Goal: Transaction & Acquisition: Purchase product/service

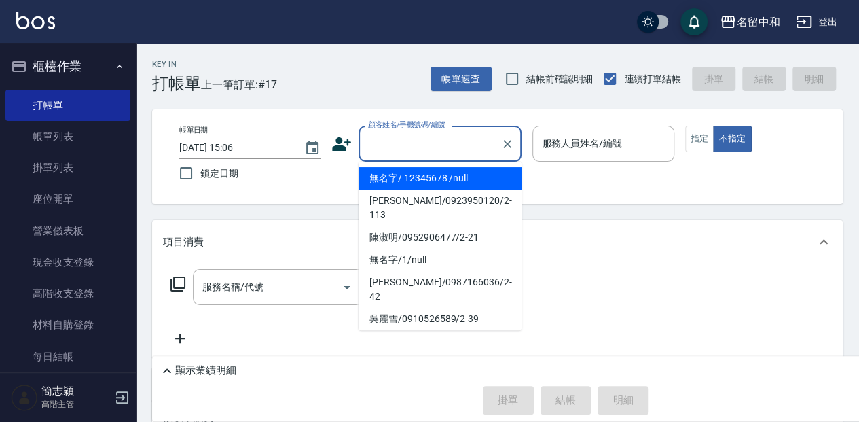
click at [433, 146] on input "顧客姓名/手機號碼/編號" at bounding box center [429, 144] width 130 height 24
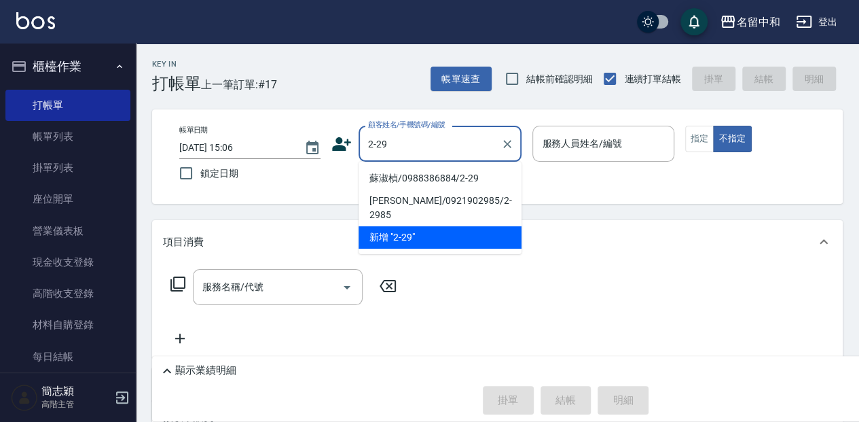
click at [455, 173] on li "蘇淑楨/0988386884/2-29" at bounding box center [439, 178] width 163 height 22
type input "蘇淑楨/0988386884/2-29"
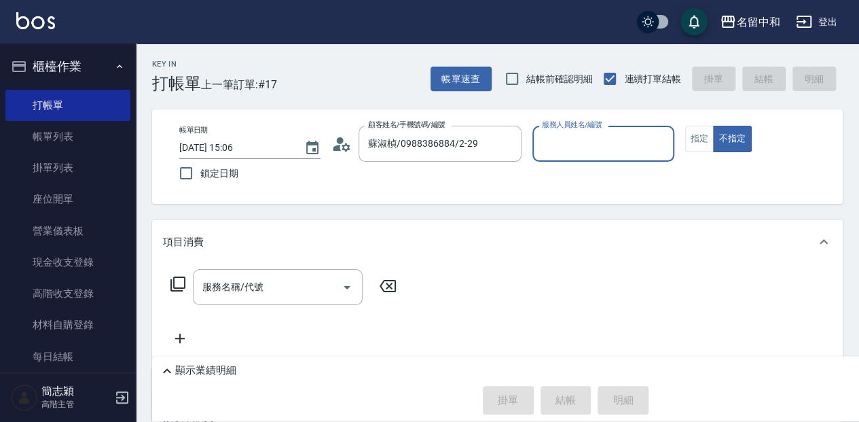
type input "[PERSON_NAME]-2"
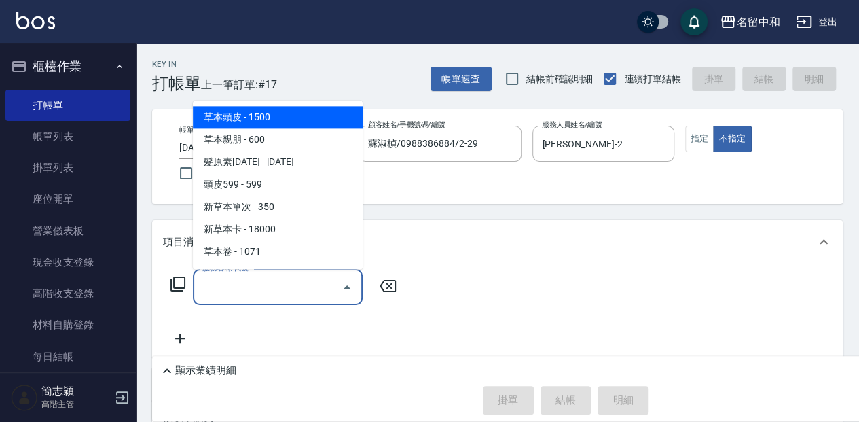
click at [270, 284] on input "服務名稱/代號" at bounding box center [267, 287] width 137 height 24
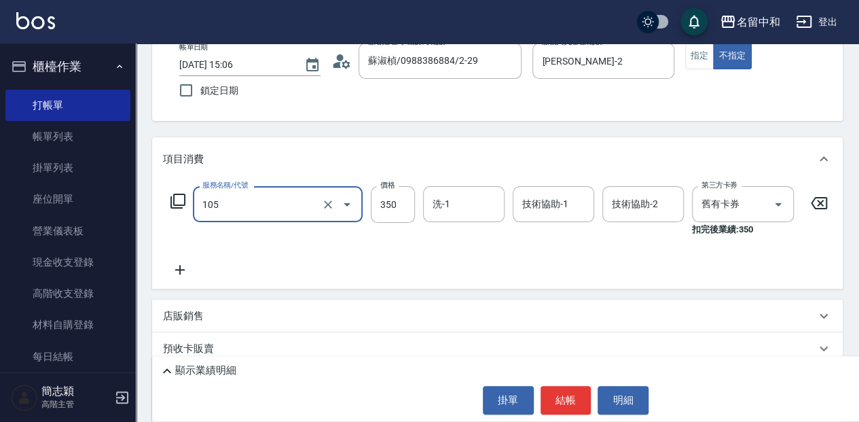
scroll to position [90, 0]
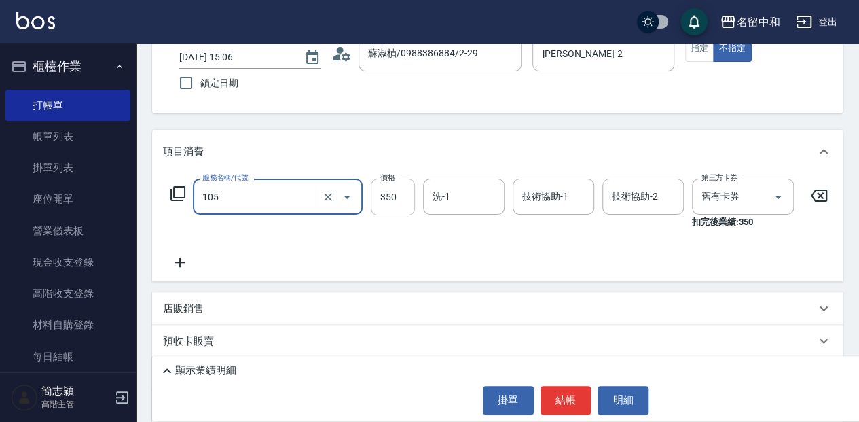
type input "新草本單次(105)"
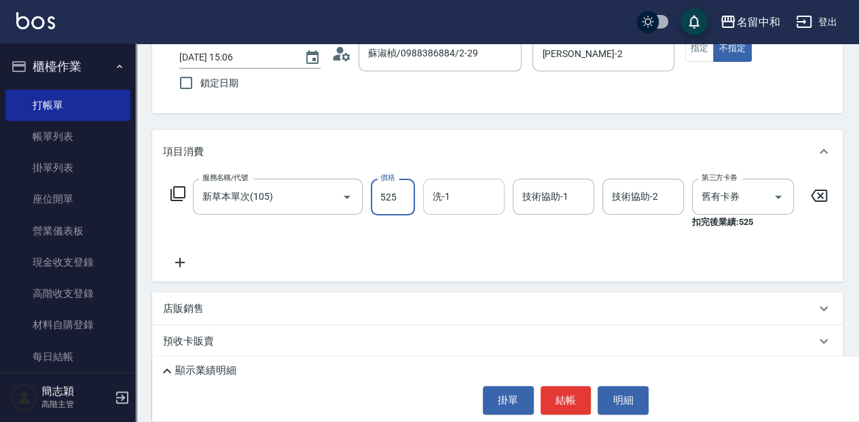
type input "525"
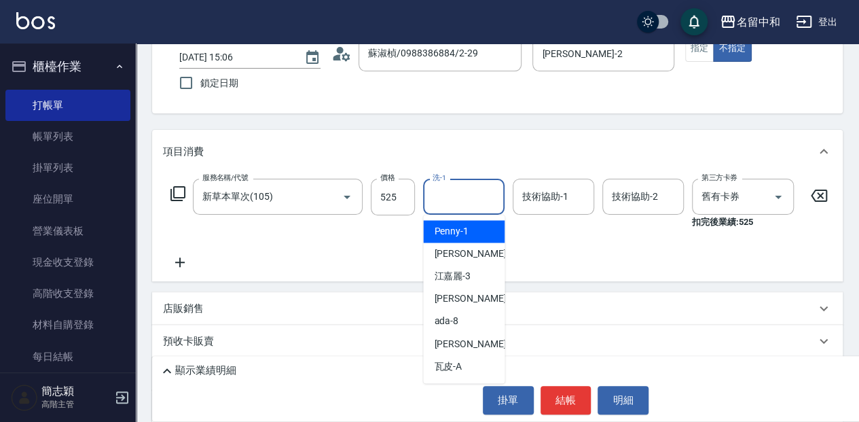
click at [471, 190] on input "洗-1" at bounding box center [463, 197] width 69 height 24
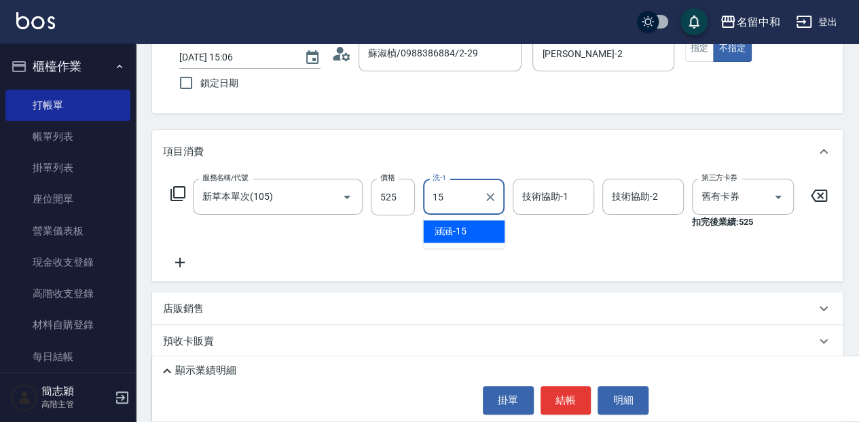
drag, startPoint x: 460, startPoint y: 224, endPoint x: 498, endPoint y: 215, distance: 39.0
click at [460, 224] on span "涵涵 -15" at bounding box center [450, 231] width 33 height 14
type input "涵涵-15"
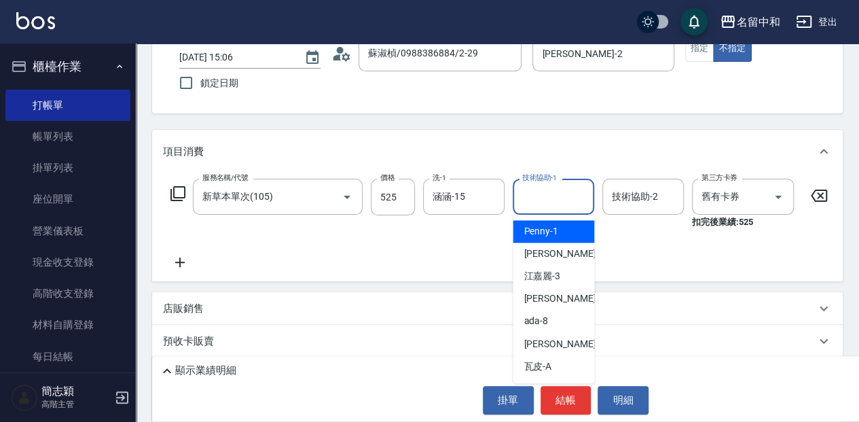
click at [535, 196] on input "技術協助-1" at bounding box center [553, 197] width 69 height 24
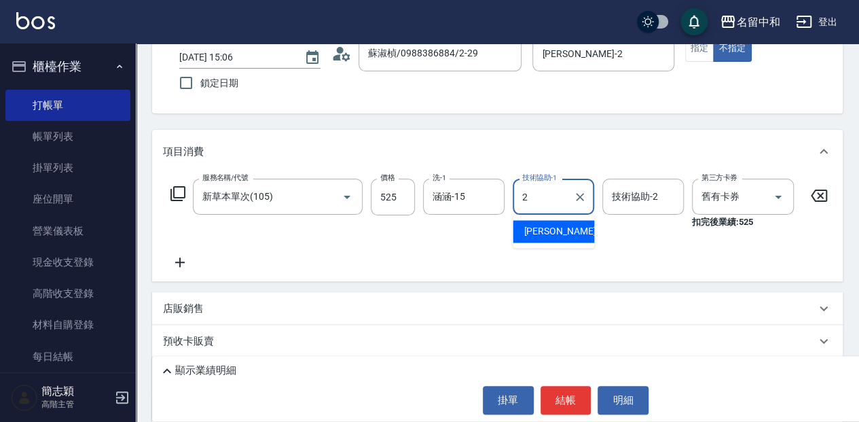
drag, startPoint x: 572, startPoint y: 231, endPoint x: 604, endPoint y: 224, distance: 33.3
click at [580, 229] on div "[PERSON_NAME] -2" at bounding box center [552, 231] width 81 height 22
type input "[PERSON_NAME]-2"
click at [656, 197] on input "技術協助-2" at bounding box center [642, 197] width 69 height 24
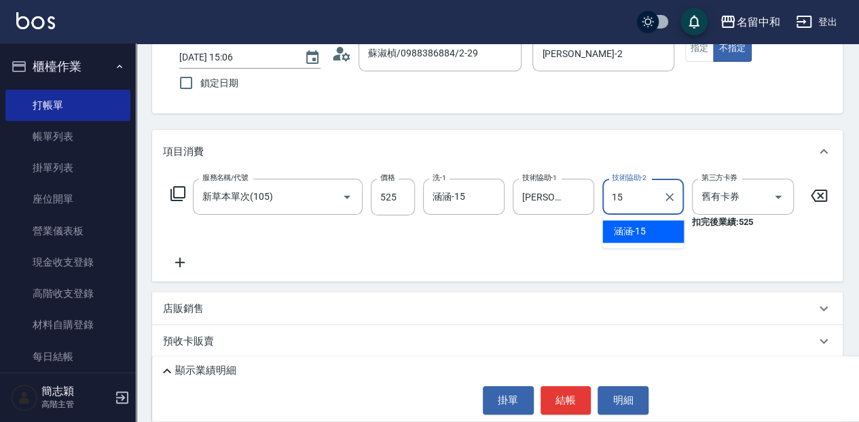
click at [662, 229] on div "涵涵 -15" at bounding box center [642, 231] width 81 height 22
type input "涵涵-15"
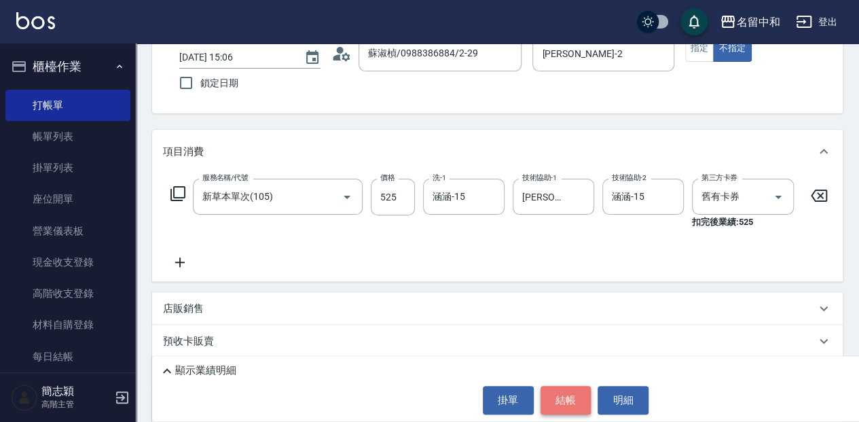
click at [561, 398] on button "結帳" at bounding box center [565, 400] width 51 height 29
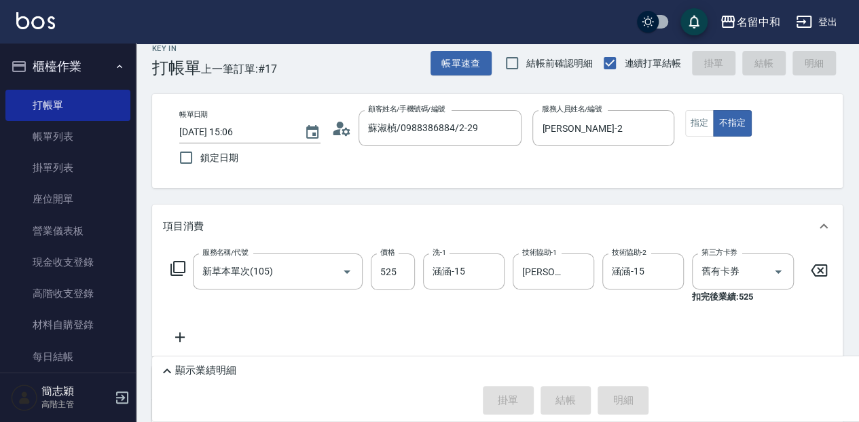
scroll to position [0, 0]
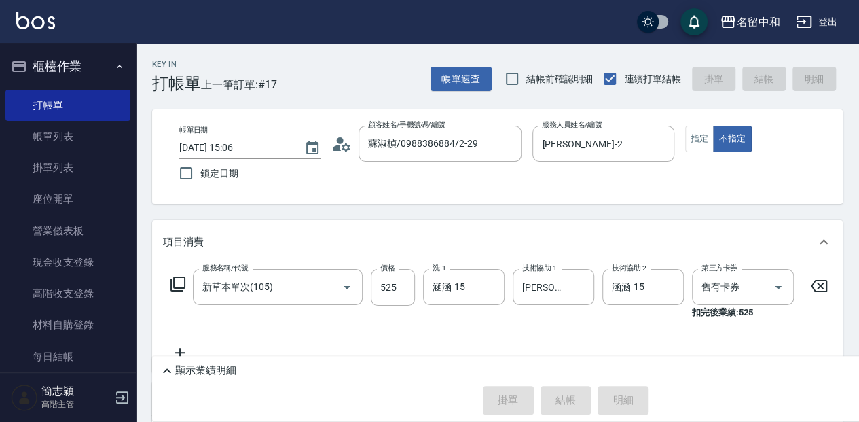
type input "[DATE] 15:42"
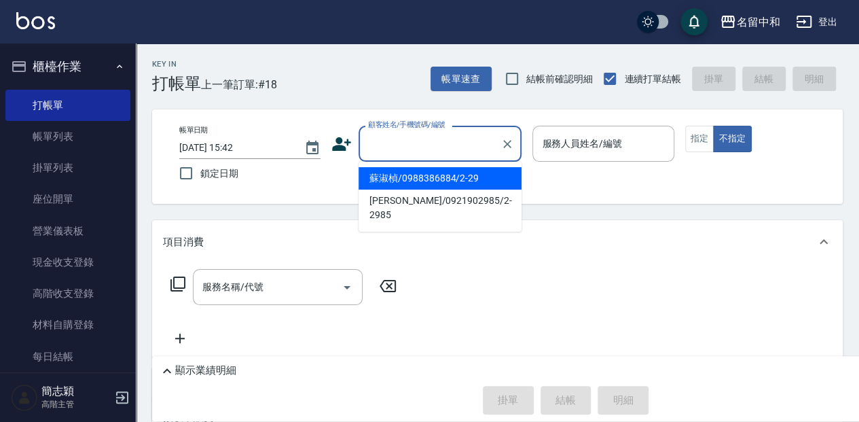
click at [406, 141] on input "顧客姓名/手機號碼/編號" at bounding box center [429, 144] width 130 height 24
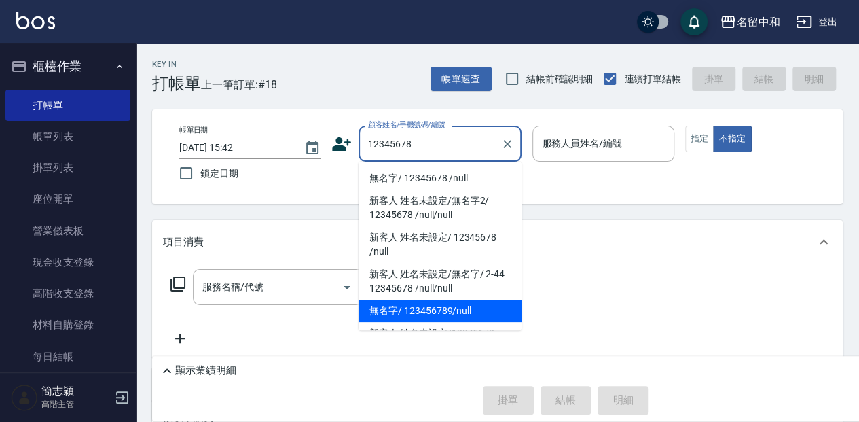
click at [436, 179] on li "無名字/ 12345678 /null" at bounding box center [439, 178] width 163 height 22
type input "無名字/ 12345678 /null"
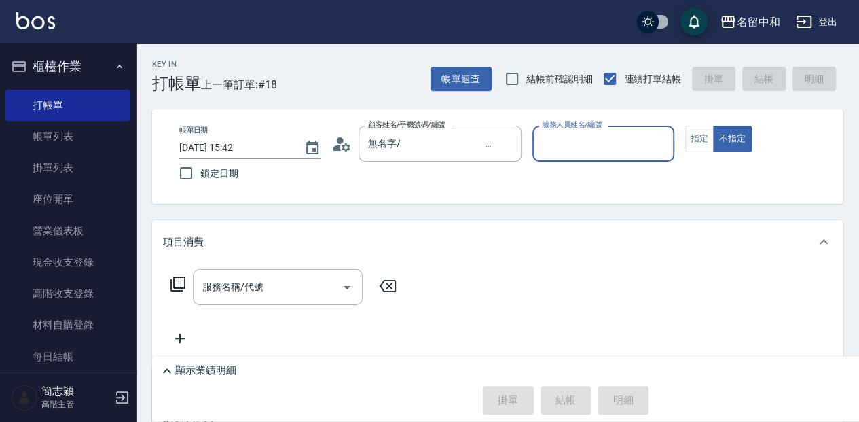
click at [627, 137] on input "服務人員姓名/編號" at bounding box center [602, 144] width 129 height 24
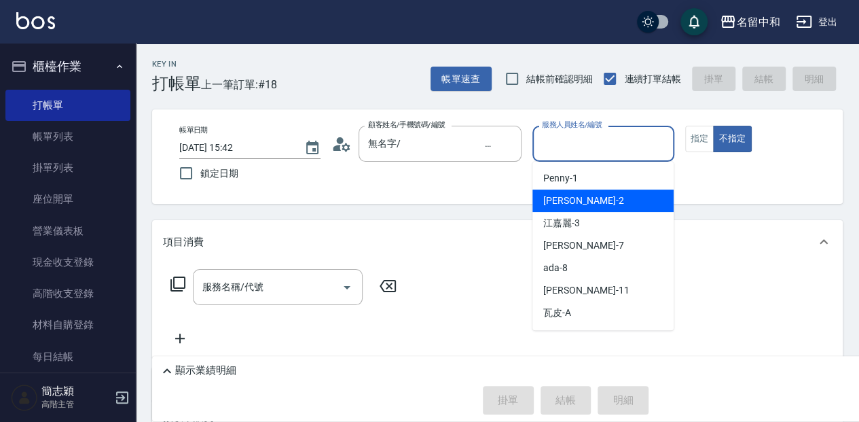
click at [611, 195] on div "[PERSON_NAME] -2" at bounding box center [602, 200] width 141 height 22
type input "[PERSON_NAME]-2"
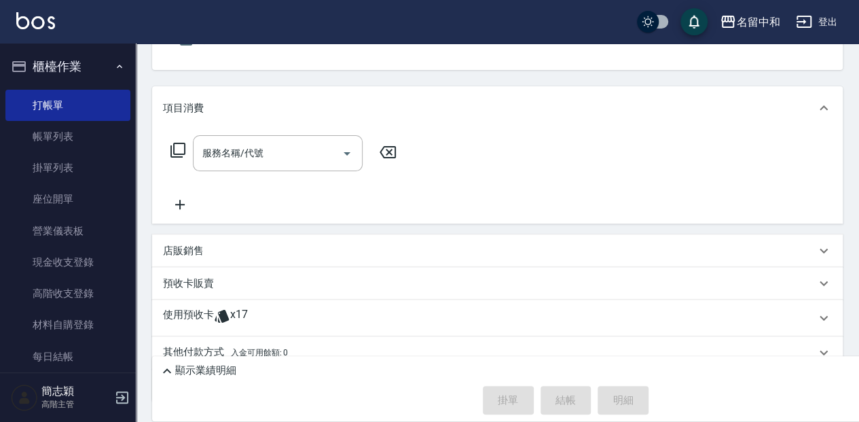
scroll to position [136, 0]
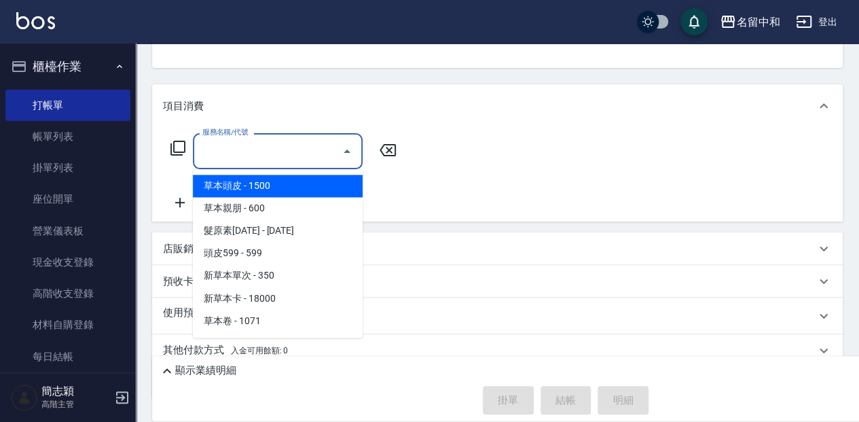
click at [296, 147] on input "服務名稱/代號" at bounding box center [267, 151] width 137 height 24
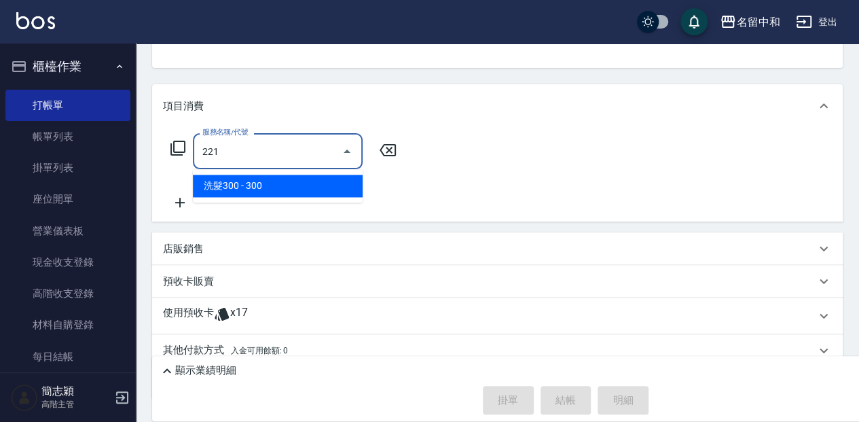
click at [305, 187] on span "洗髮300 - 300" at bounding box center [278, 185] width 170 height 22
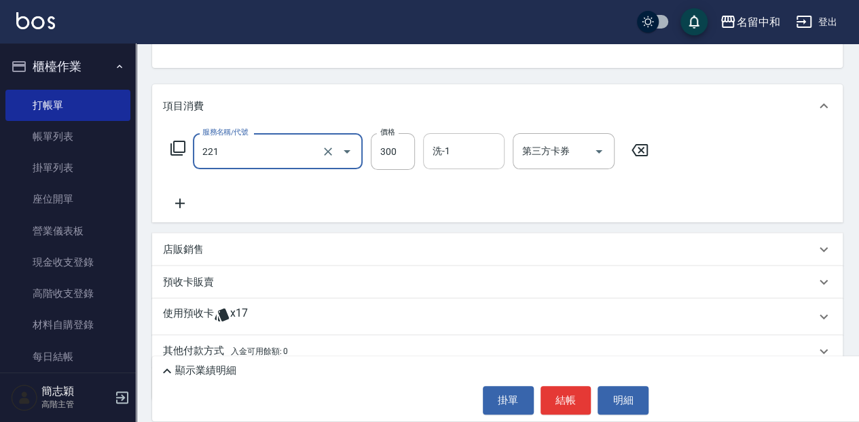
type input "洗髮300(221)"
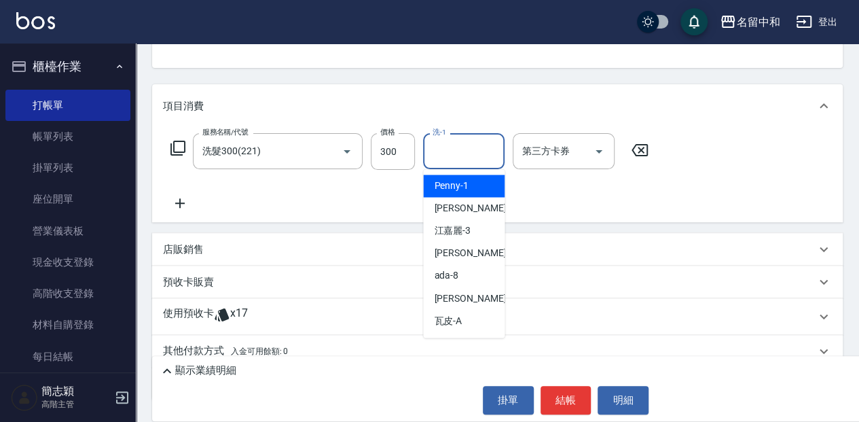
click at [450, 155] on input "洗-1" at bounding box center [463, 151] width 69 height 24
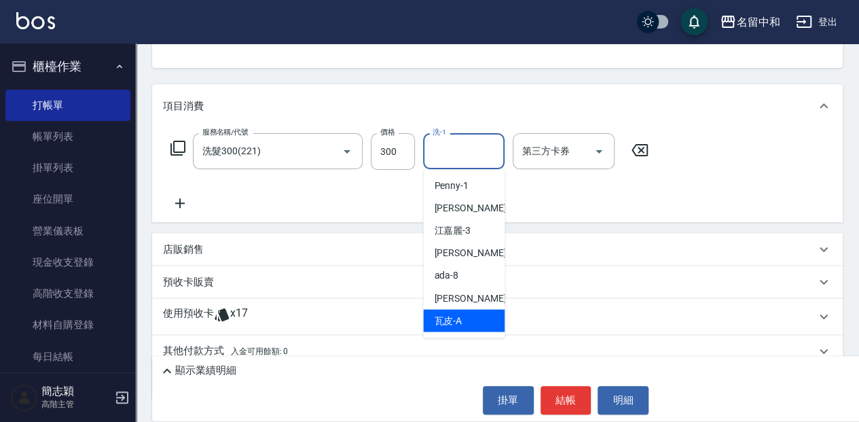
click at [457, 318] on span "瓦皮 -A" at bounding box center [448, 320] width 28 height 14
type input "瓦皮-A"
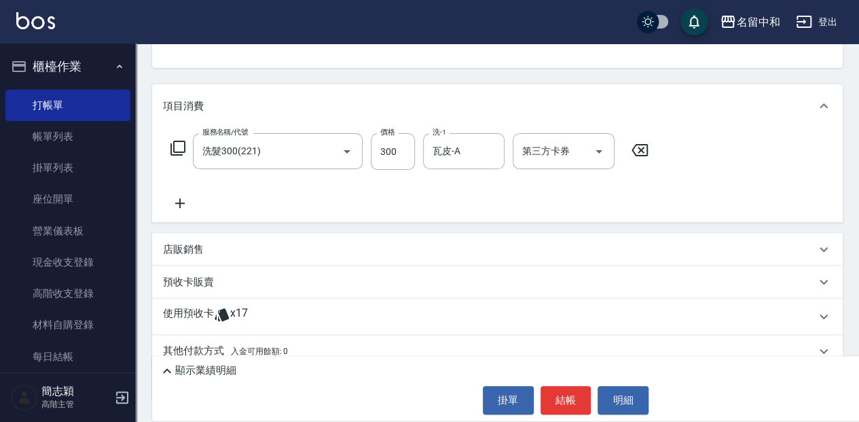
click at [181, 203] on icon at bounding box center [180, 203] width 10 height 10
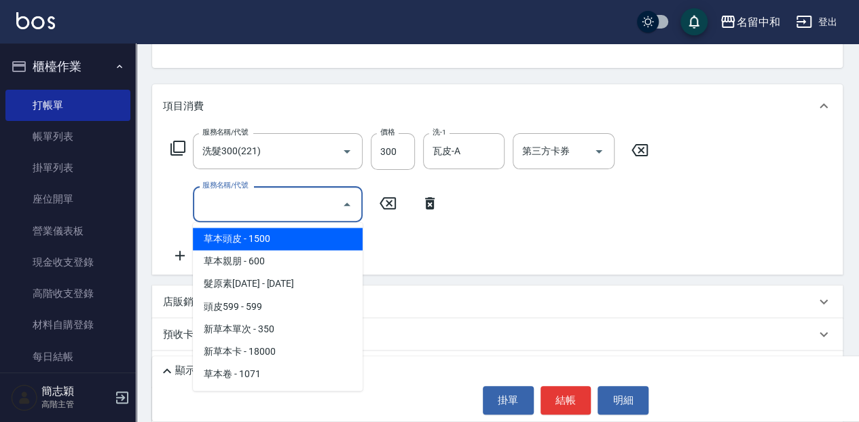
click at [277, 206] on input "服務名稱/代號" at bounding box center [267, 204] width 137 height 24
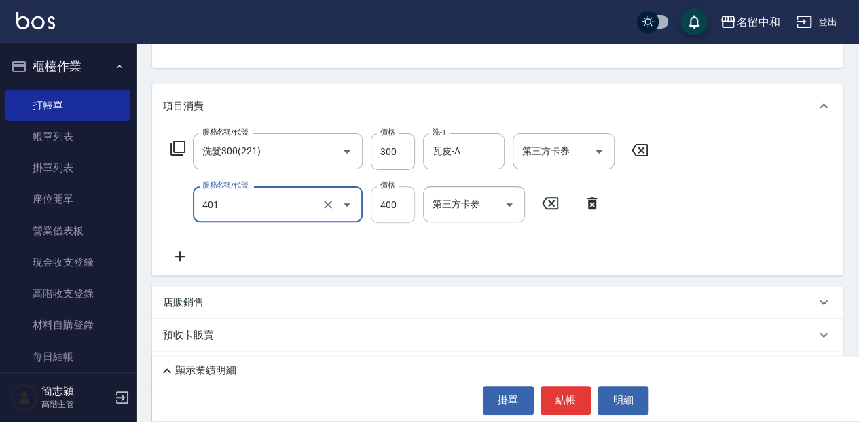
type input "剪髮(400)(401)"
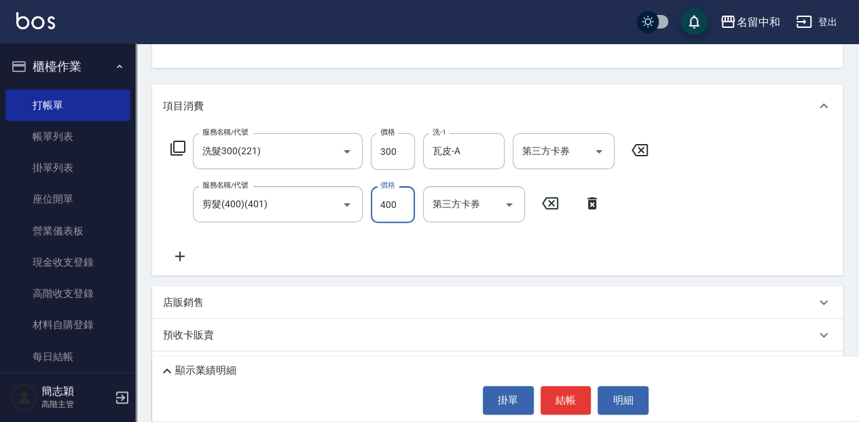
click at [397, 202] on input "400" at bounding box center [393, 204] width 44 height 37
type input "450"
click at [576, 396] on button "結帳" at bounding box center [565, 400] width 51 height 29
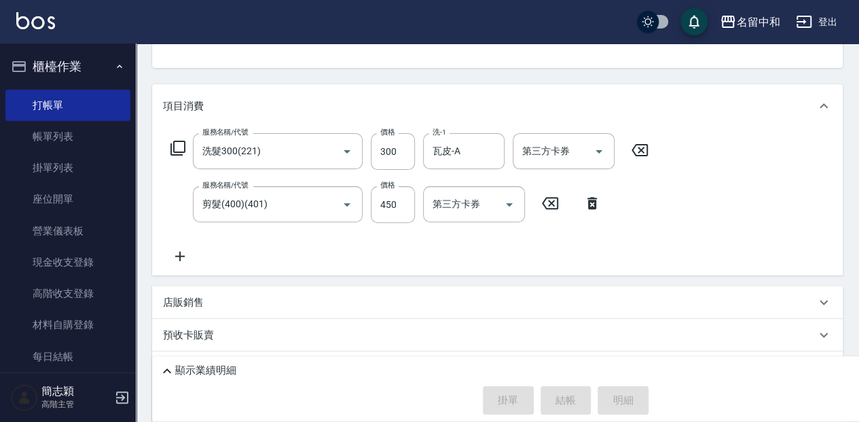
type input "[DATE] 15:43"
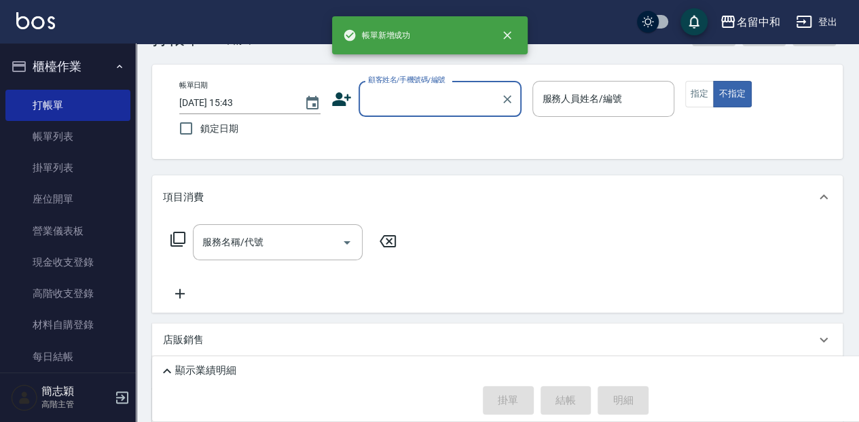
scroll to position [45, 0]
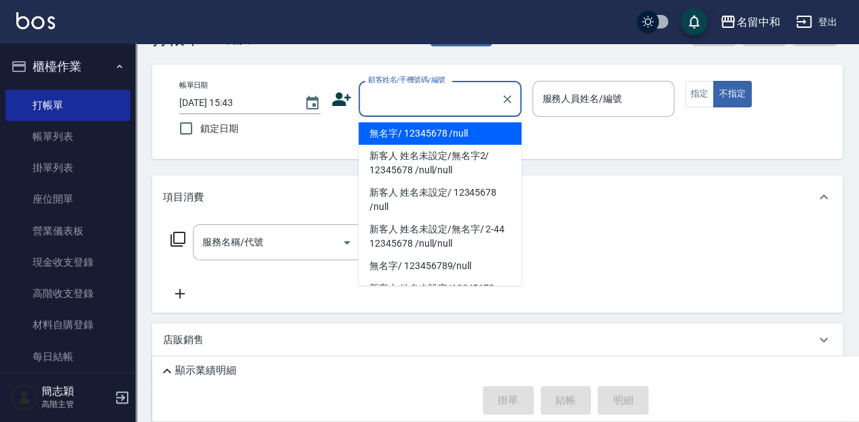
type input "無名字/ 12345678 /null"
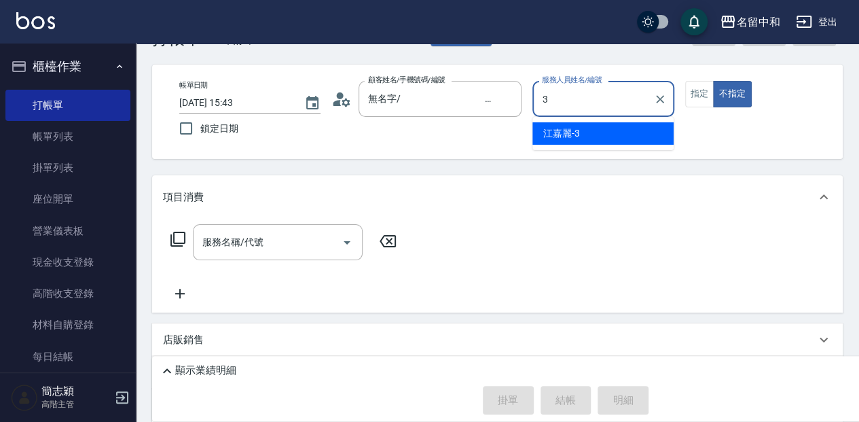
type input "江嘉麗-3"
type button "false"
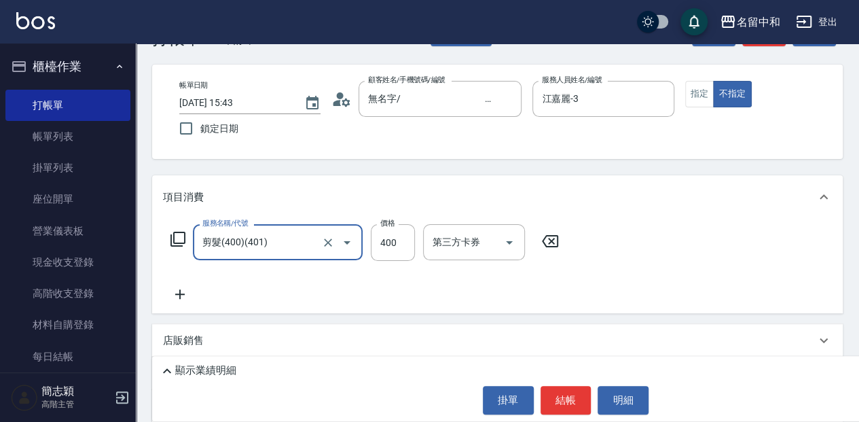
type input "剪髮(400)(401)"
type input "100"
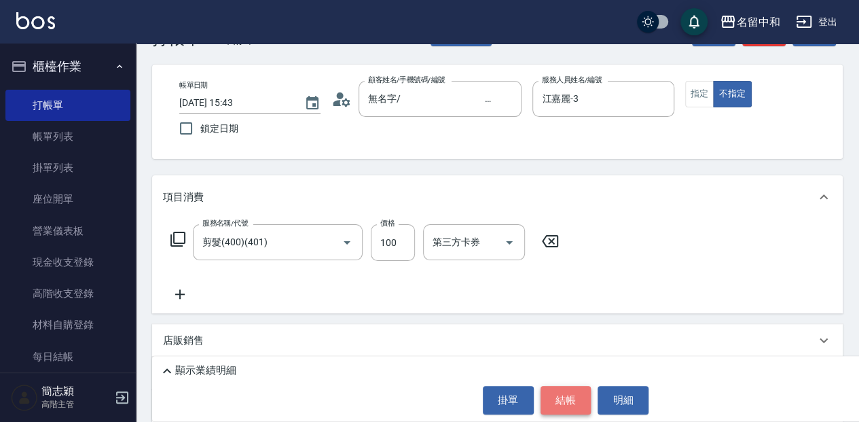
click at [553, 398] on button "結帳" at bounding box center [565, 400] width 51 height 29
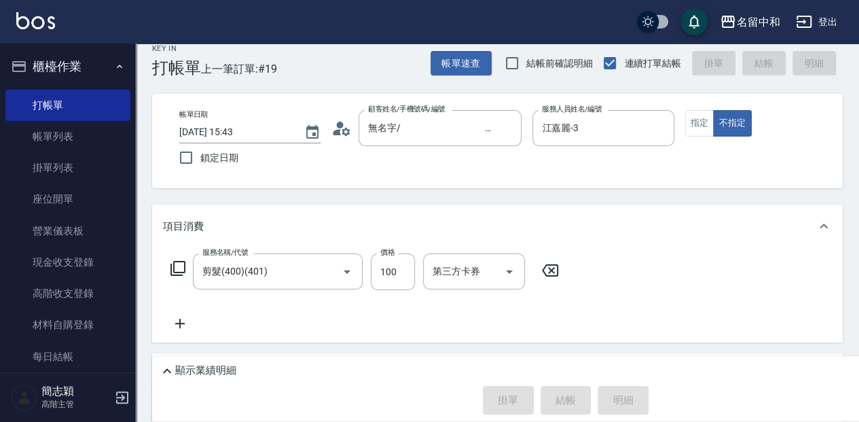
scroll to position [0, 0]
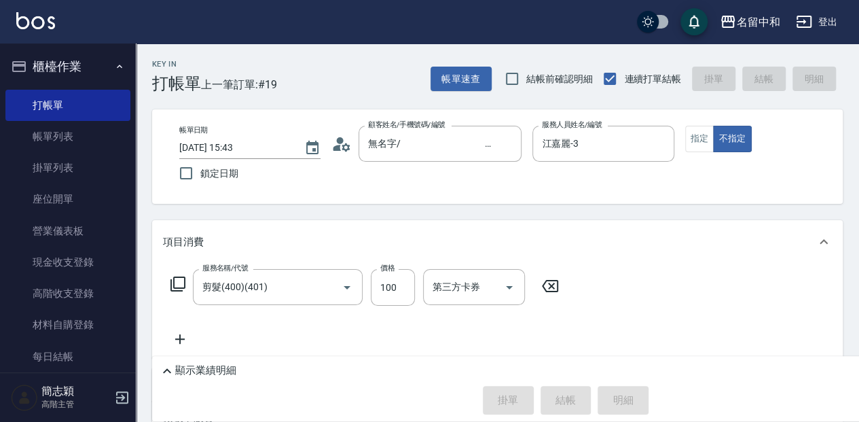
type input "[DATE] 16:06"
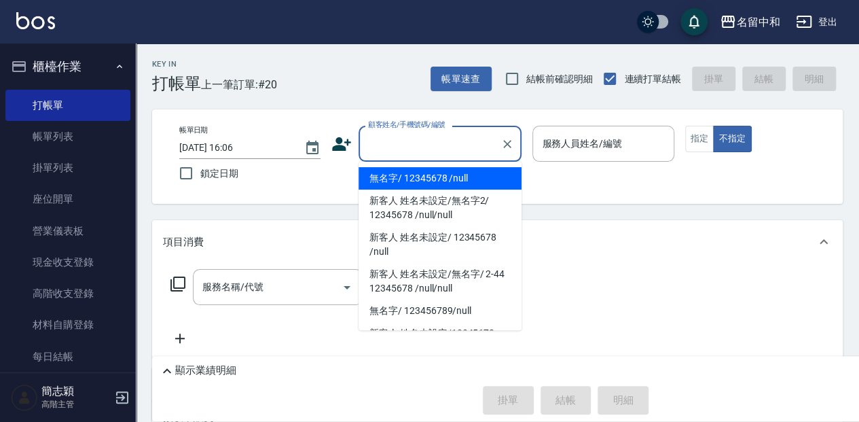
type input "無名字/ 12345678 /null"
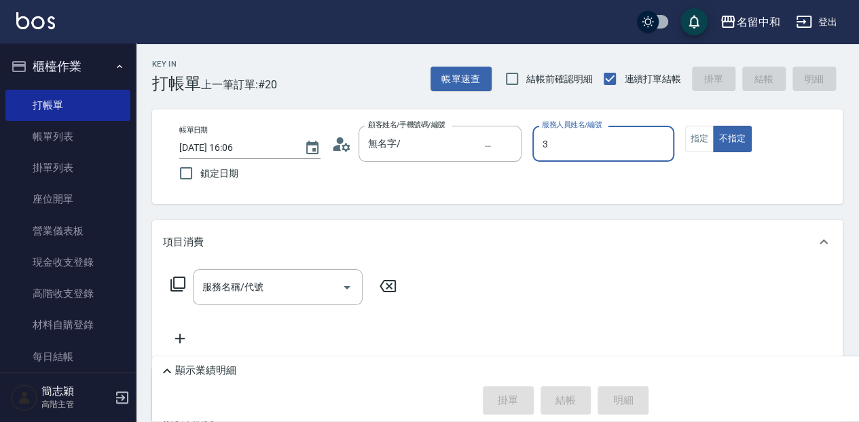
type input "江嘉麗-3"
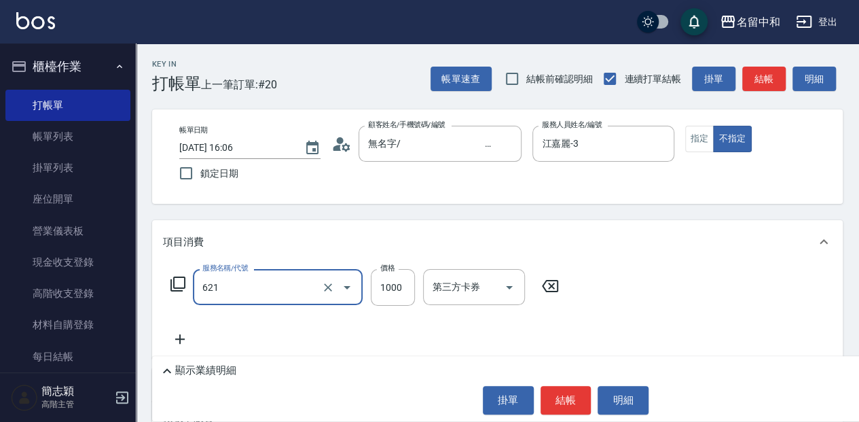
type input "醫學頭皮(621)"
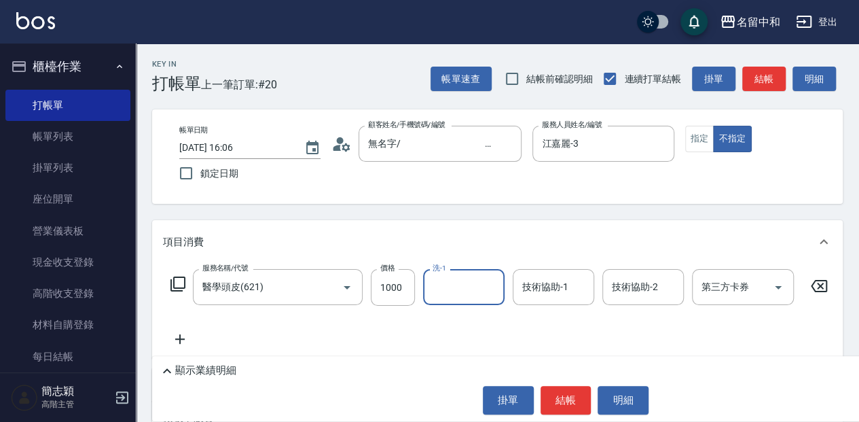
type input "3"
type input "[PERSON_NAME]-18"
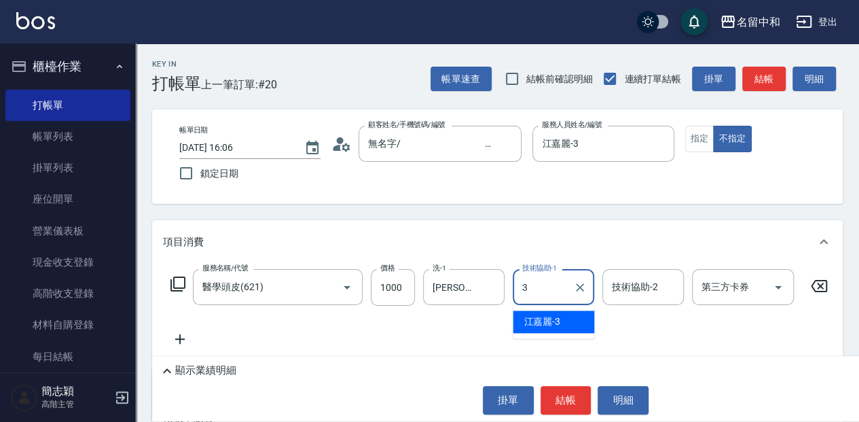
type input "江嘉麗-3"
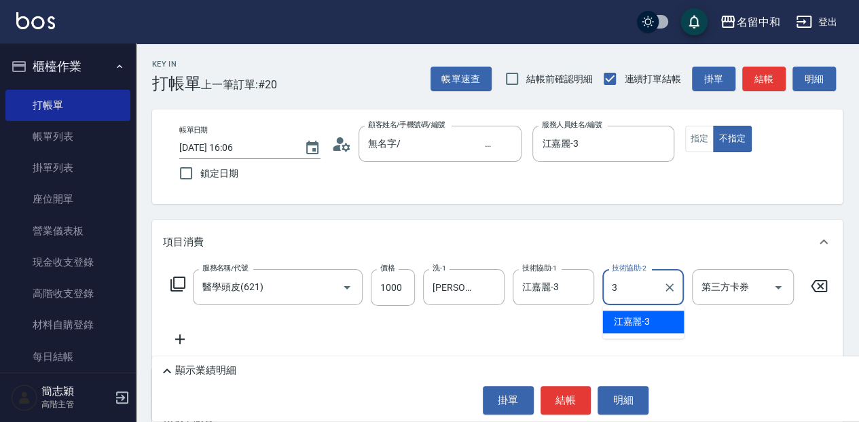
type input "江嘉麗-3"
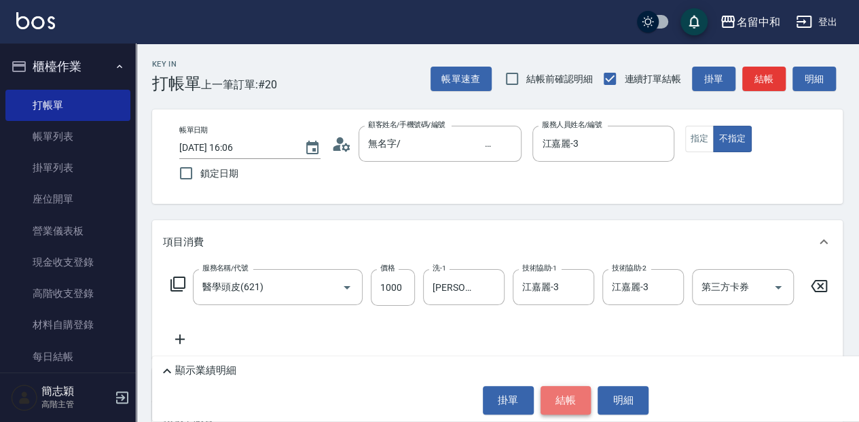
click at [555, 400] on button "結帳" at bounding box center [565, 400] width 51 height 29
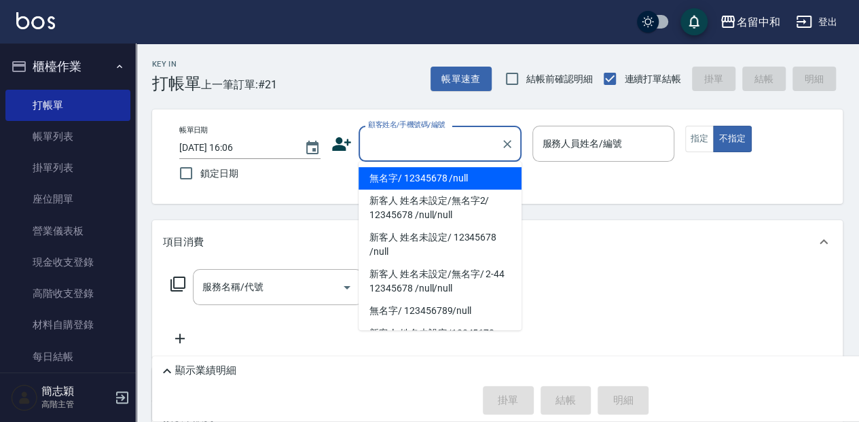
type input "無名字/ 12345678 /null"
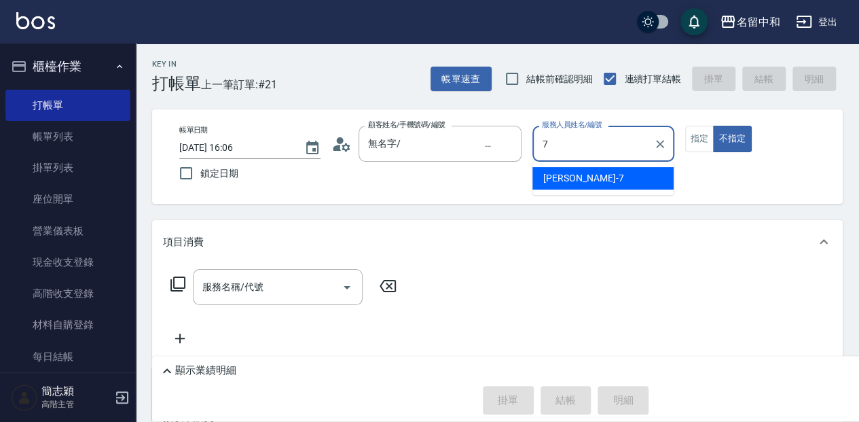
type input "[PERSON_NAME]-7"
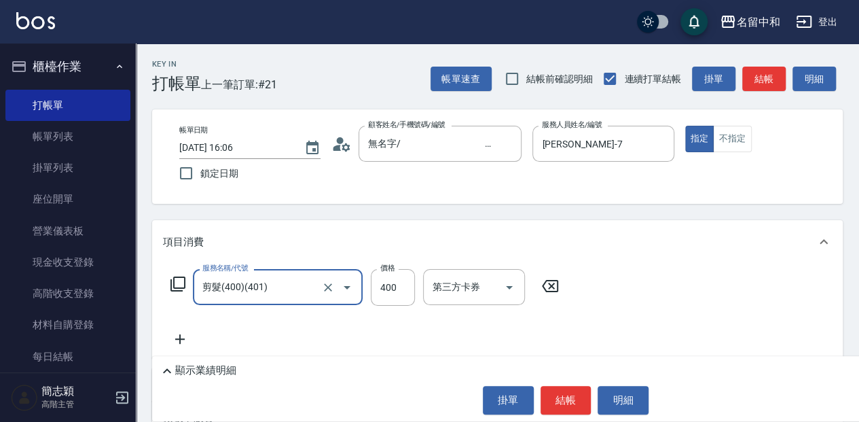
type input "剪髮(400)(401)"
type input "450"
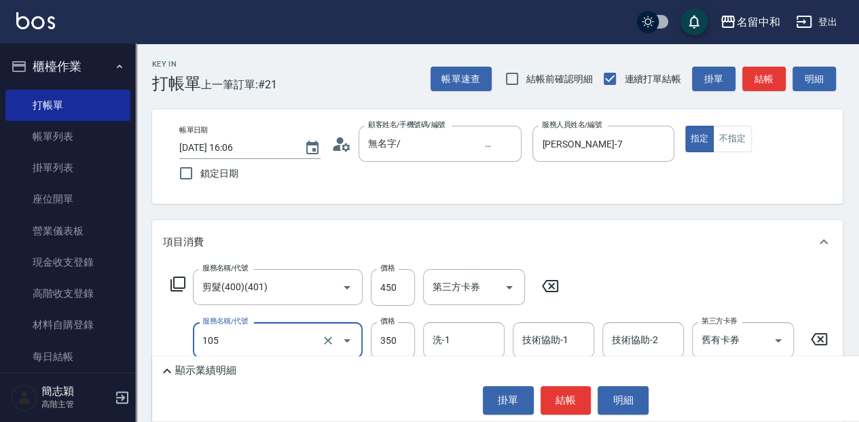
type input "新草本單次(105)"
type input "525"
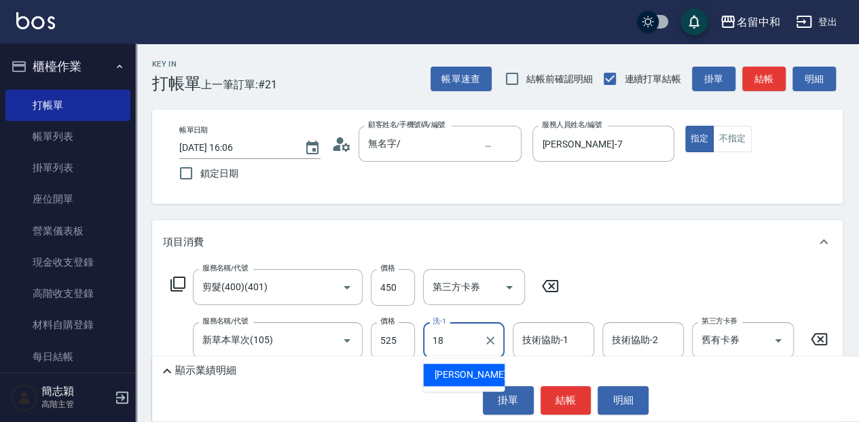
type input "[PERSON_NAME]-18"
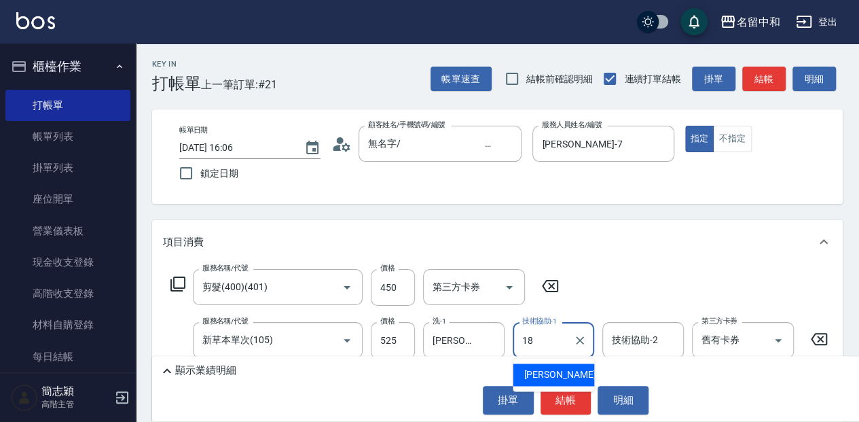
type input "[PERSON_NAME]-18"
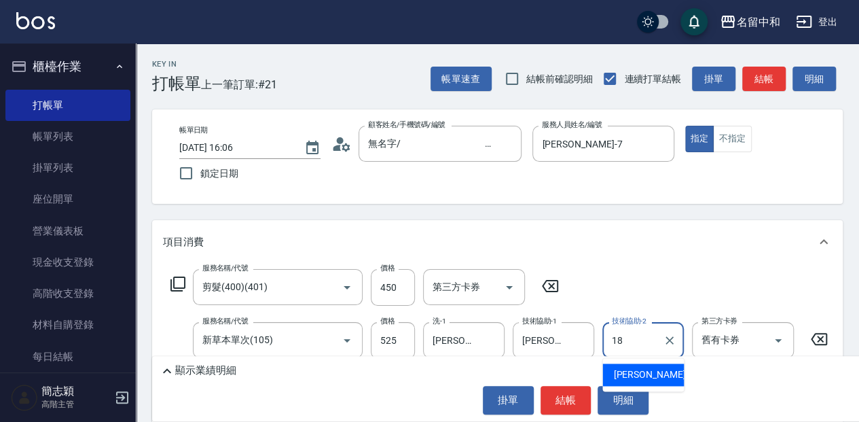
type input "[PERSON_NAME]-18"
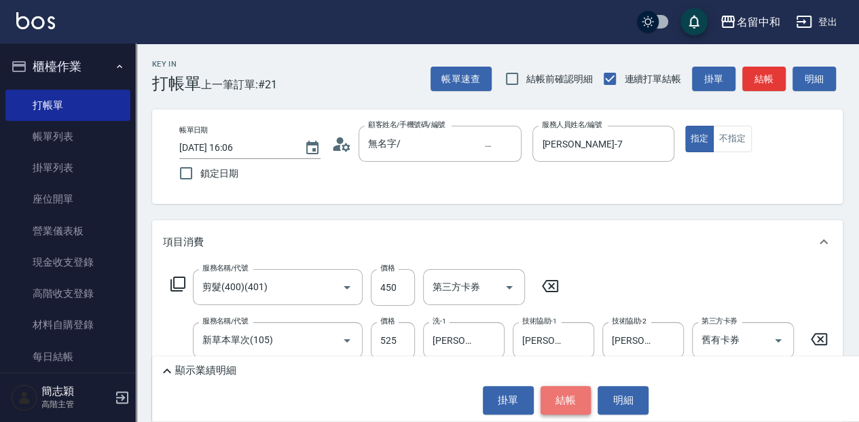
click at [574, 405] on button "結帳" at bounding box center [565, 400] width 51 height 29
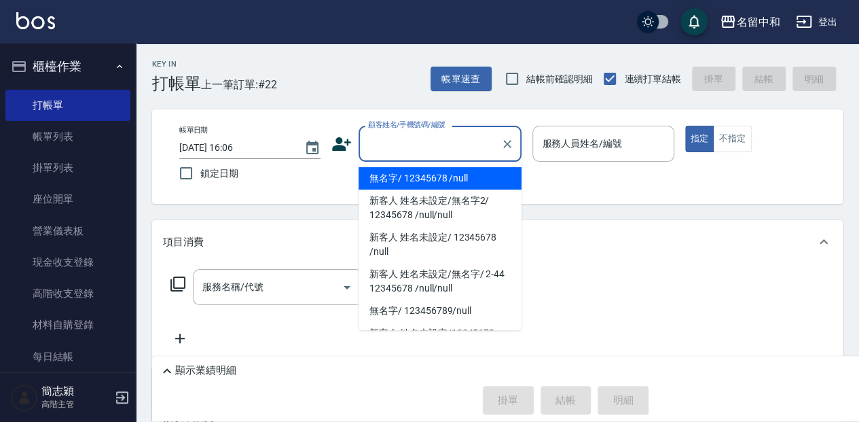
type input "無名字/ 12345678 /null"
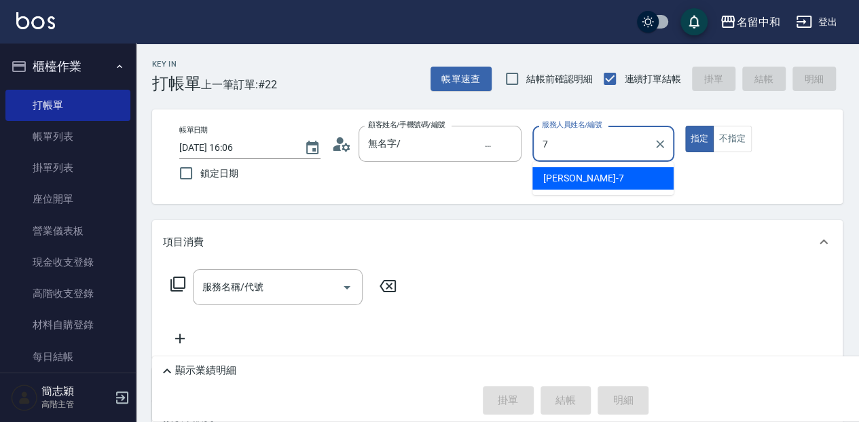
type input "[PERSON_NAME]-7"
type button "true"
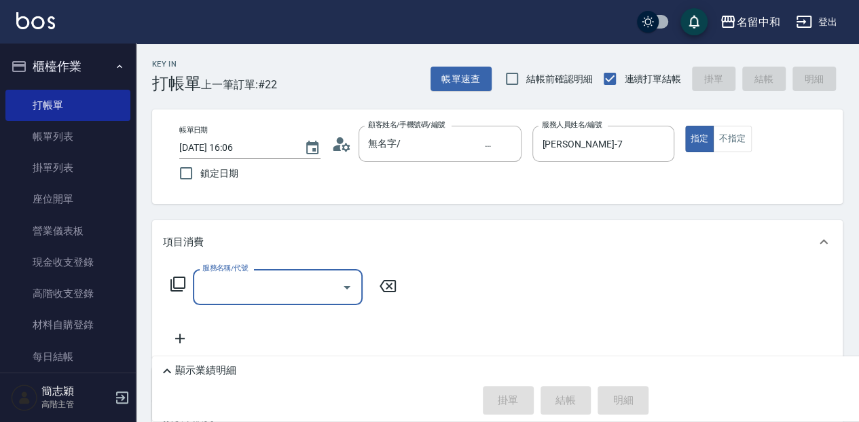
click at [174, 282] on icon at bounding box center [178, 284] width 16 height 16
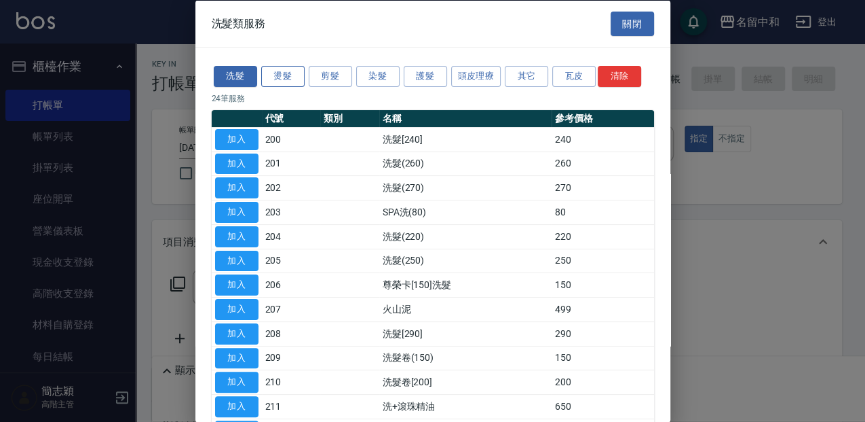
click at [286, 67] on button "燙髮" at bounding box center [282, 76] width 43 height 21
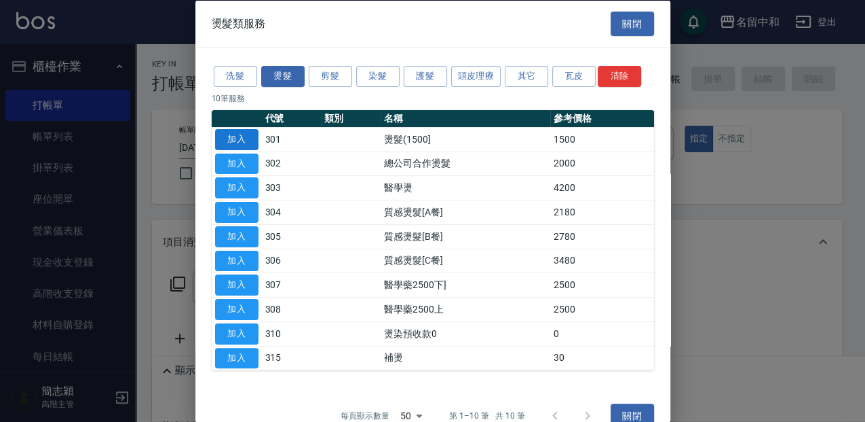
click at [239, 147] on button "加入" at bounding box center [236, 138] width 43 height 21
type input "燙髮(1500](301)"
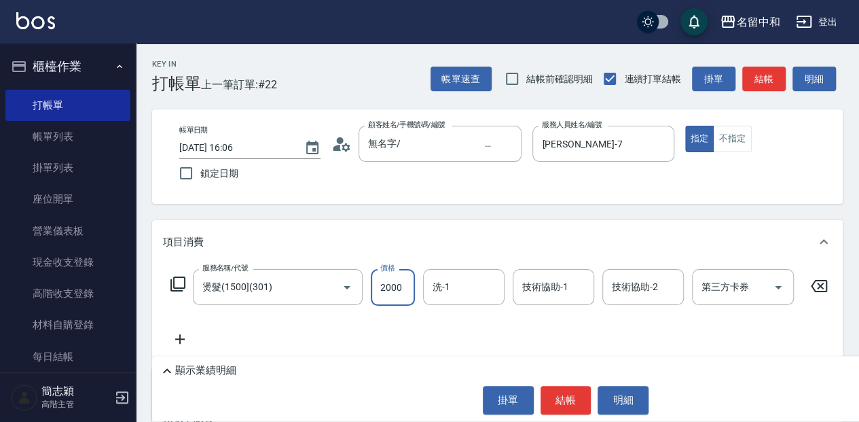
type input "2000"
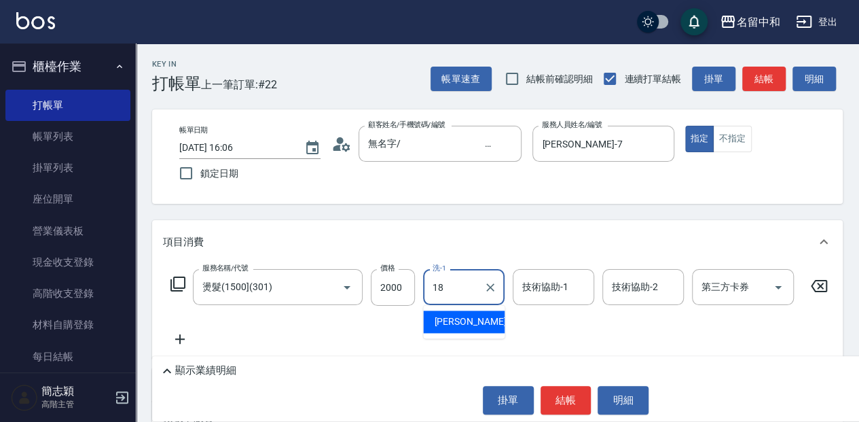
type input "[PERSON_NAME]-18"
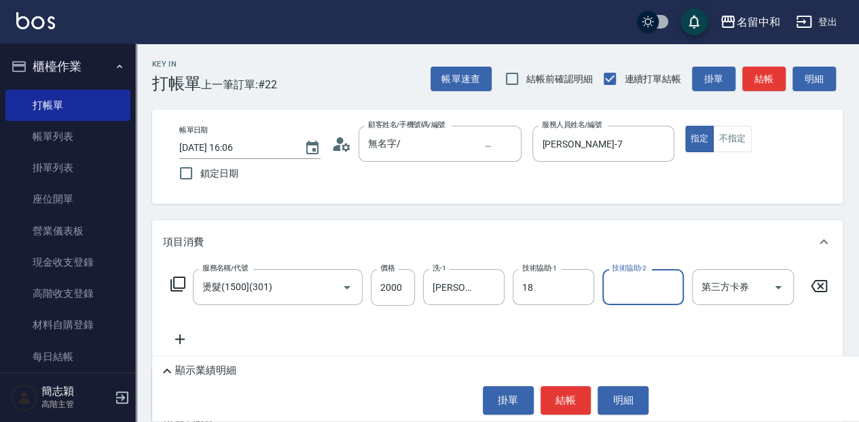
type input "[PERSON_NAME]-18"
type input "[PERSON_NAME]-7"
click at [581, 393] on button "結帳" at bounding box center [565, 400] width 51 height 29
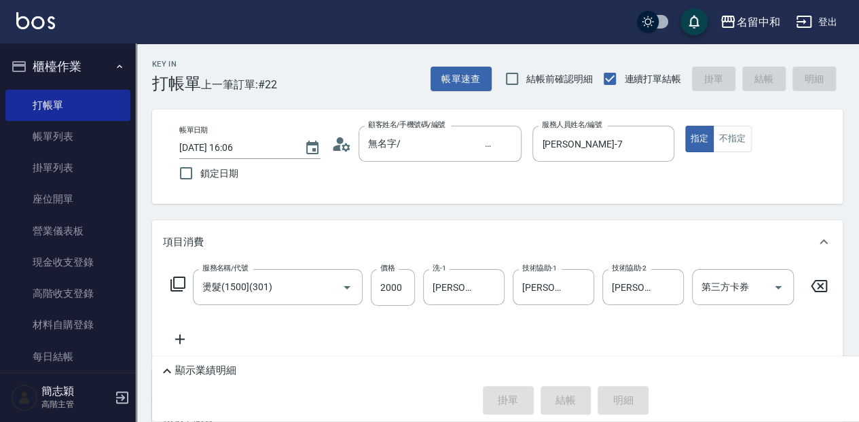
type input "[DATE] 16:07"
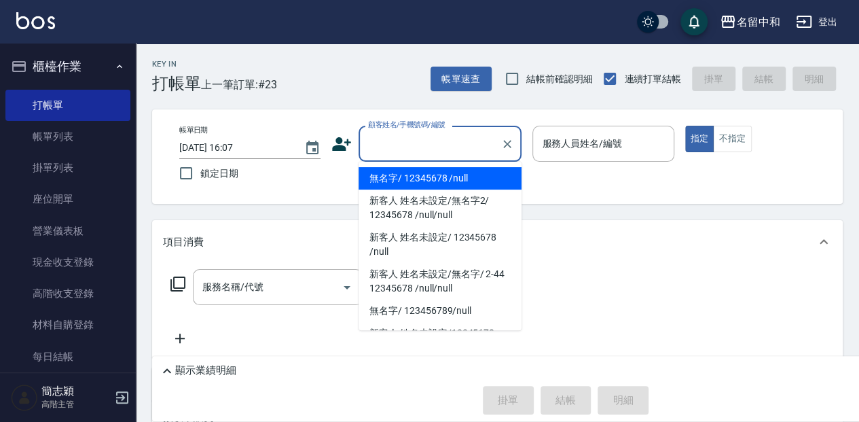
type input "無名字/ 12345678 /null"
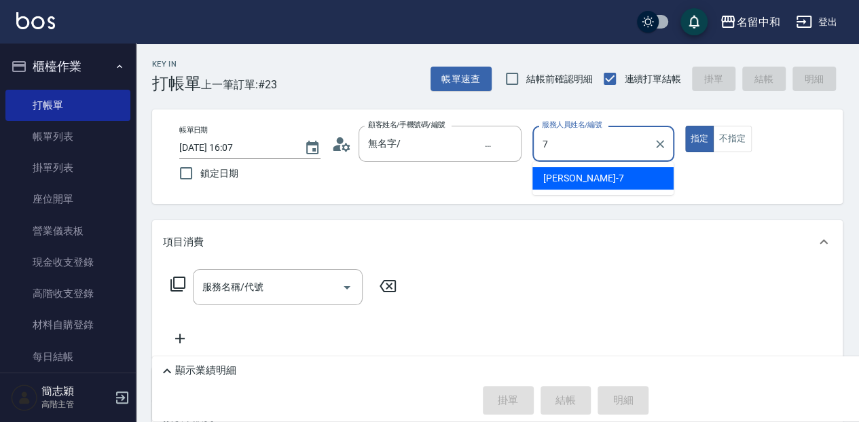
type input "[PERSON_NAME]-7"
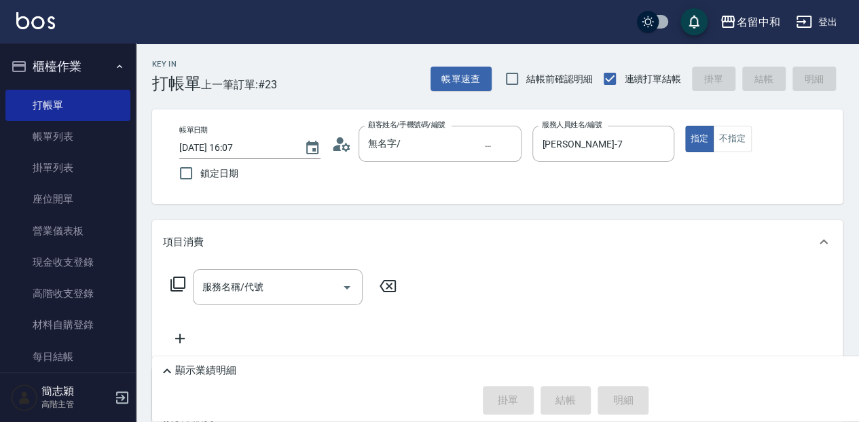
drag, startPoint x: 176, startPoint y: 282, endPoint x: 350, endPoint y: 210, distance: 188.1
click at [350, 210] on div "Key In 打帳單 上一筆訂單:#23 帳單速查 結帳前確認明細 連續打單結帳 掛單 結帳 明細 帳單日期 [DATE] 16:07 鎖定日期 顧客姓名/手…" at bounding box center [497, 326] width 723 height 566
click at [170, 285] on div "服務名稱/代號 服務名稱/代號" at bounding box center [284, 287] width 242 height 36
click at [174, 284] on icon at bounding box center [177, 283] width 15 height 15
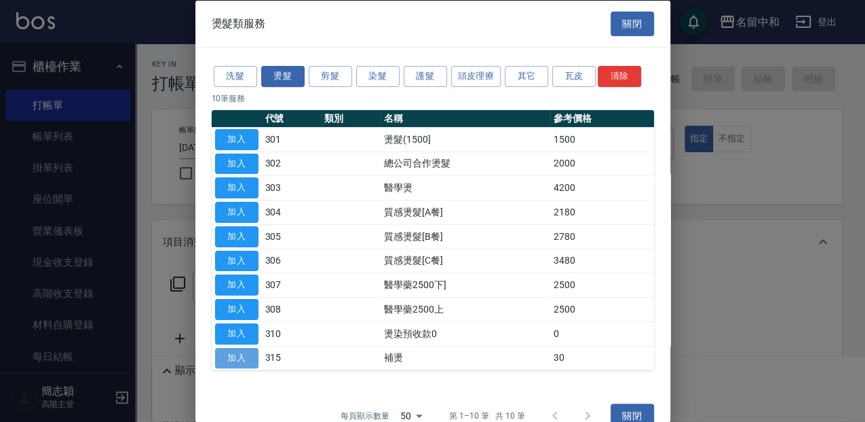
click at [255, 354] on button "加入" at bounding box center [236, 357] width 43 height 21
type input "補燙(315)"
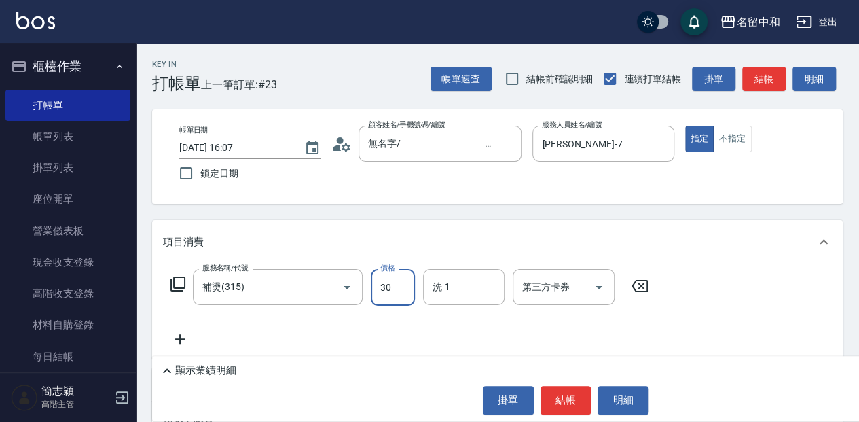
drag, startPoint x: 392, startPoint y: 292, endPoint x: 356, endPoint y: 317, distance: 44.4
click at [392, 292] on input "30" at bounding box center [393, 287] width 44 height 37
type input "1000"
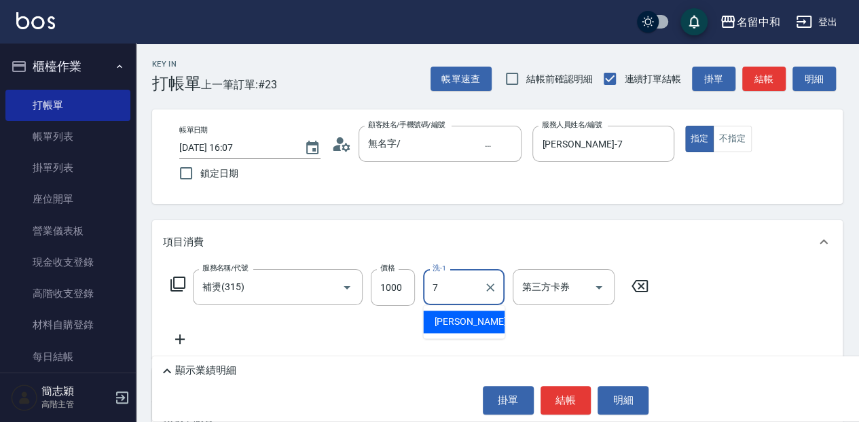
type input "[PERSON_NAME]-7"
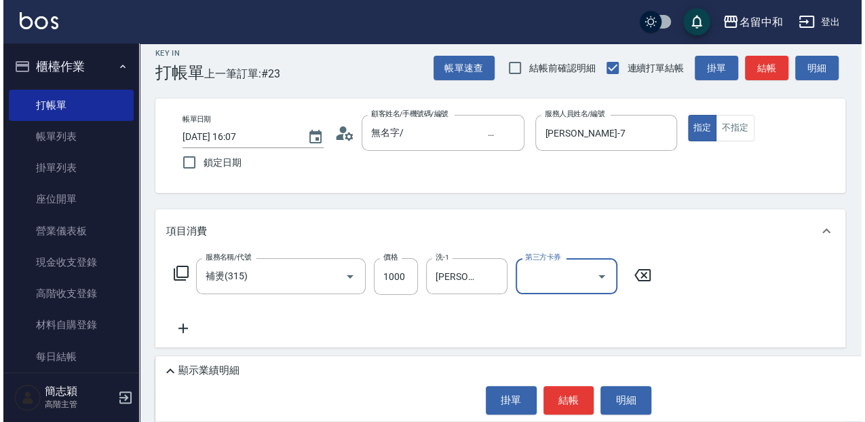
scroll to position [45, 0]
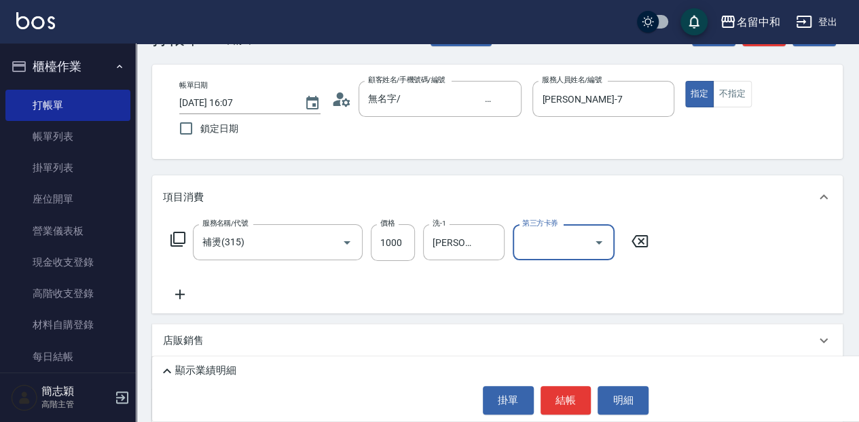
click at [176, 246] on icon at bounding box center [178, 239] width 16 height 16
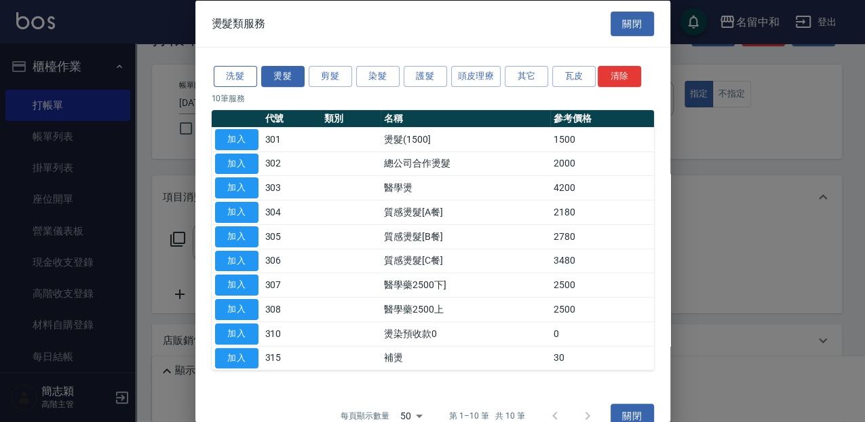
click at [247, 73] on button "洗髮" at bounding box center [235, 76] width 43 height 21
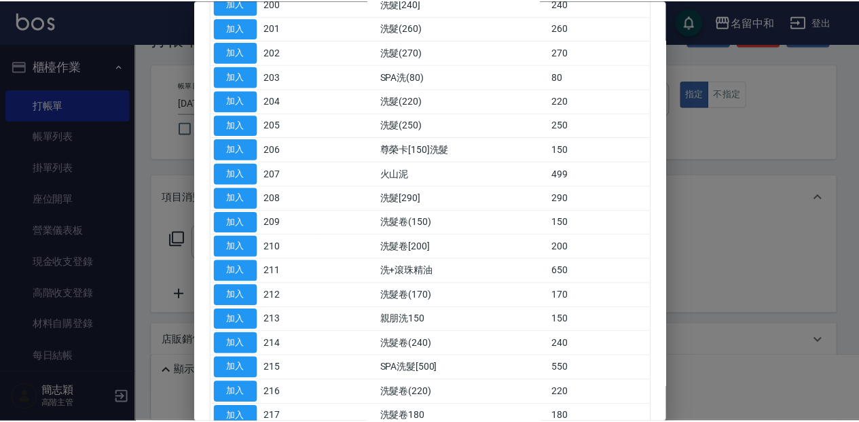
scroll to position [136, 0]
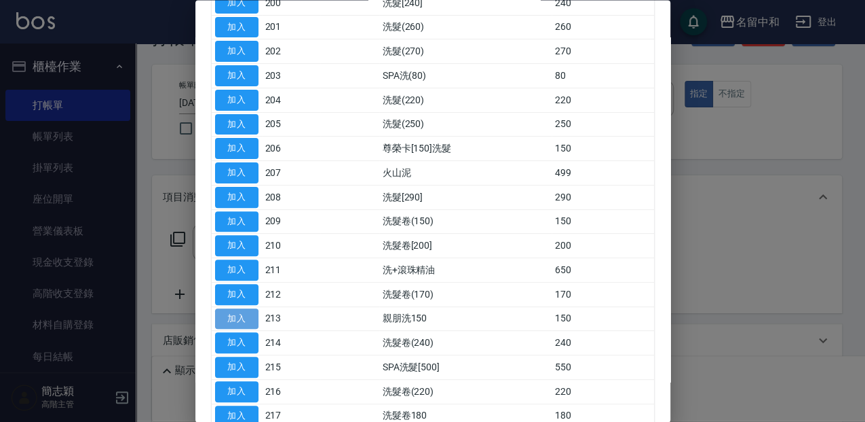
click at [255, 315] on button "加入" at bounding box center [236, 318] width 43 height 21
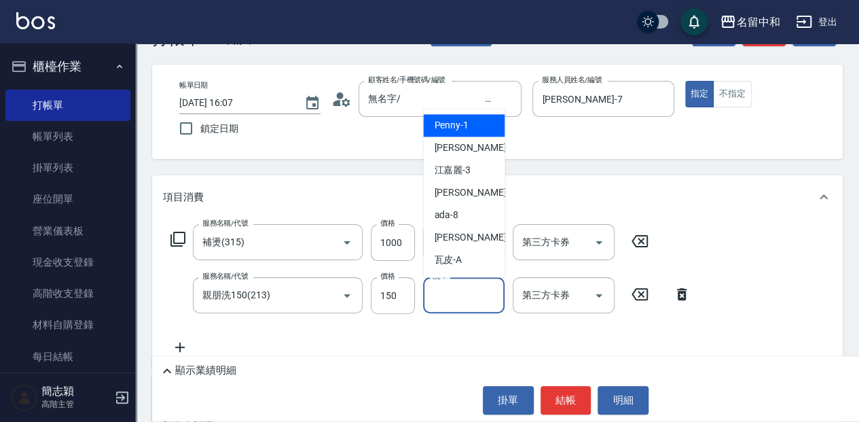
click at [460, 303] on input "洗-1" at bounding box center [463, 295] width 69 height 24
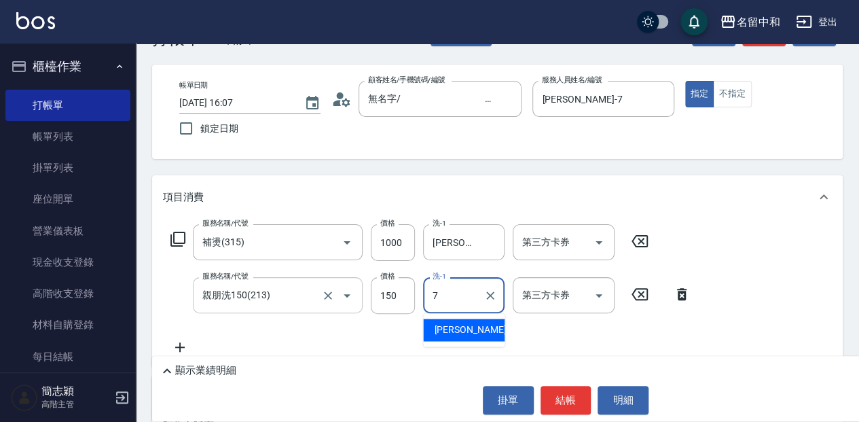
type input "[PERSON_NAME]-7"
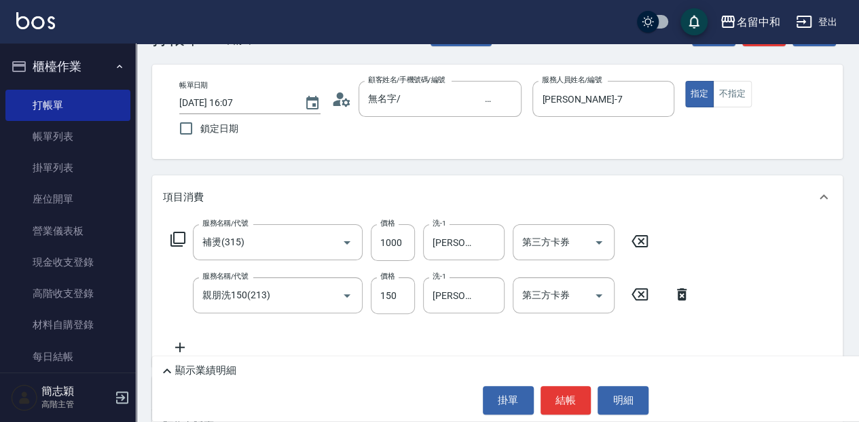
click at [184, 239] on icon at bounding box center [177, 238] width 15 height 15
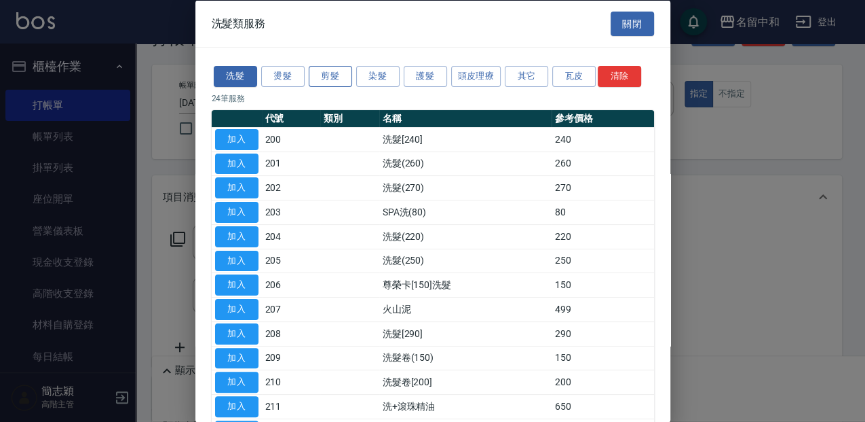
click at [329, 75] on button "剪髮" at bounding box center [330, 76] width 43 height 21
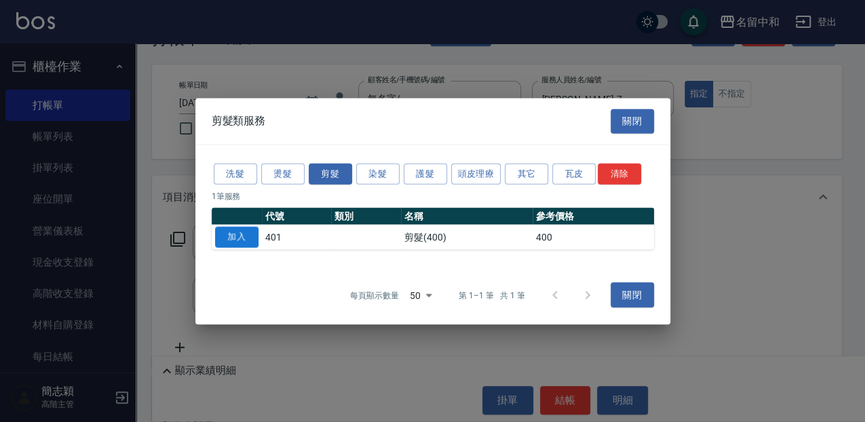
click at [243, 226] on button "加入" at bounding box center [236, 236] width 43 height 21
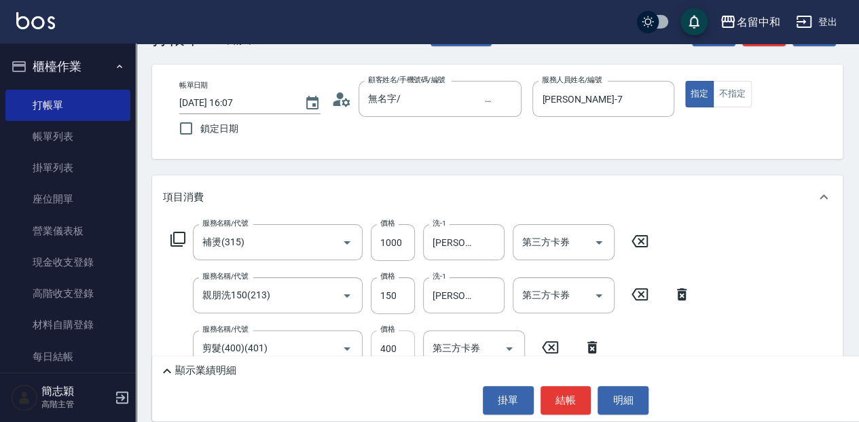
click at [405, 346] on input "400" at bounding box center [393, 348] width 44 height 37
type input "600"
click at [573, 394] on button "結帳" at bounding box center [565, 400] width 51 height 29
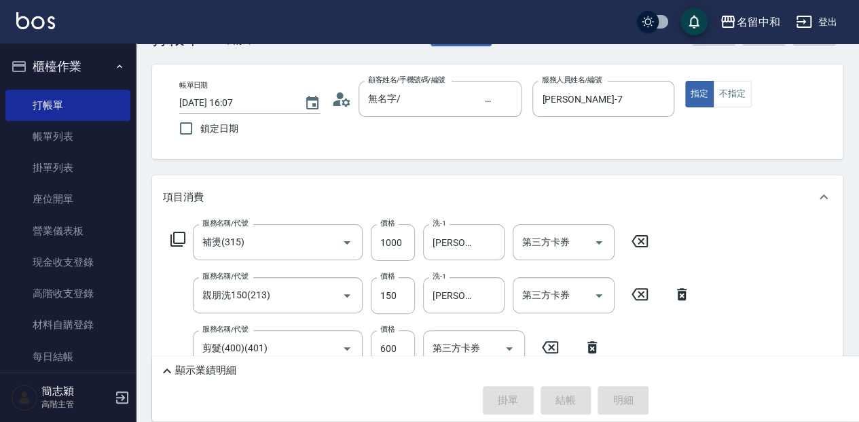
type input "[DATE] 16:08"
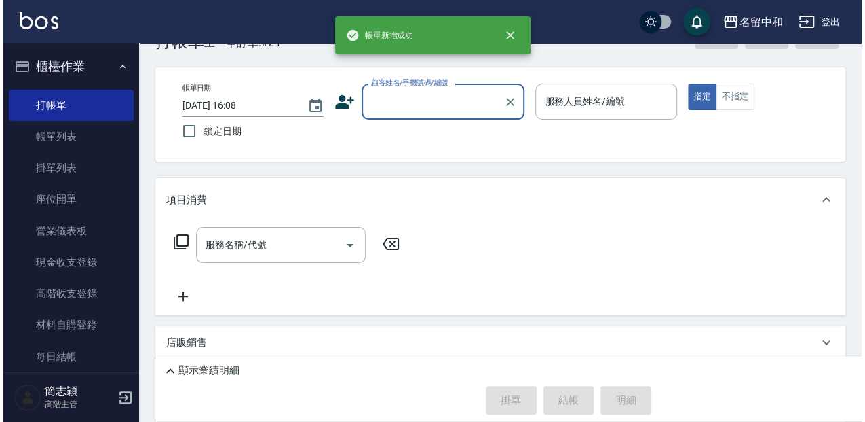
scroll to position [0, 0]
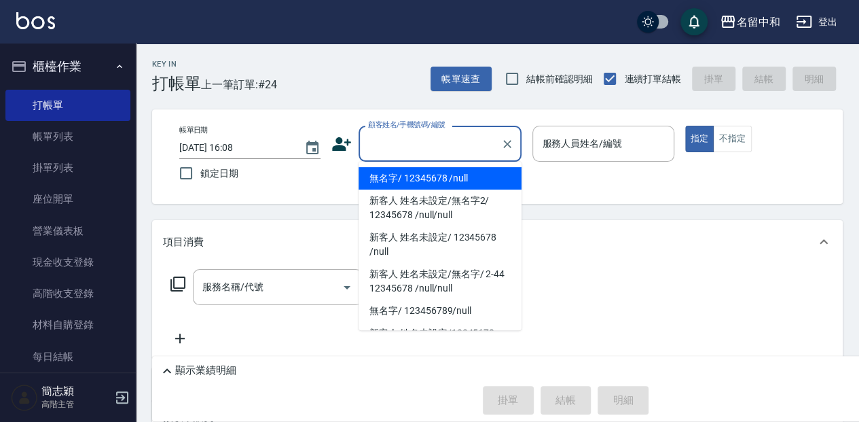
type input "無名字/ 12345678 /null"
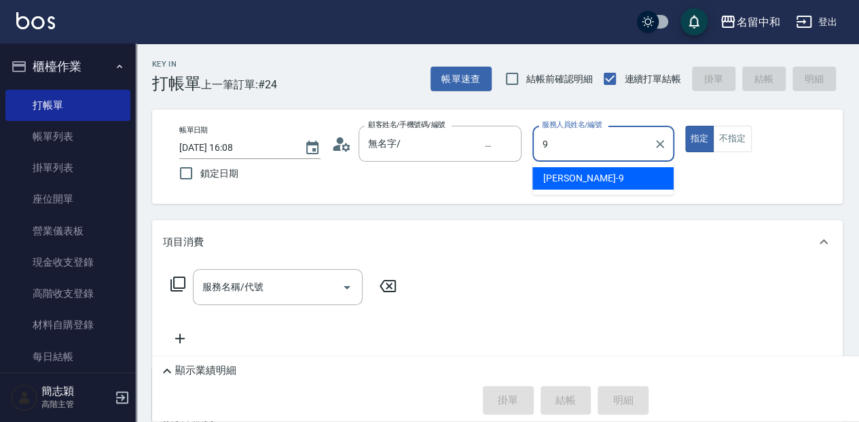
type input "[PERSON_NAME]-9"
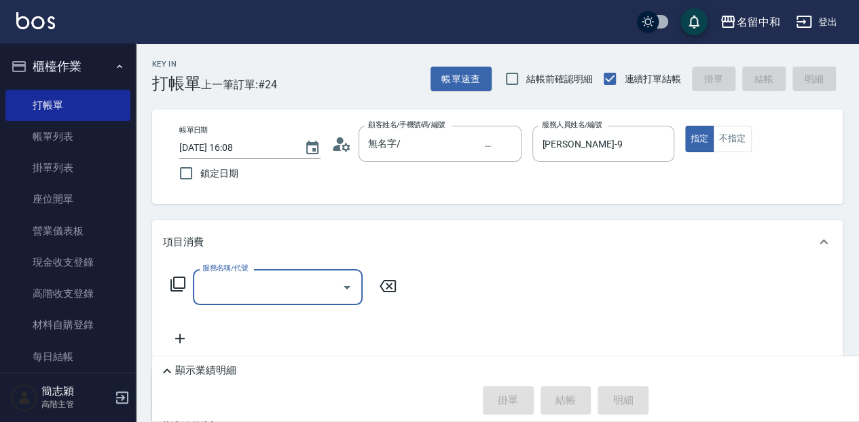
click at [183, 287] on icon at bounding box center [177, 283] width 15 height 15
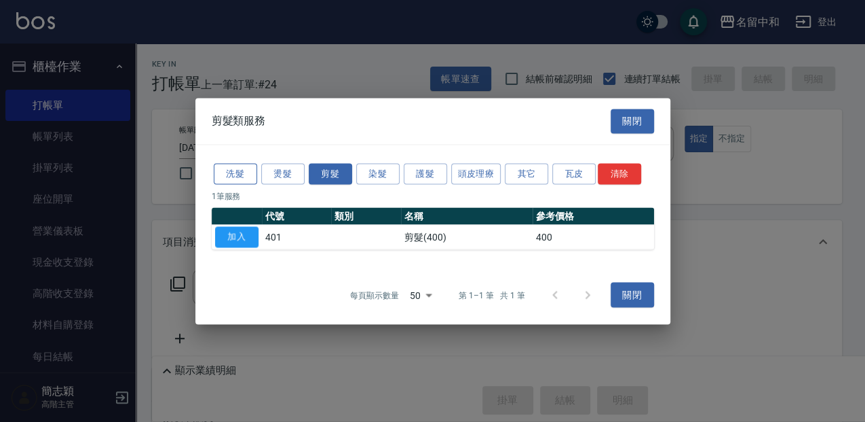
click at [242, 176] on button "洗髮" at bounding box center [235, 173] width 43 height 21
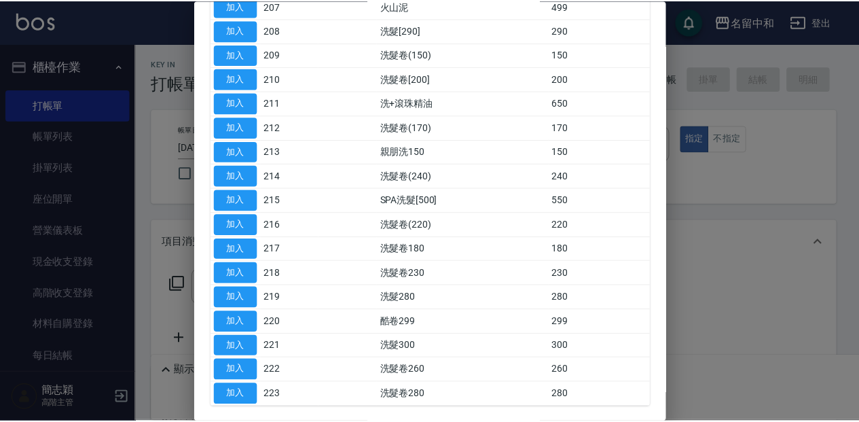
scroll to position [316, 0]
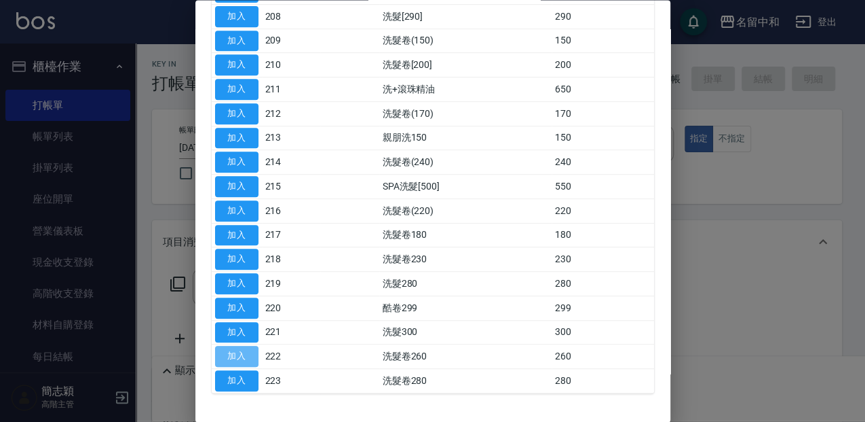
click at [242, 352] on button "加入" at bounding box center [236, 356] width 43 height 21
type input "洗髮卷260(222)"
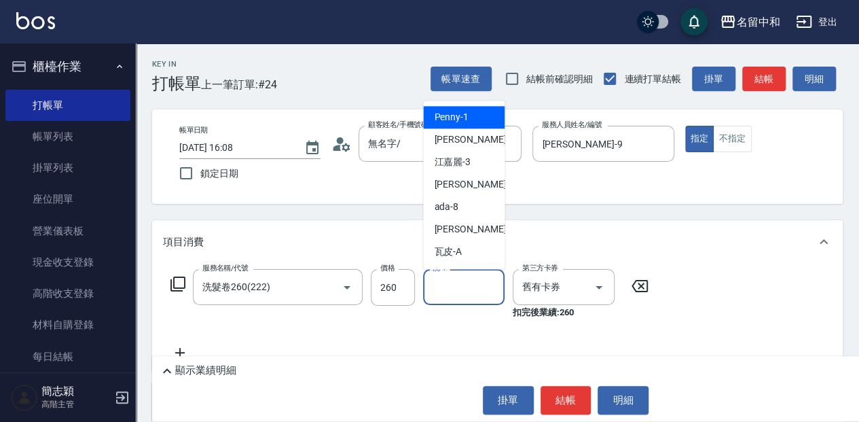
click at [433, 281] on input "洗-1" at bounding box center [463, 287] width 69 height 24
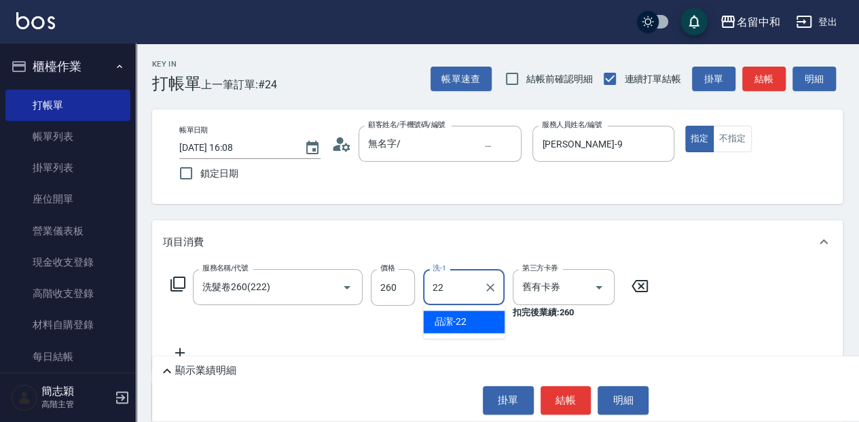
type input "品潔-22"
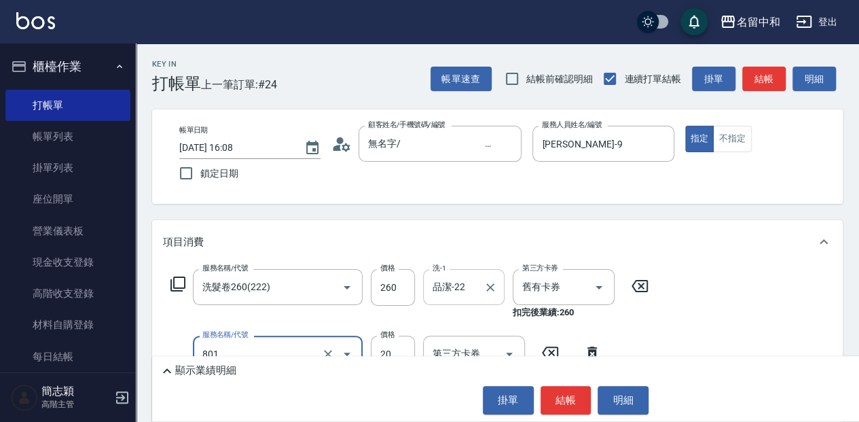
type input "潤絲20(801)"
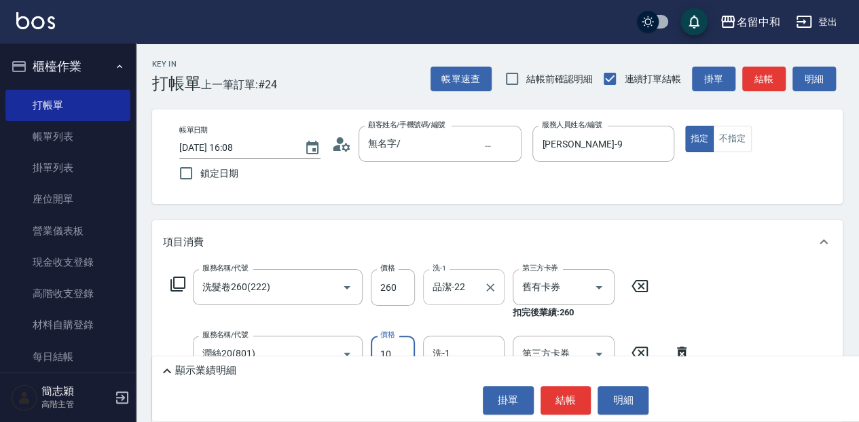
type input "10"
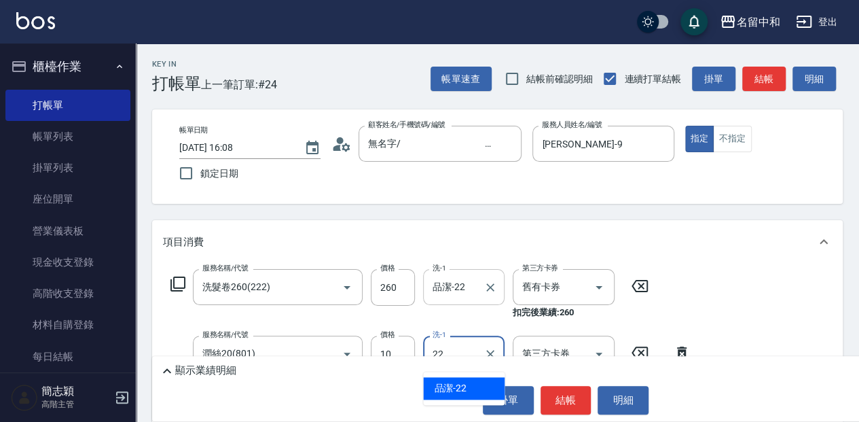
type input "品潔-22"
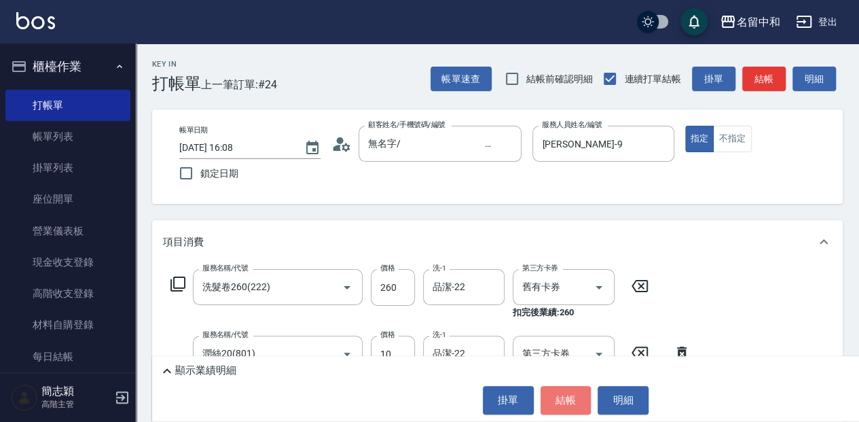
click at [555, 403] on button "結帳" at bounding box center [565, 400] width 51 height 29
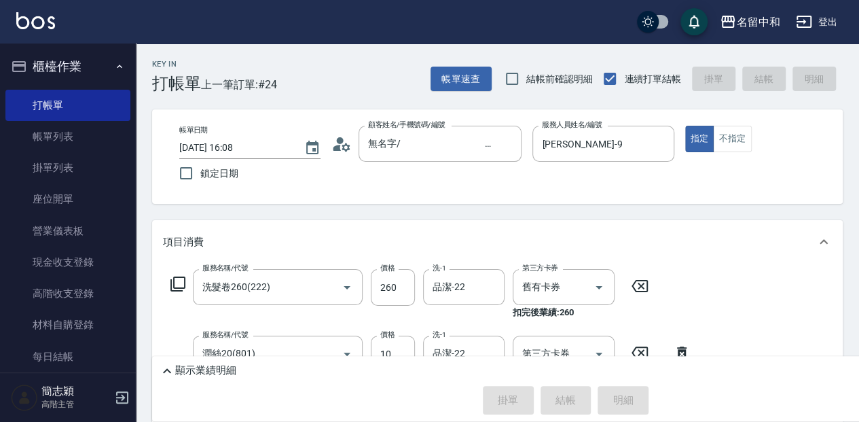
type input "[DATE] 16:09"
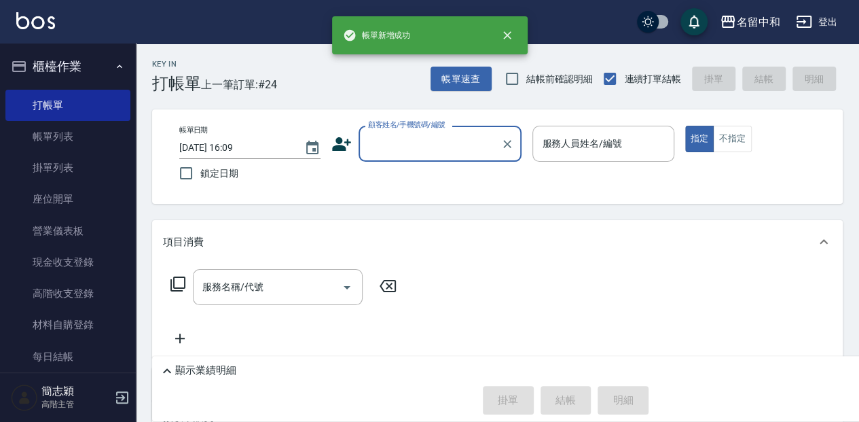
scroll to position [0, 0]
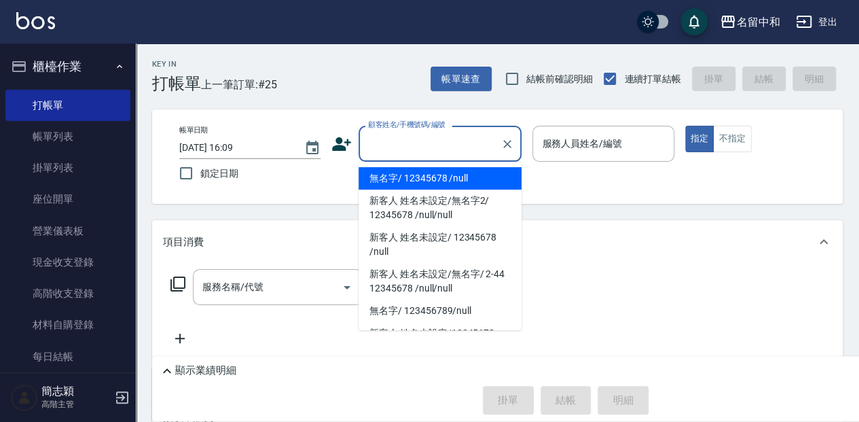
type input "無名字/ 12345678 /null"
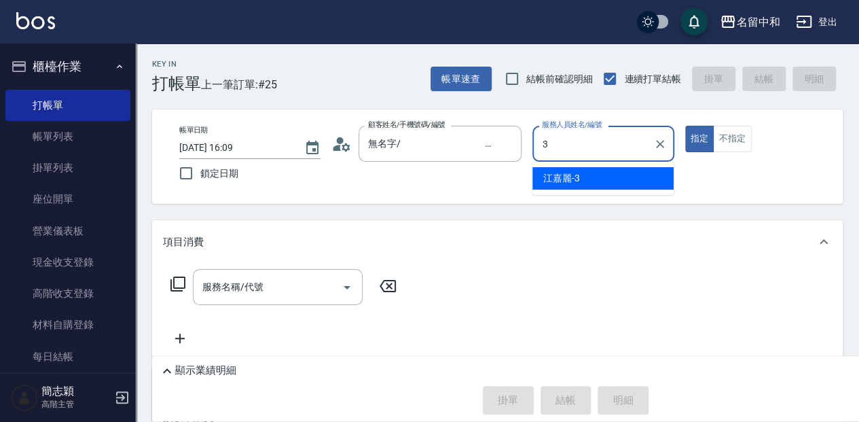
type input "江嘉麗-3"
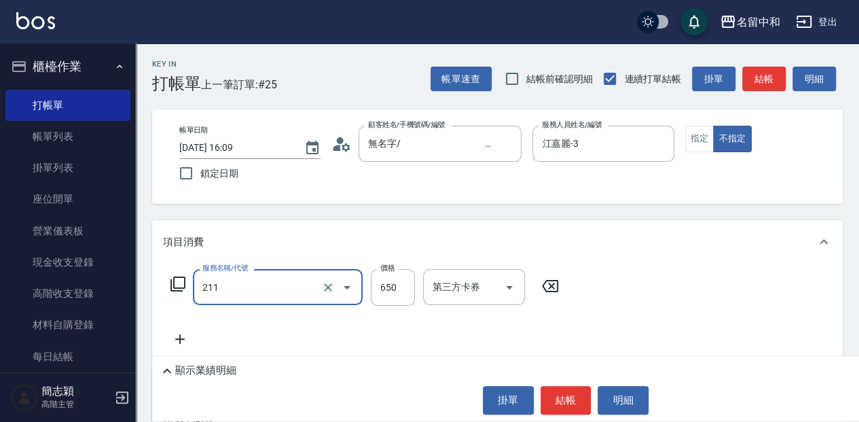
type input "洗+滾珠精油(211)"
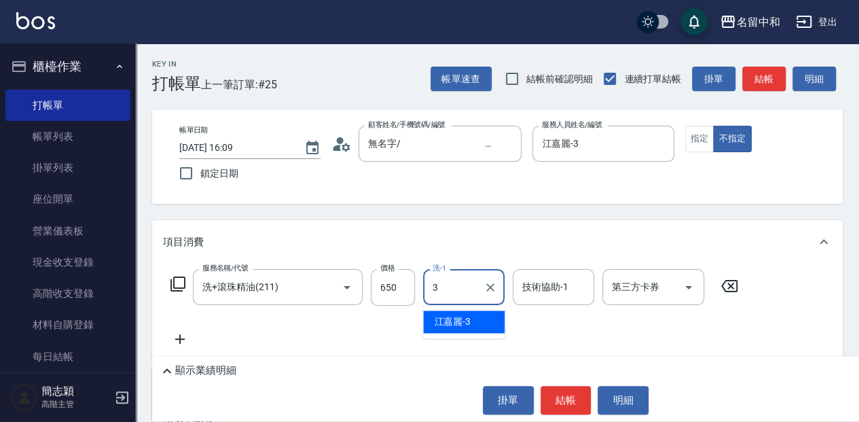
type input "江嘉麗-3"
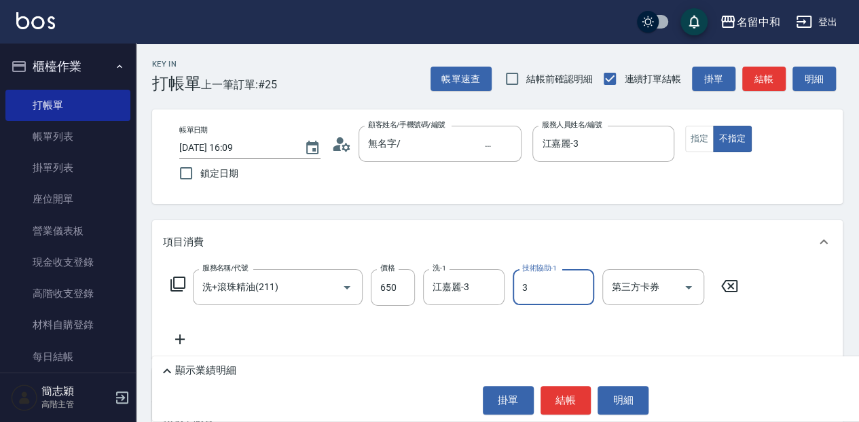
type input "江嘉麗-3"
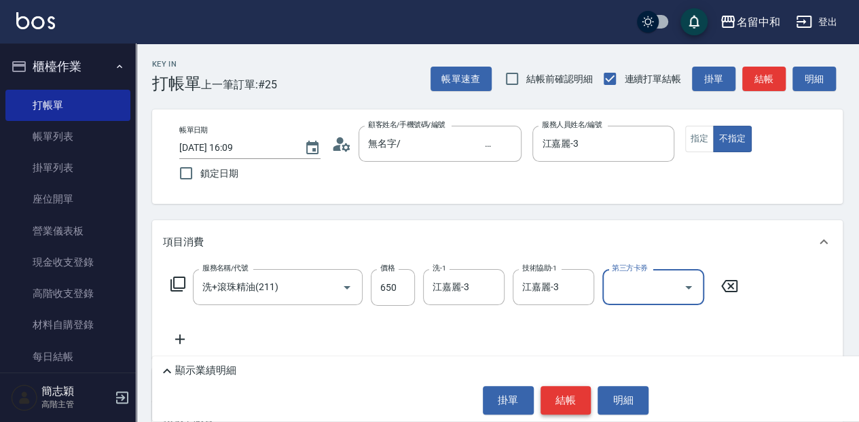
click at [578, 394] on button "結帳" at bounding box center [565, 400] width 51 height 29
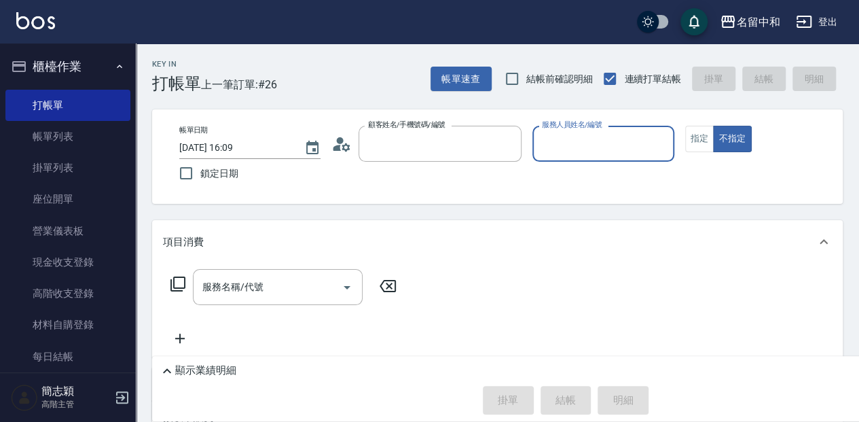
type input "無名字/ 12345678 /null"
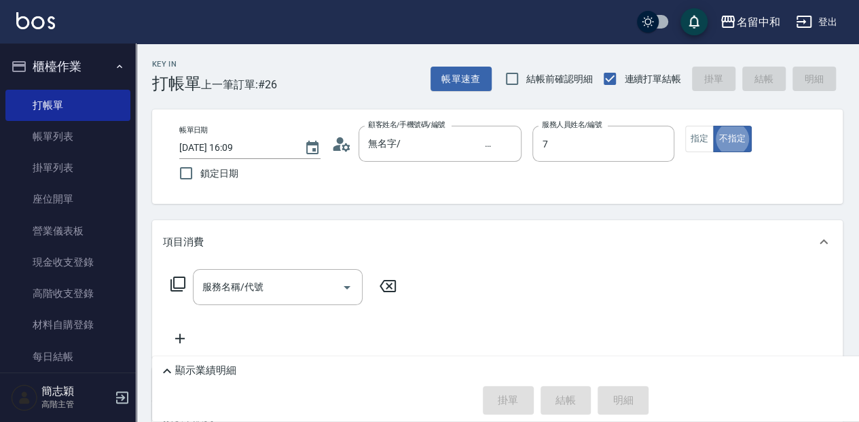
type input "[PERSON_NAME]-7"
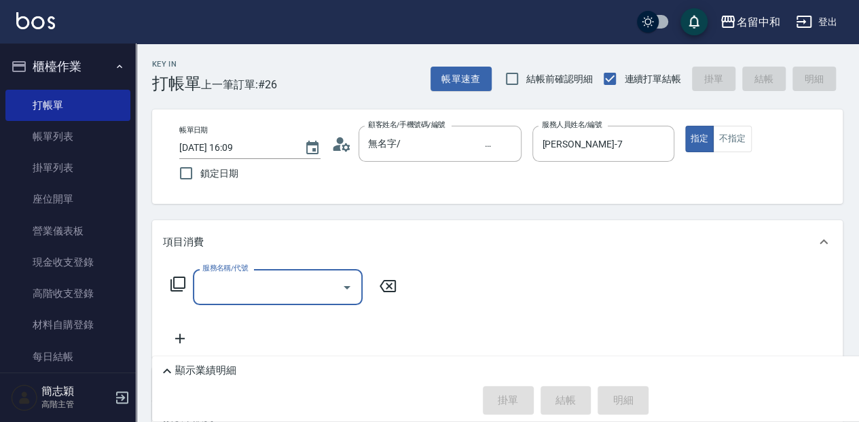
click at [189, 286] on div "服務名稱/代號 服務名稱/代號" at bounding box center [284, 287] width 242 height 36
click at [181, 288] on icon at bounding box center [177, 283] width 15 height 15
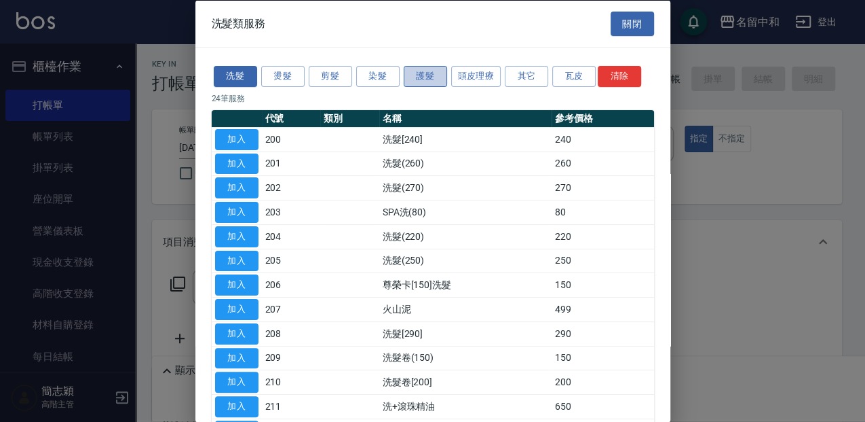
click at [444, 71] on button "護髮" at bounding box center [425, 76] width 43 height 21
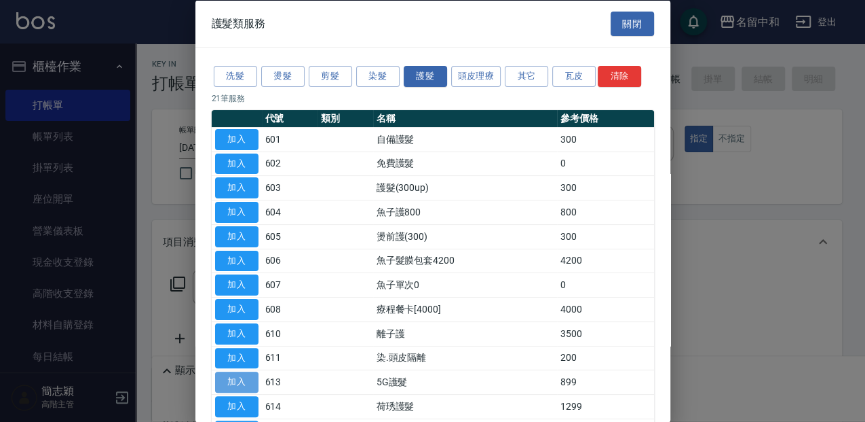
click at [248, 381] on button "加入" at bounding box center [236, 381] width 43 height 21
type input "5G護髮(613)"
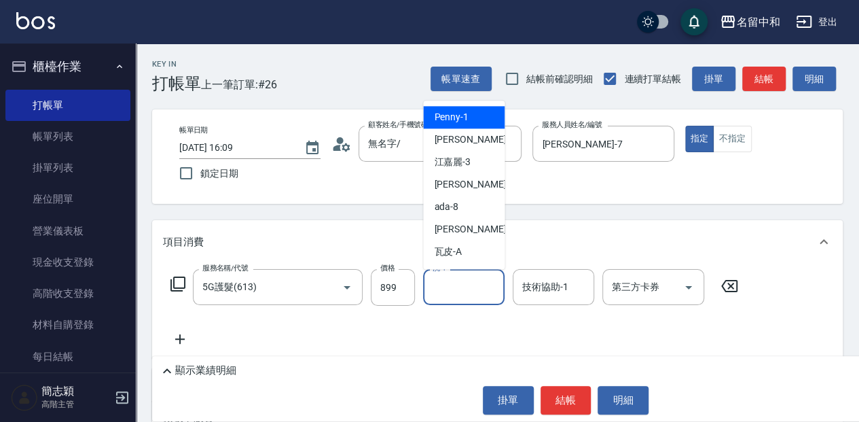
click at [475, 282] on input "洗-1" at bounding box center [463, 287] width 69 height 24
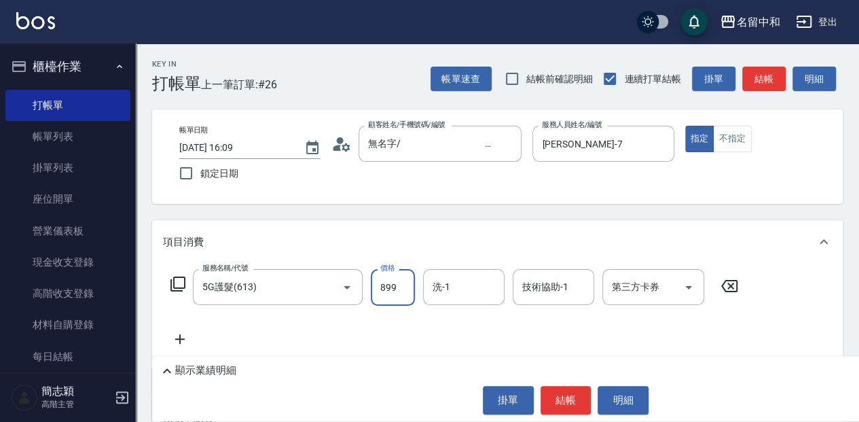
click at [390, 297] on input "899" at bounding box center [393, 287] width 44 height 37
type input "999"
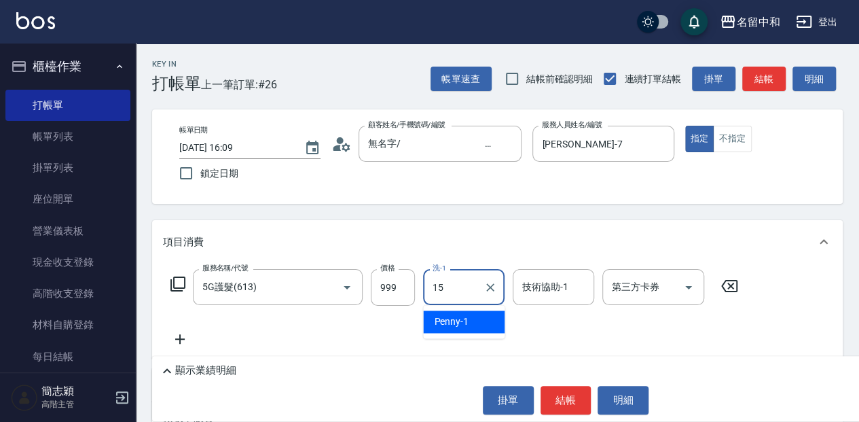
type input "涵涵-15"
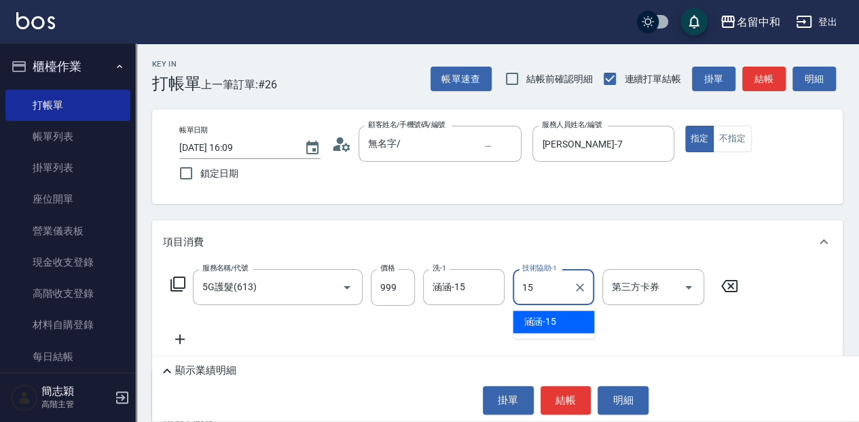
type input "涵涵-15"
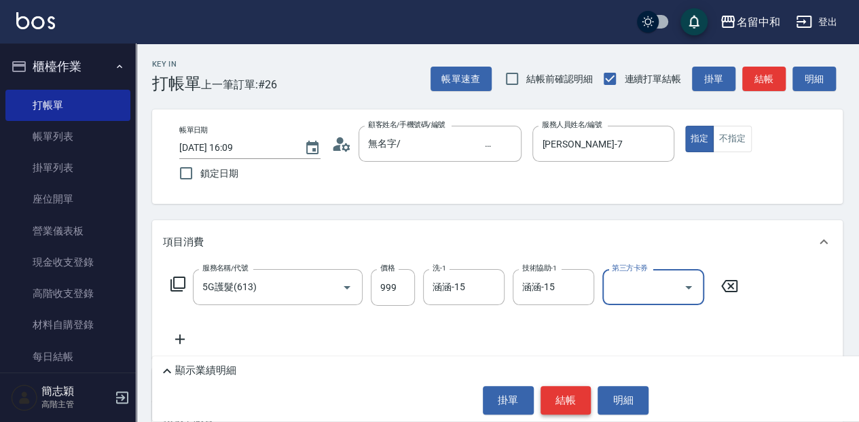
click at [579, 402] on button "結帳" at bounding box center [565, 400] width 51 height 29
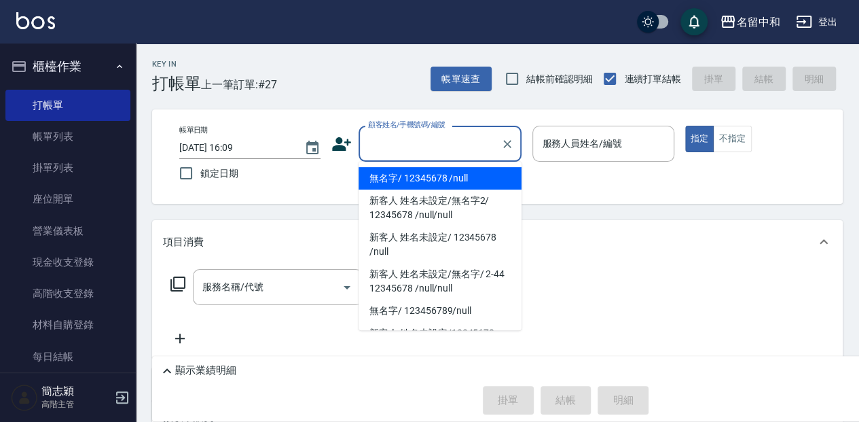
type input "無名字/ 12345678 /null"
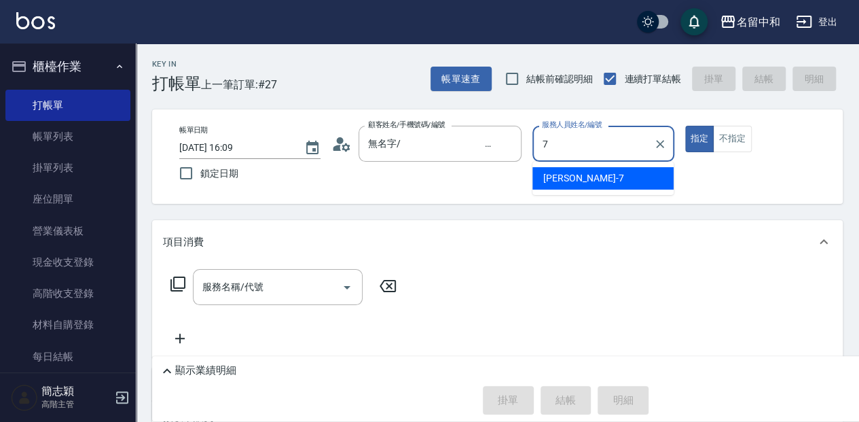
type input "[PERSON_NAME]-7"
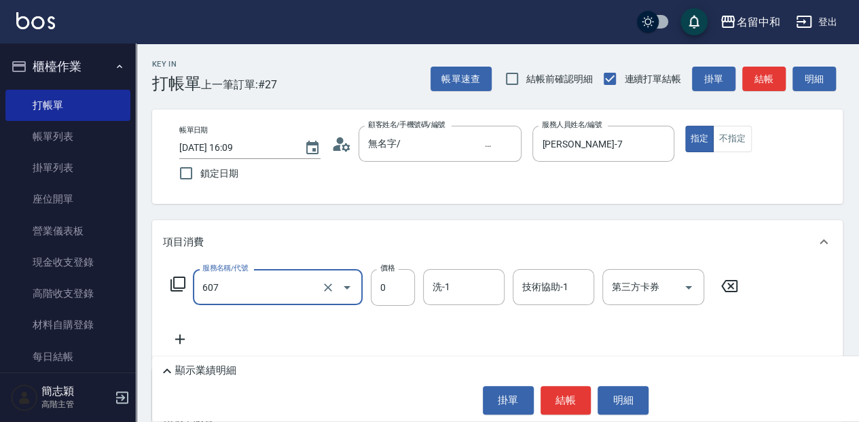
type input "魚子單次0(607)"
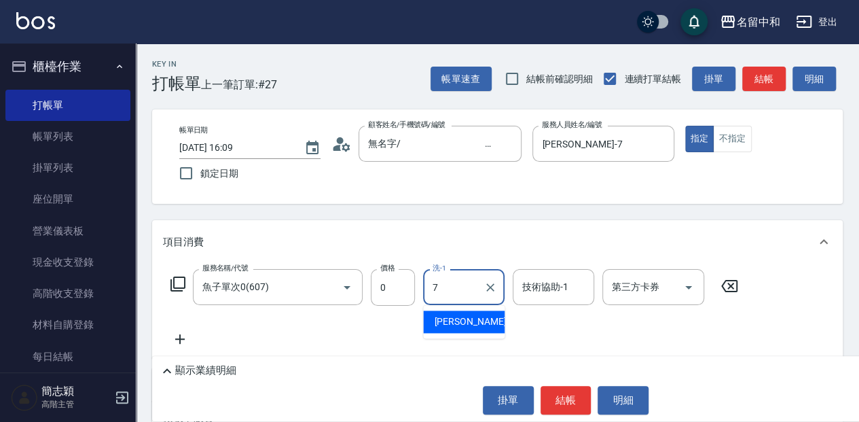
type input "[PERSON_NAME]-7"
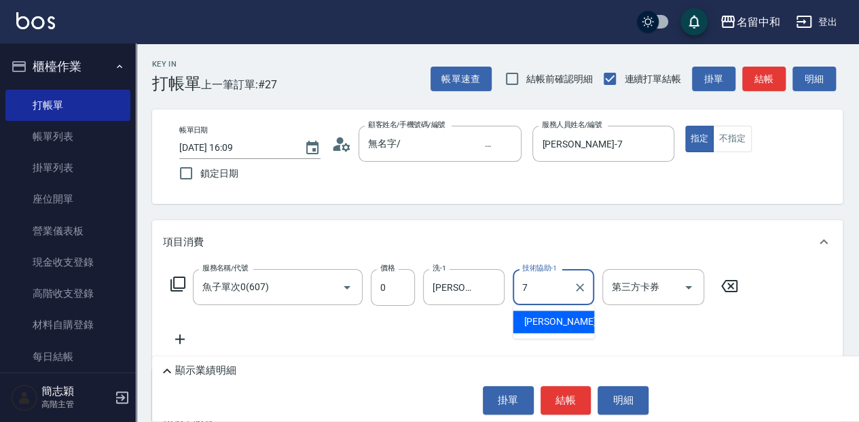
type input "[PERSON_NAME]-7"
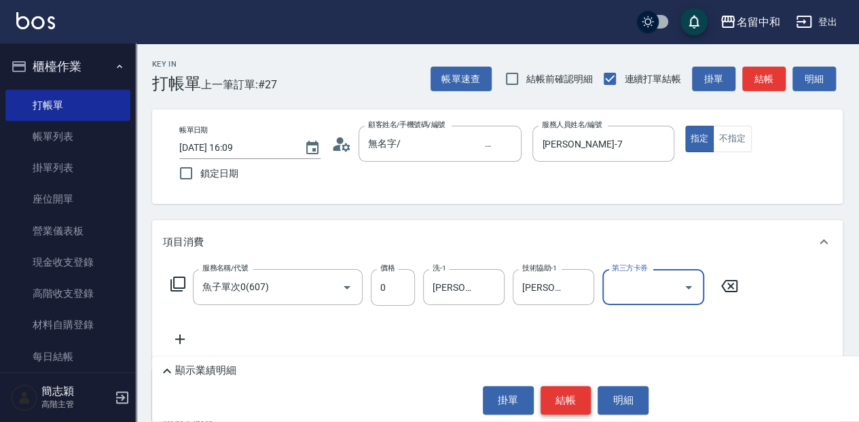
click at [560, 403] on button "結帳" at bounding box center [565, 400] width 51 height 29
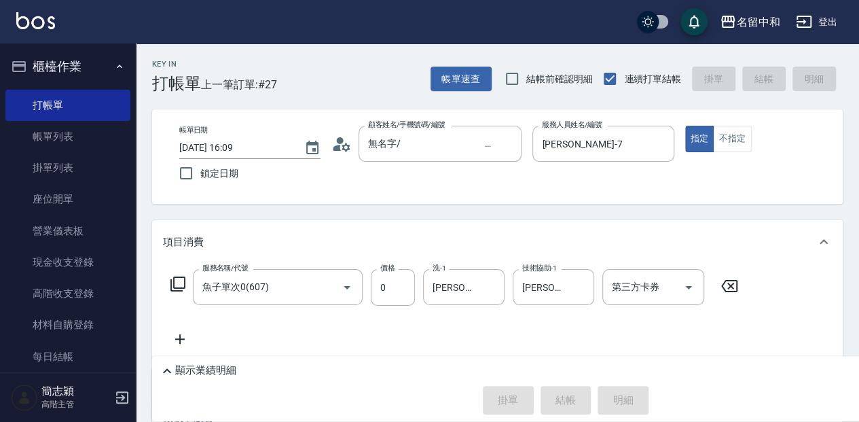
type input "[DATE] 16:10"
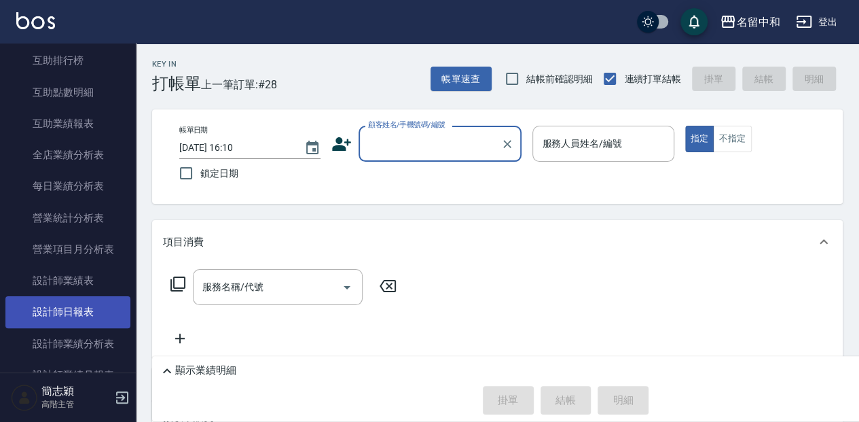
scroll to position [724, 0]
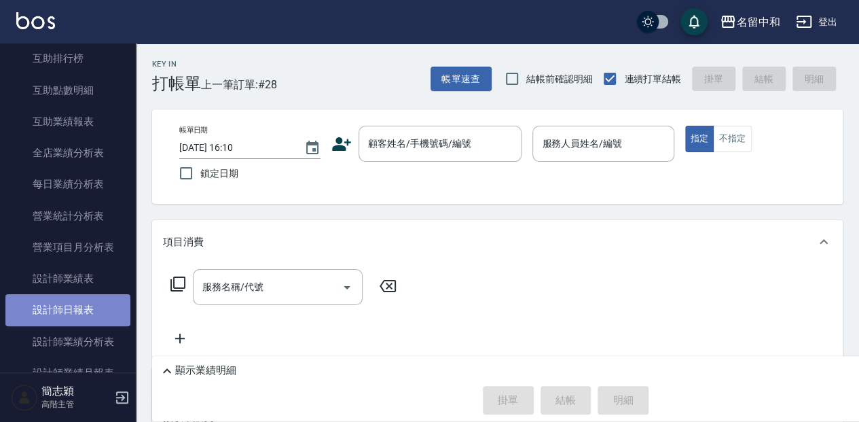
click at [75, 317] on link "設計師日報表" at bounding box center [67, 309] width 125 height 31
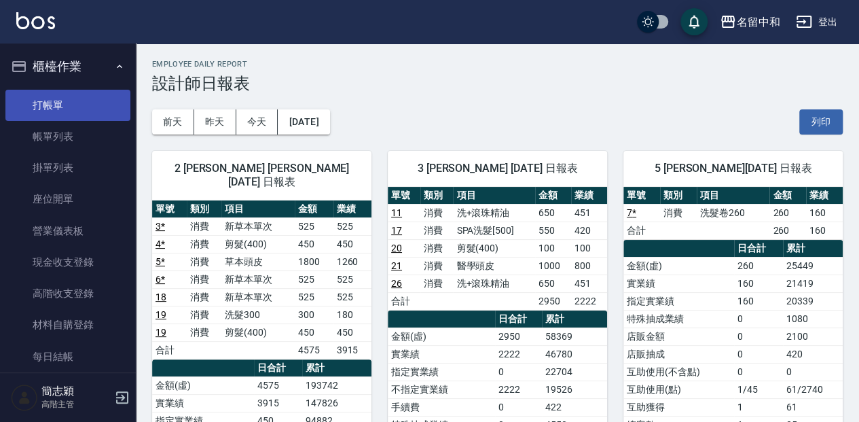
click at [100, 90] on link "打帳單" at bounding box center [67, 105] width 125 height 31
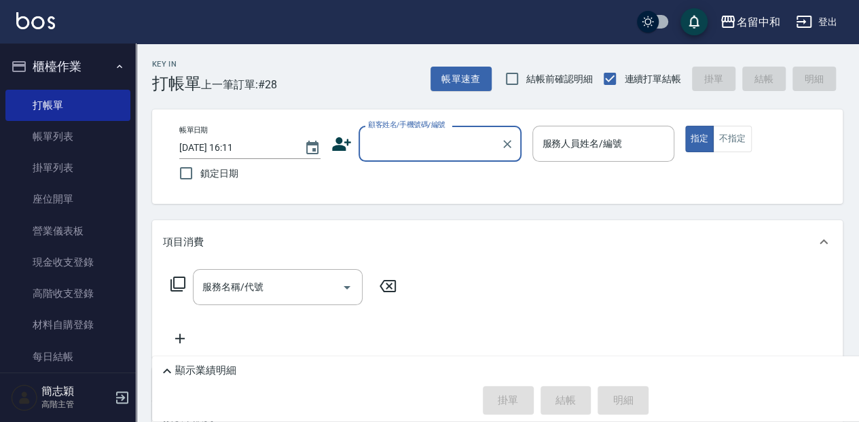
click at [390, 149] on input "顧客姓名/手機號碼/編號" at bounding box center [429, 144] width 130 height 24
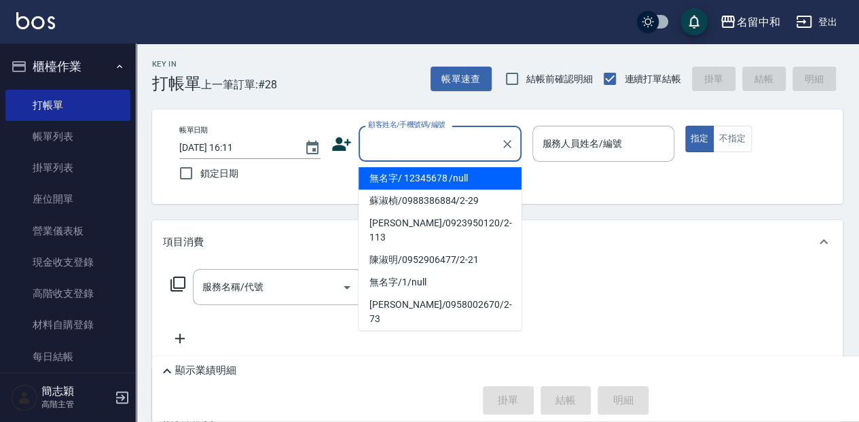
click at [419, 176] on li "無名字/ 12345678 /null" at bounding box center [439, 178] width 163 height 22
type input "無名字/ 12345678 /null"
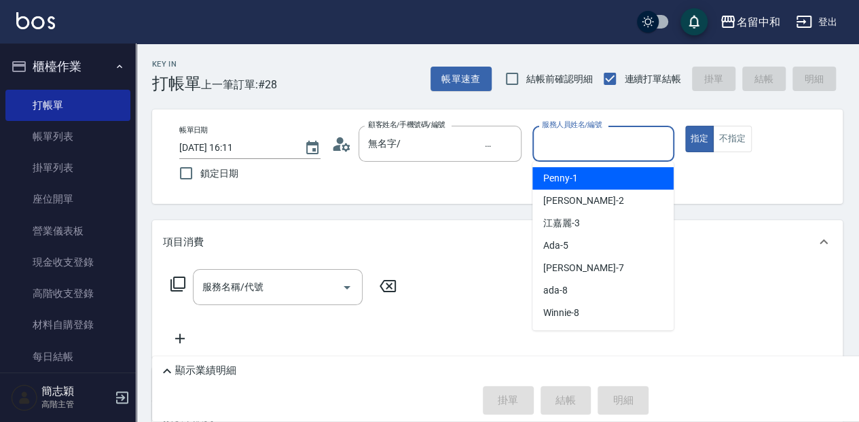
click at [541, 149] on input "服務人員姓名/編號" at bounding box center [602, 144] width 129 height 24
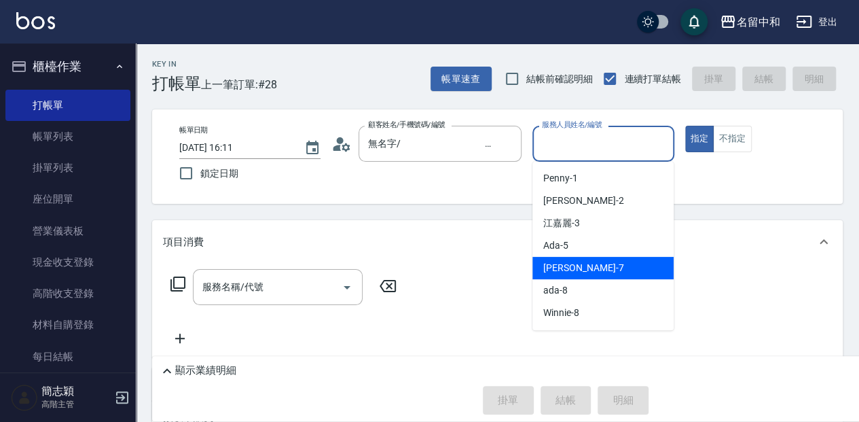
click at [582, 272] on span "[PERSON_NAME] -7" at bounding box center [583, 268] width 80 height 14
type input "[PERSON_NAME]-7"
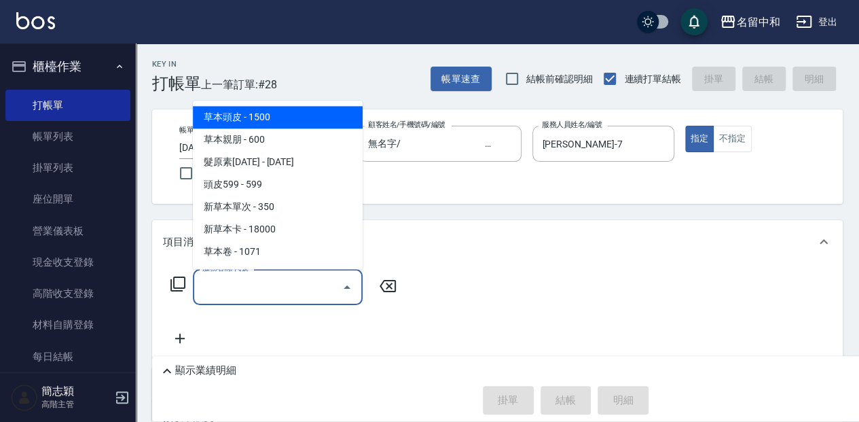
click at [271, 292] on input "服務名稱/代號" at bounding box center [267, 287] width 137 height 24
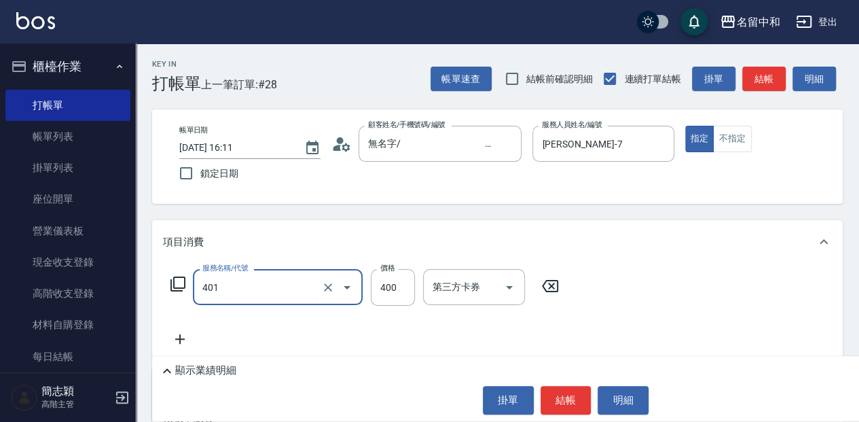
type input "剪髮(400)(401)"
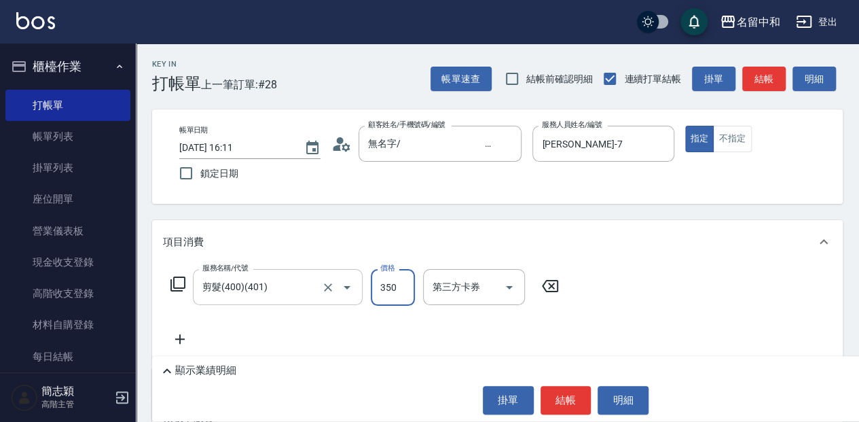
type input "350"
click at [567, 398] on button "結帳" at bounding box center [565, 400] width 51 height 29
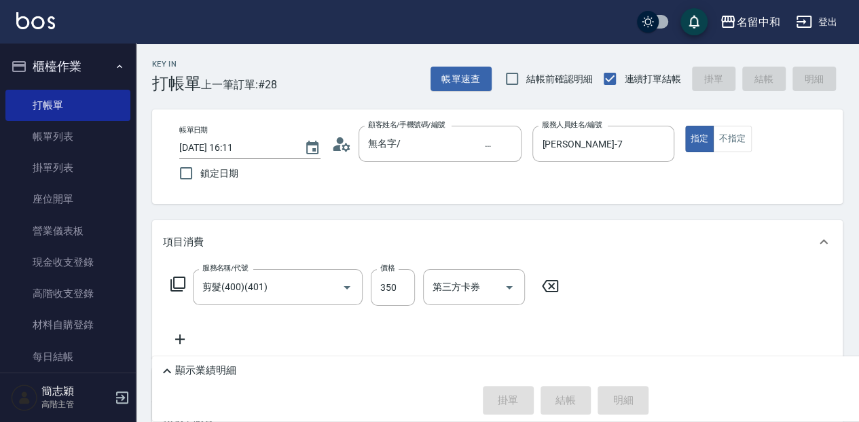
type input "[DATE] 16:26"
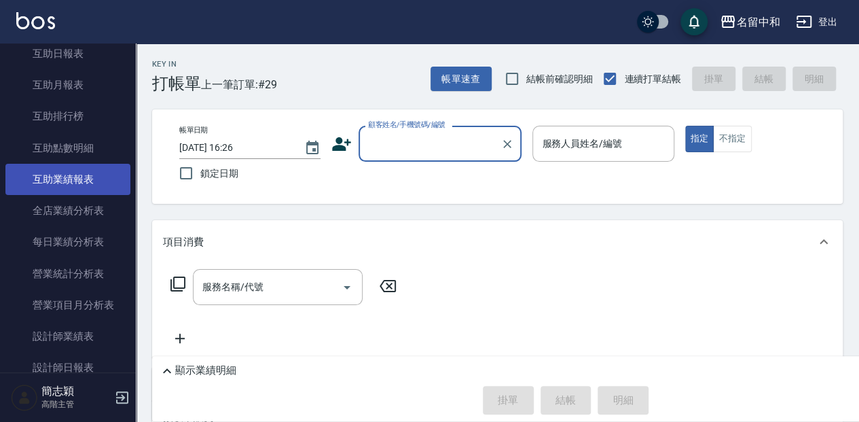
scroll to position [679, 0]
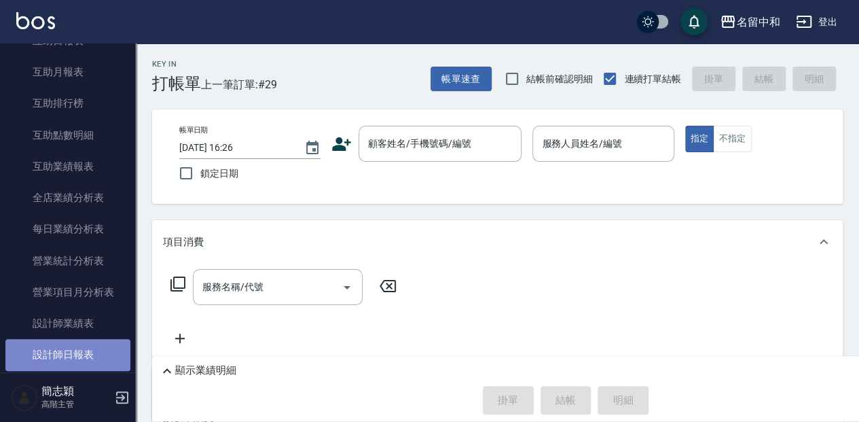
click at [82, 353] on link "設計師日報表" at bounding box center [67, 354] width 125 height 31
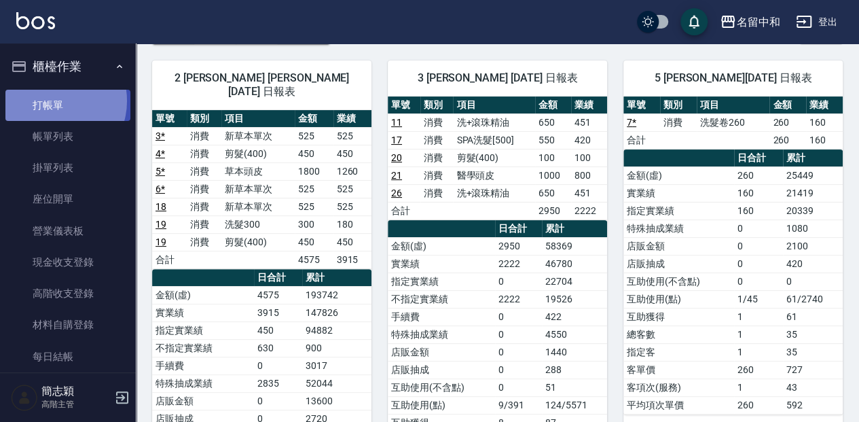
click at [53, 100] on link "打帳單" at bounding box center [67, 105] width 125 height 31
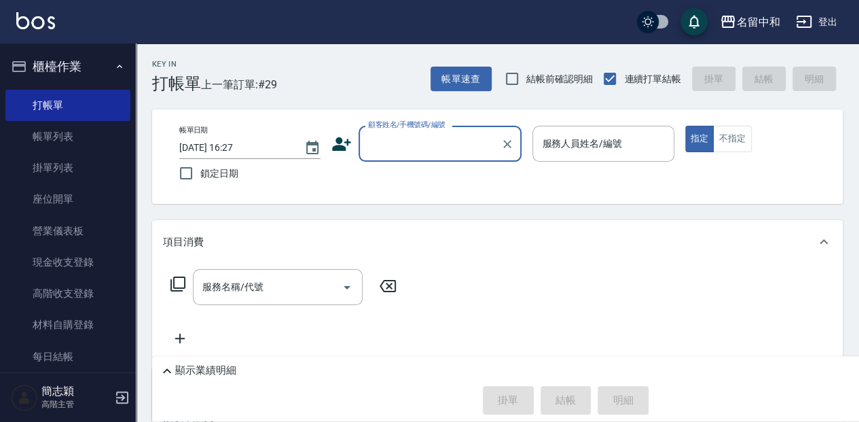
click at [398, 138] on input "顧客姓名/手機號碼/編號" at bounding box center [429, 144] width 130 height 24
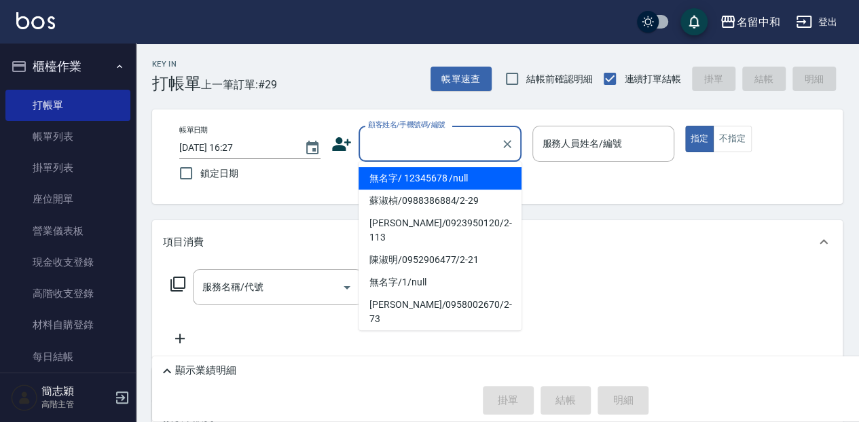
click at [409, 181] on li "無名字/ 12345678 /null" at bounding box center [439, 178] width 163 height 22
type input "無名字/ 12345678 /null"
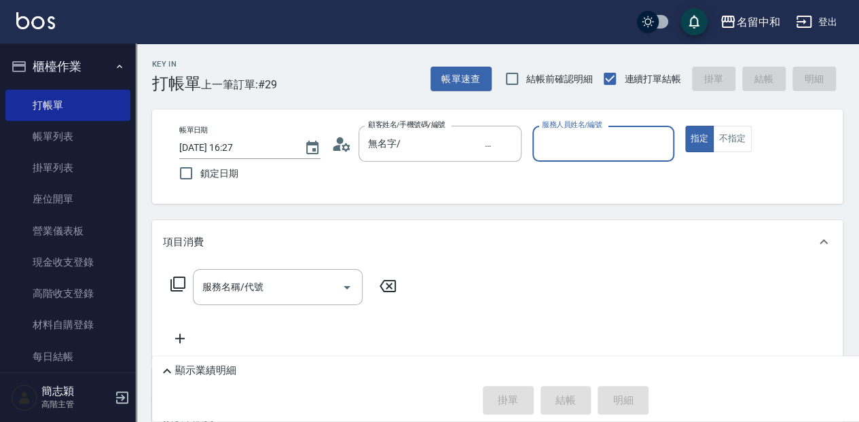
click at [595, 156] on div "服務人員姓名/編號" at bounding box center [602, 144] width 141 height 36
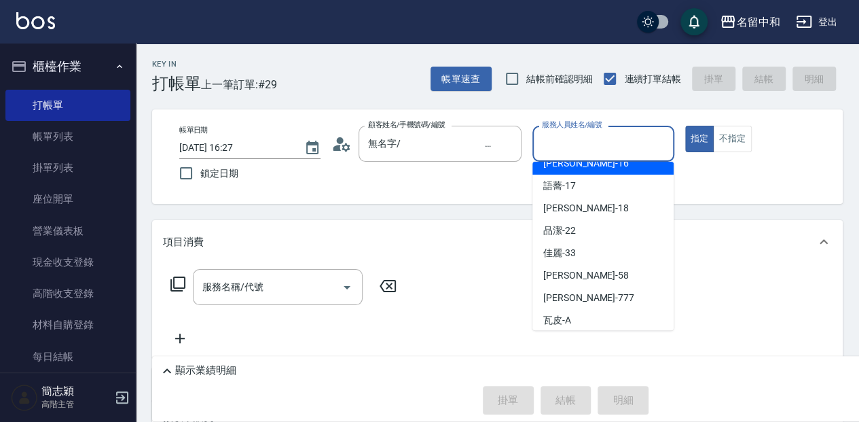
scroll to position [245, 0]
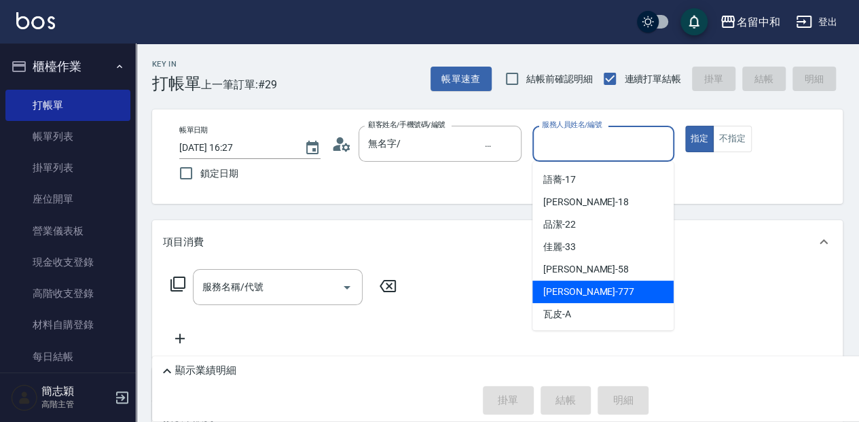
click at [577, 292] on span "[PERSON_NAME] -777" at bounding box center [588, 291] width 91 height 14
type input "[PERSON_NAME]-777"
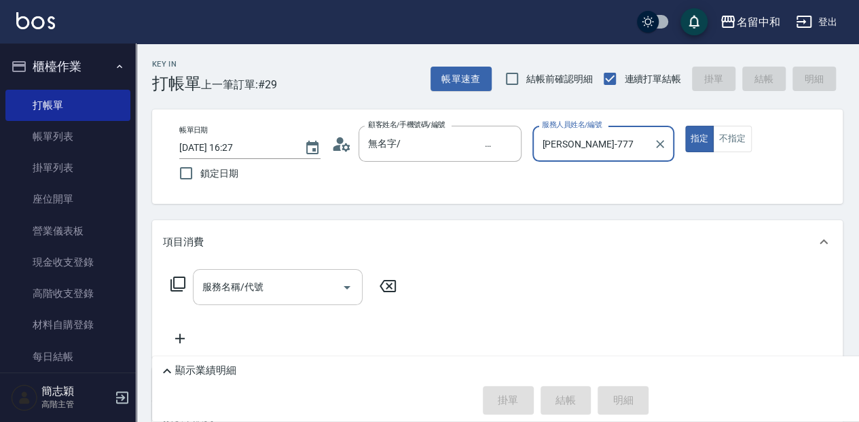
click at [251, 273] on div "服務名稱/代號" at bounding box center [278, 287] width 170 height 36
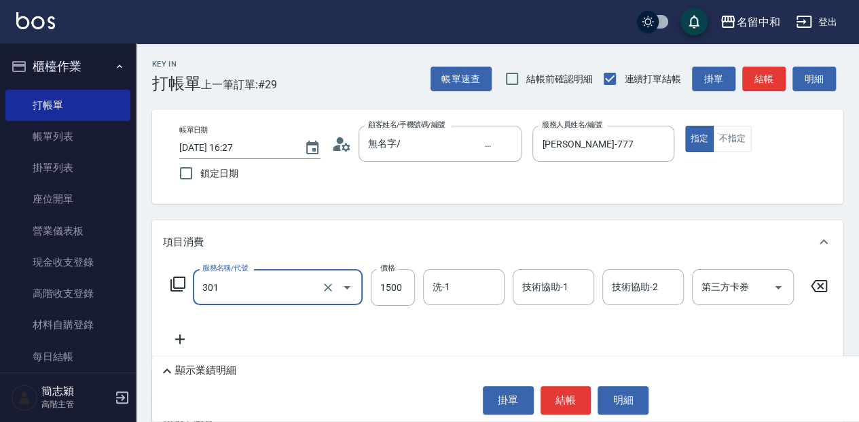
type input "燙髮(1500](301)"
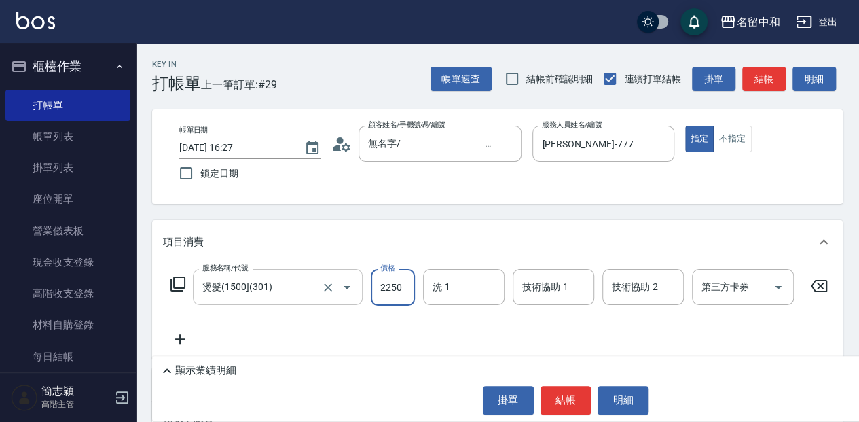
type input "2250"
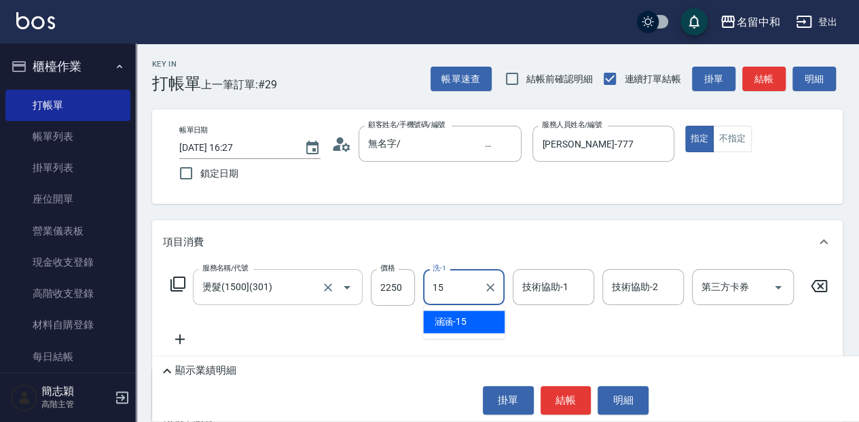
type input "涵涵-15"
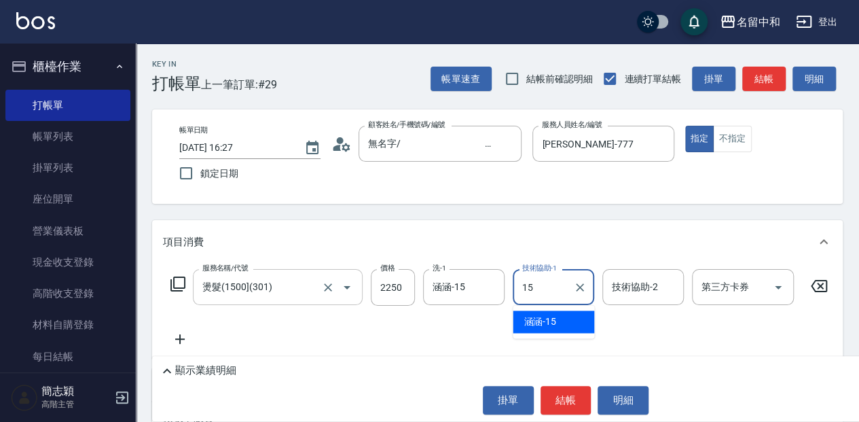
type input "涵涵-15"
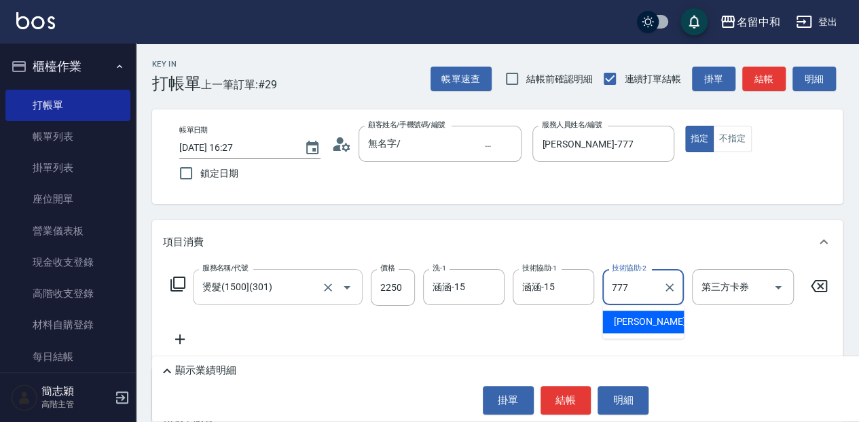
type input "[PERSON_NAME]-777"
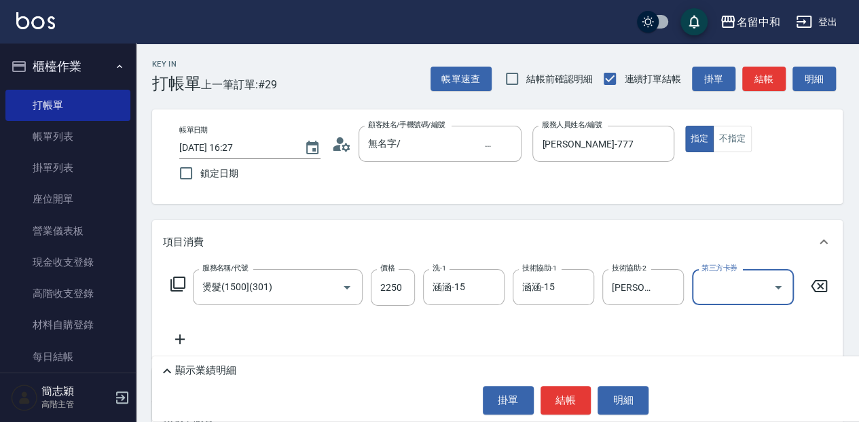
click at [564, 397] on button "結帳" at bounding box center [565, 400] width 51 height 29
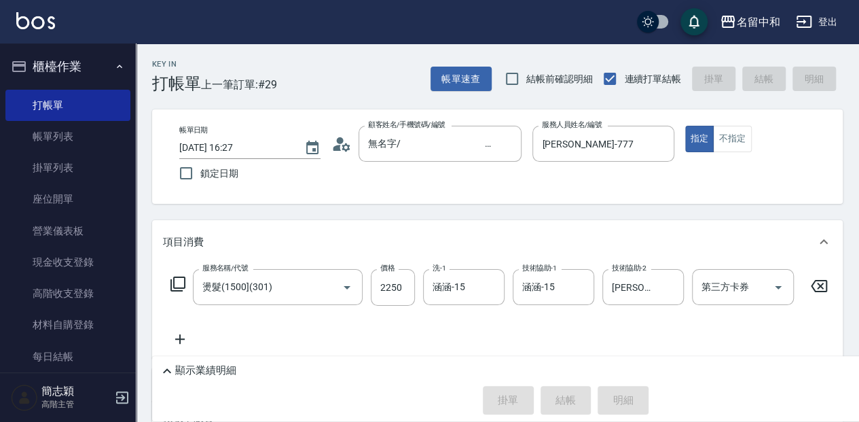
type input "[DATE] 16:43"
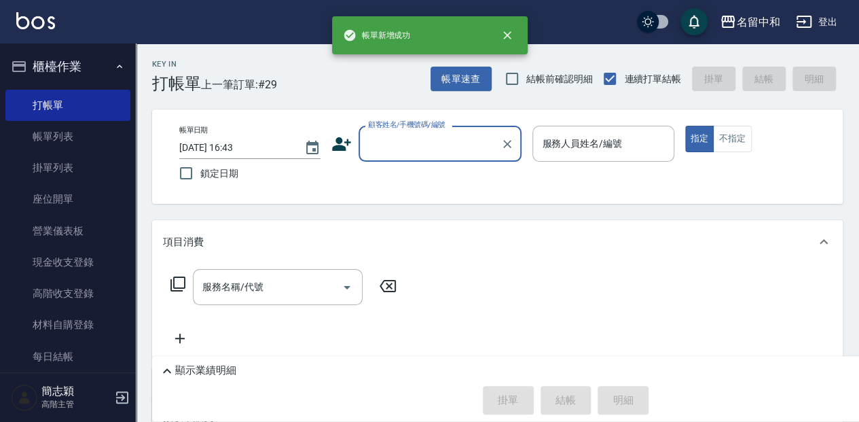
scroll to position [0, 0]
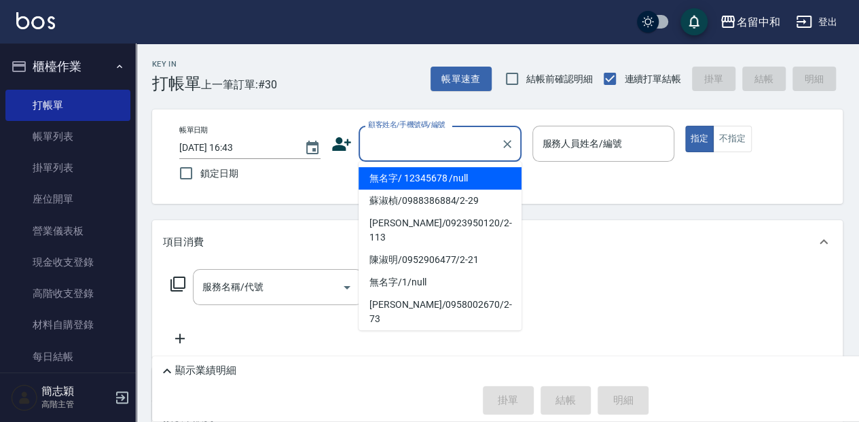
click at [432, 145] on input "顧客姓名/手機號碼/編號" at bounding box center [429, 144] width 130 height 24
click at [436, 177] on li "無名字/ 12345678 /null" at bounding box center [439, 178] width 163 height 22
type input "無名字/ 12345678 /null"
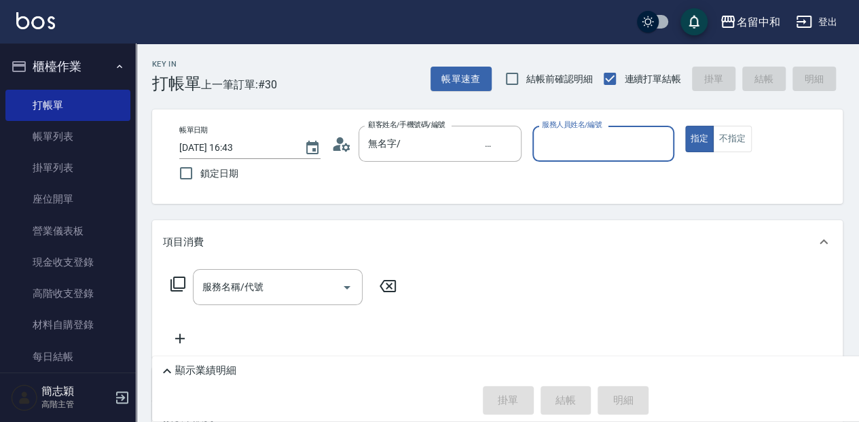
click at [616, 149] on input "服務人員姓名/編號" at bounding box center [602, 144] width 129 height 24
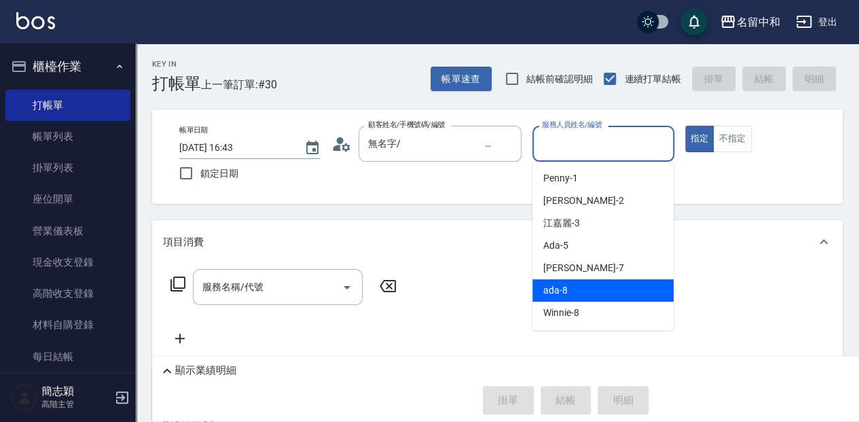
click at [622, 292] on div "ada -8" at bounding box center [602, 290] width 141 height 22
type input "ada-8"
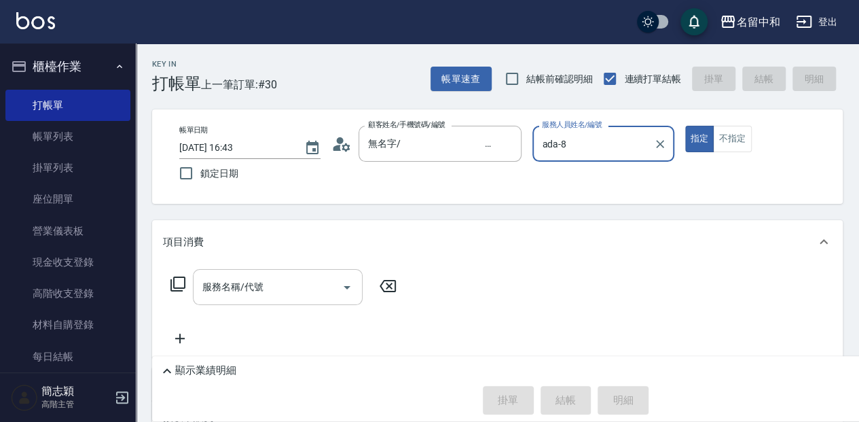
click at [295, 285] on input "服務名稱/代號" at bounding box center [267, 287] width 137 height 24
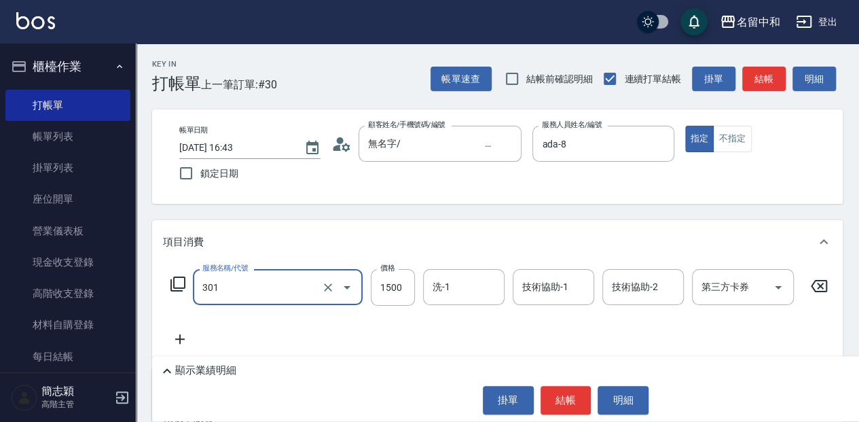
type input "燙髮(1500](301)"
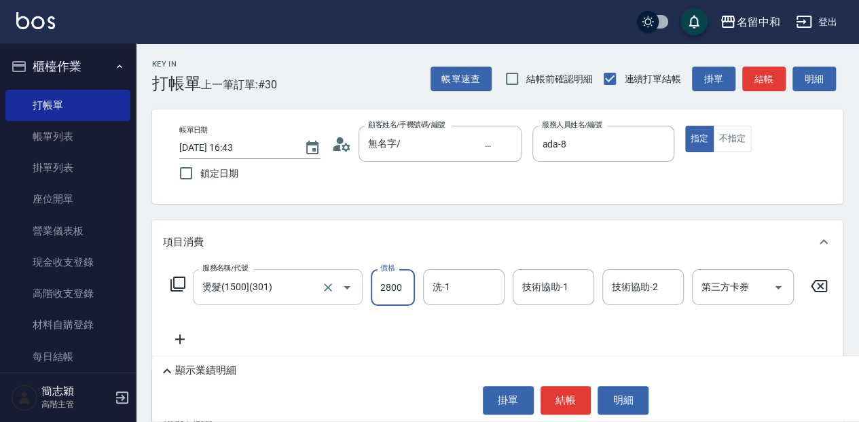
type input "2800"
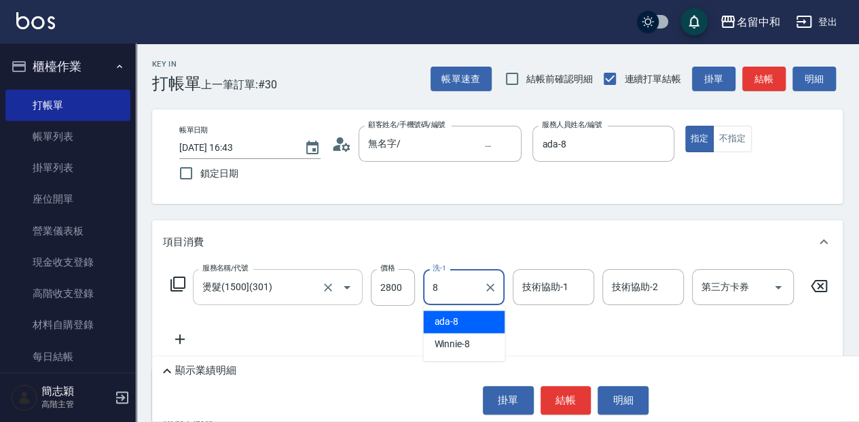
type input "ada-8"
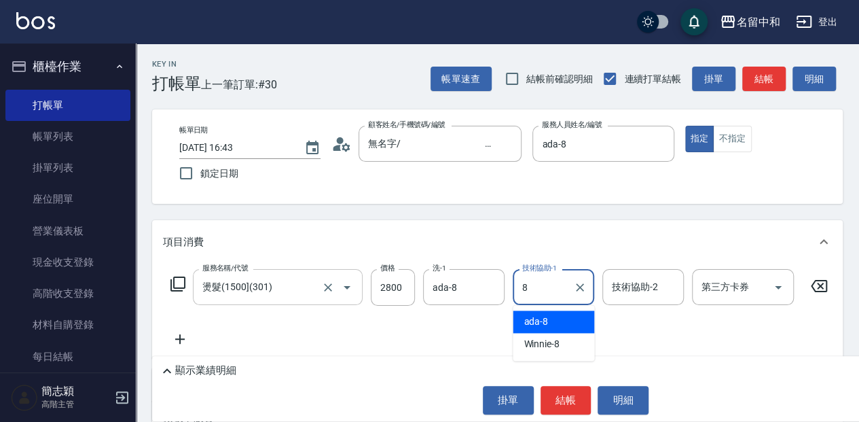
type input "ada-8"
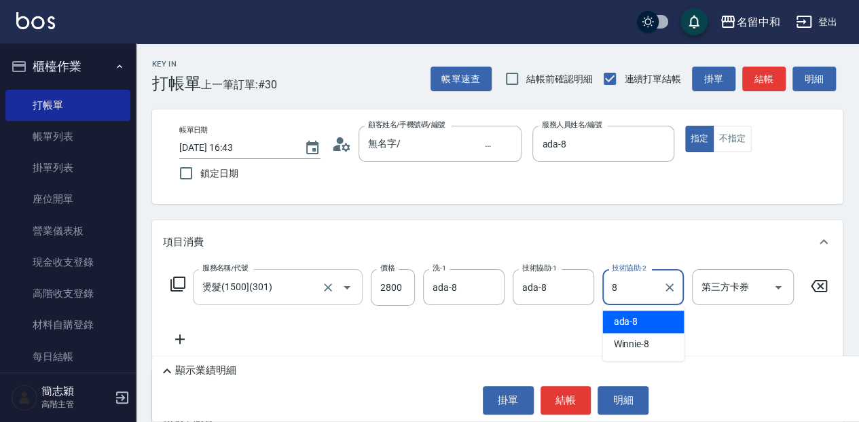
type input "ada-8"
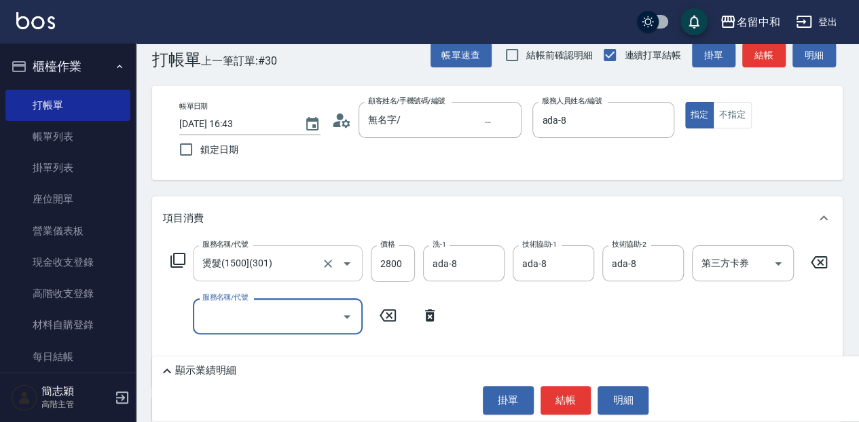
scroll to position [45, 0]
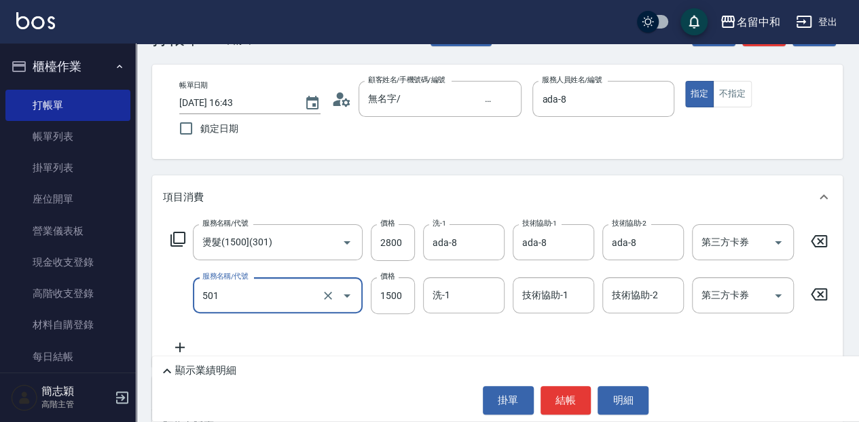
type input "染髮(1500](501)"
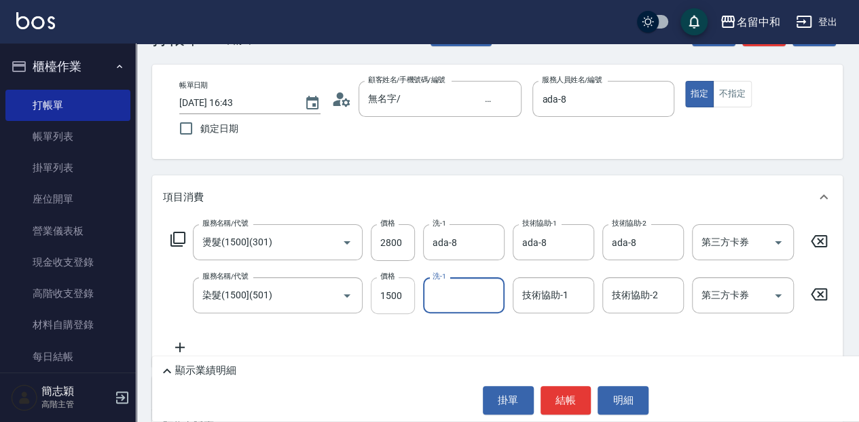
click at [411, 299] on input "1500" at bounding box center [393, 295] width 44 height 37
type input "2400"
type input "ada-8"
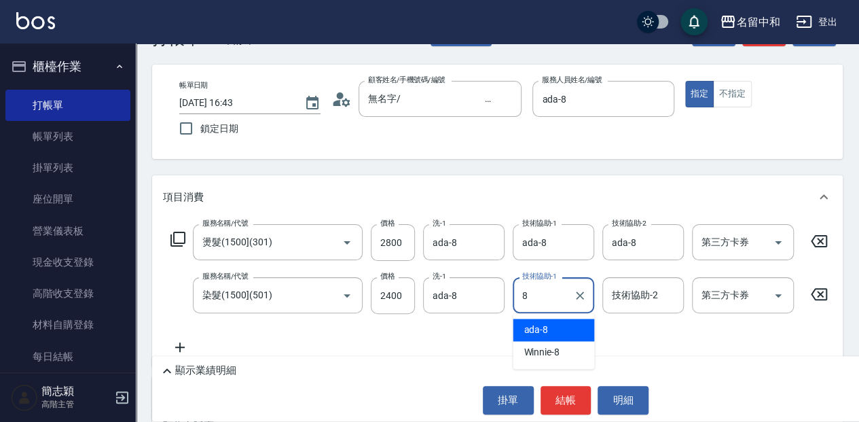
type input "ada-8"
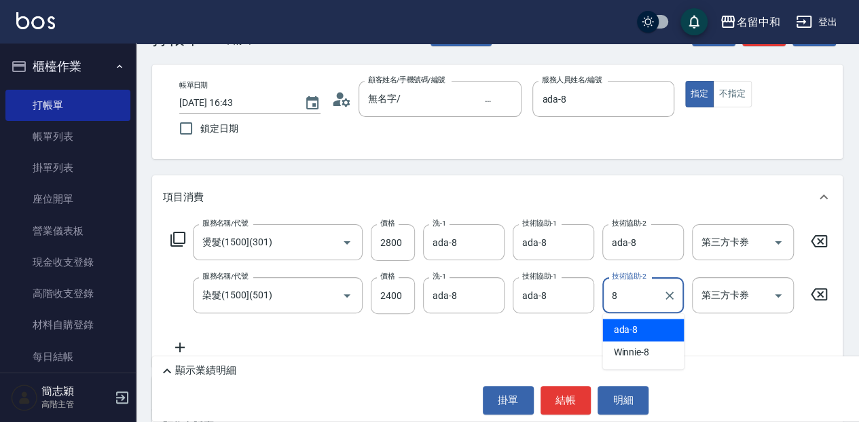
type input "ada-8"
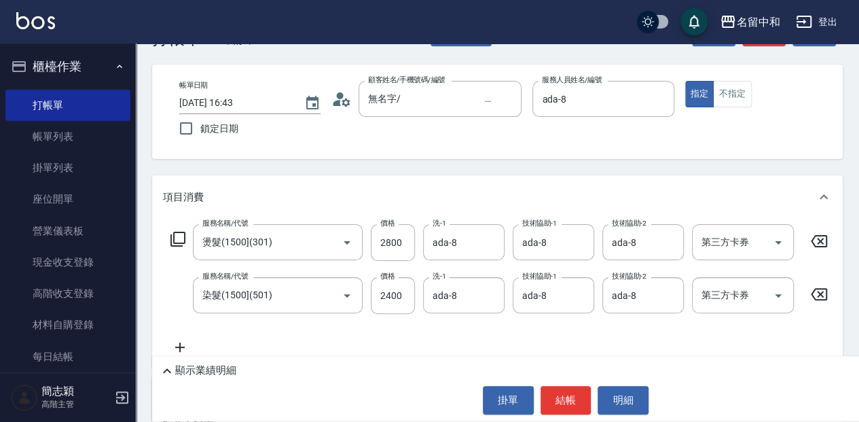
click at [195, 369] on p "顯示業績明細" at bounding box center [205, 370] width 61 height 14
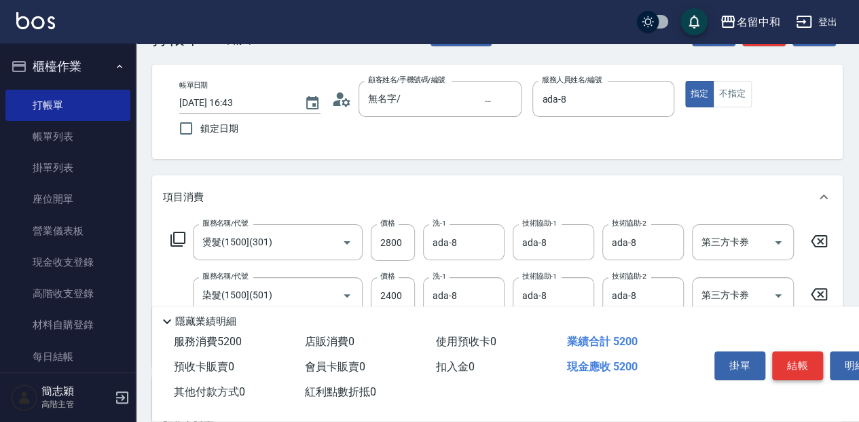
click at [799, 362] on button "結帳" at bounding box center [797, 365] width 51 height 29
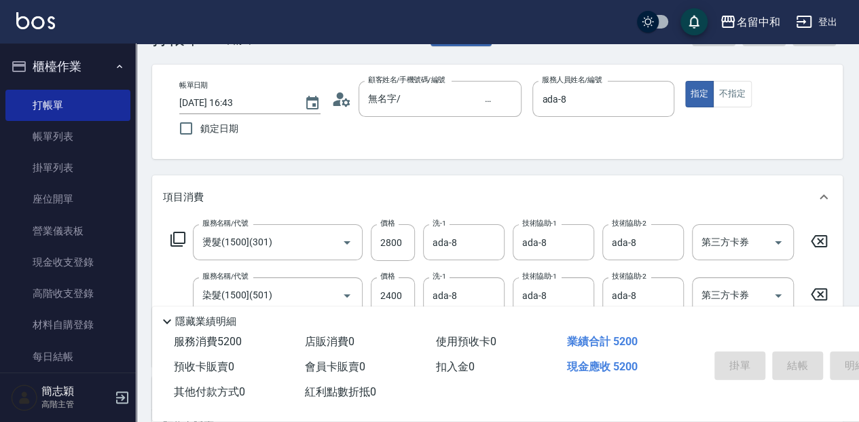
type input "[DATE] 16:45"
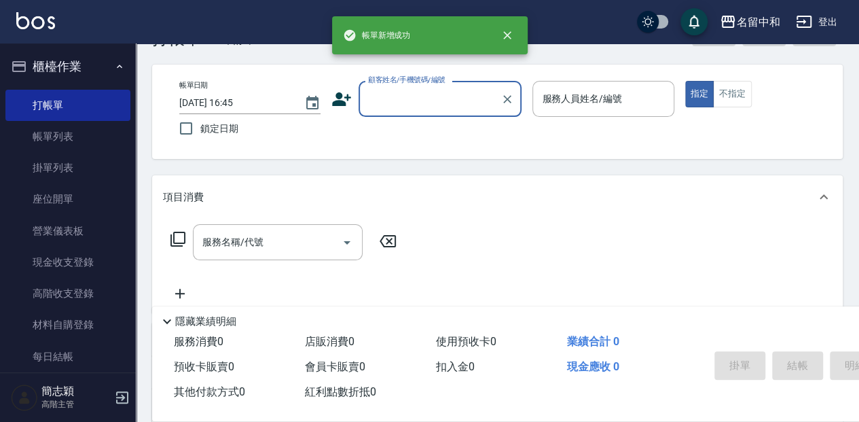
scroll to position [0, 0]
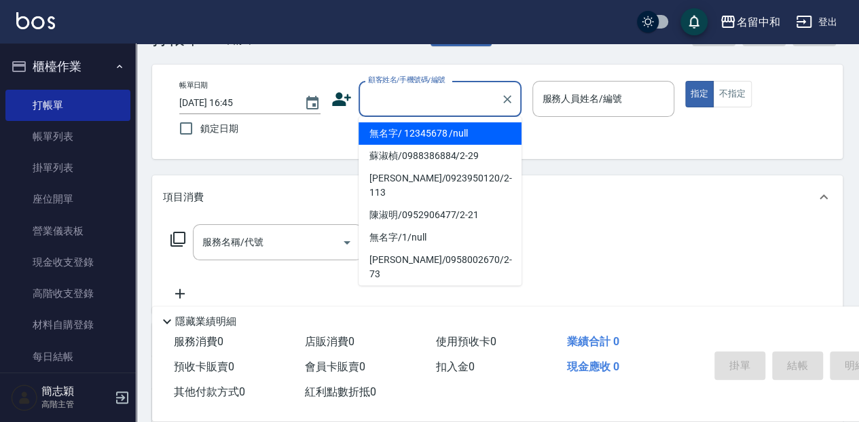
click at [435, 96] on input "顧客姓名/手機號碼/編號" at bounding box center [429, 99] width 130 height 24
click at [426, 128] on li "無名字/ 12345678 /null" at bounding box center [439, 133] width 163 height 22
type input "無名字/ 12345678 /null"
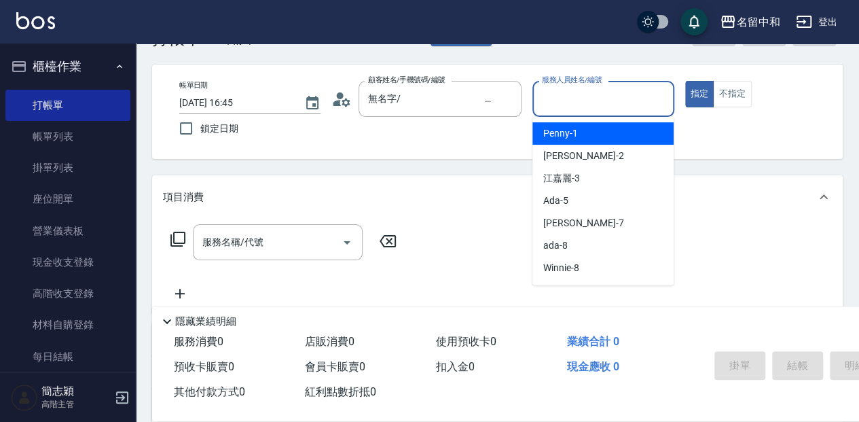
click at [578, 102] on input "服務人員姓名/編號" at bounding box center [602, 99] width 129 height 24
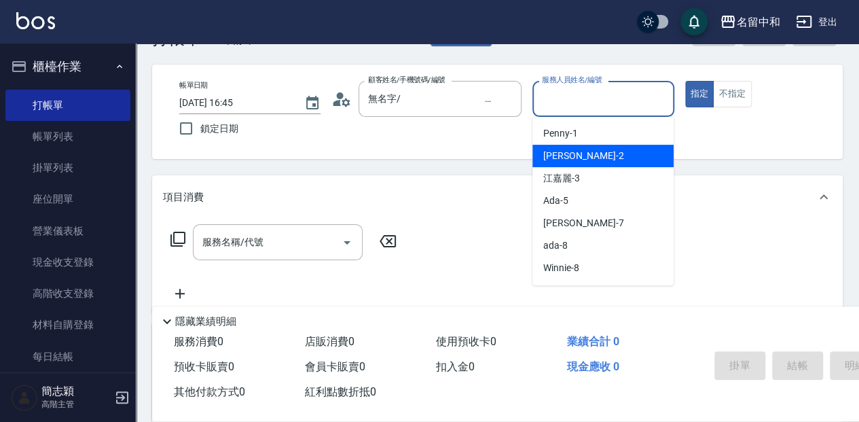
click at [585, 155] on div "[PERSON_NAME] -2" at bounding box center [602, 156] width 141 height 22
type input "[PERSON_NAME]-2"
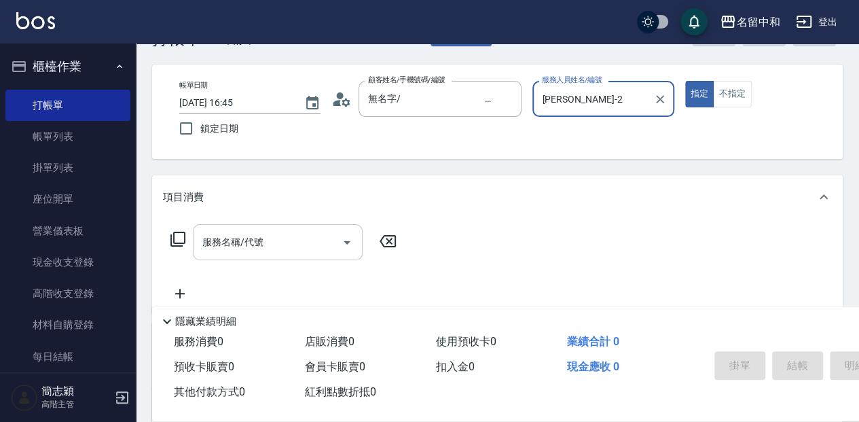
click at [273, 244] on input "服務名稱/代號" at bounding box center [267, 242] width 137 height 24
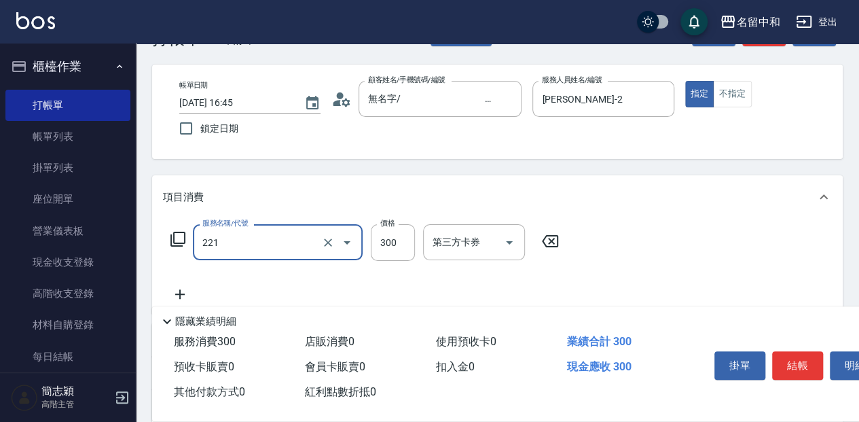
type input "洗髮300(221)"
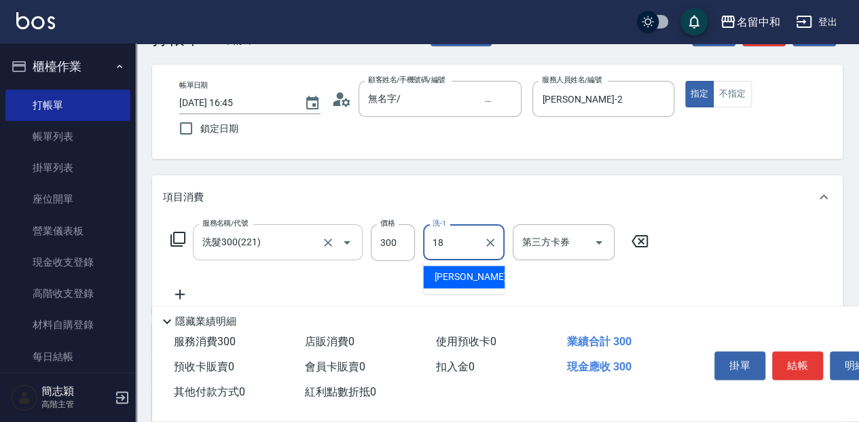
type input "[PERSON_NAME]-18"
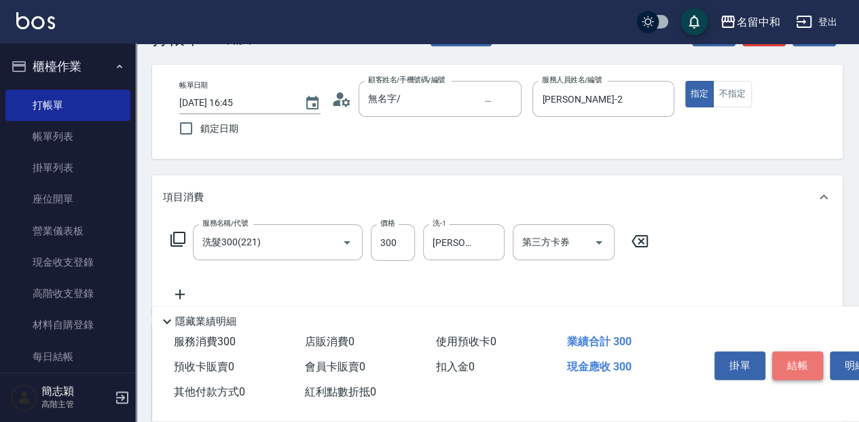
click at [802, 357] on button "結帳" at bounding box center [797, 365] width 51 height 29
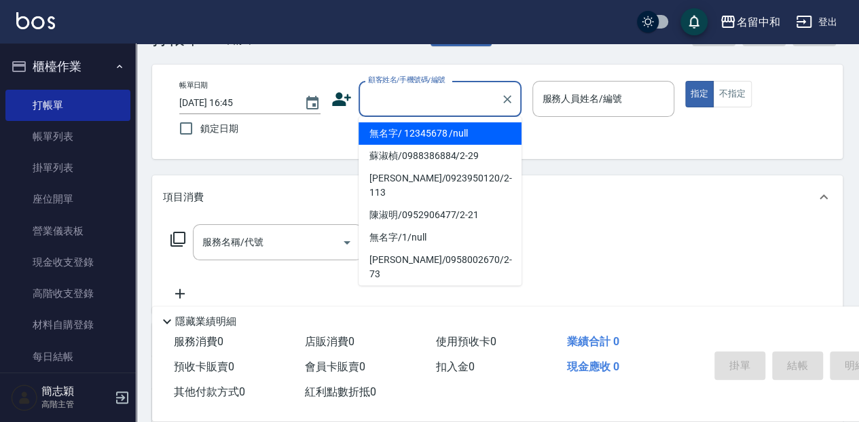
click at [400, 107] on input "顧客姓名/手機號碼/編號" at bounding box center [429, 99] width 130 height 24
click at [397, 133] on li "無名字/ 12345678 /null" at bounding box center [439, 133] width 163 height 22
type input "無名字/ 12345678 /null"
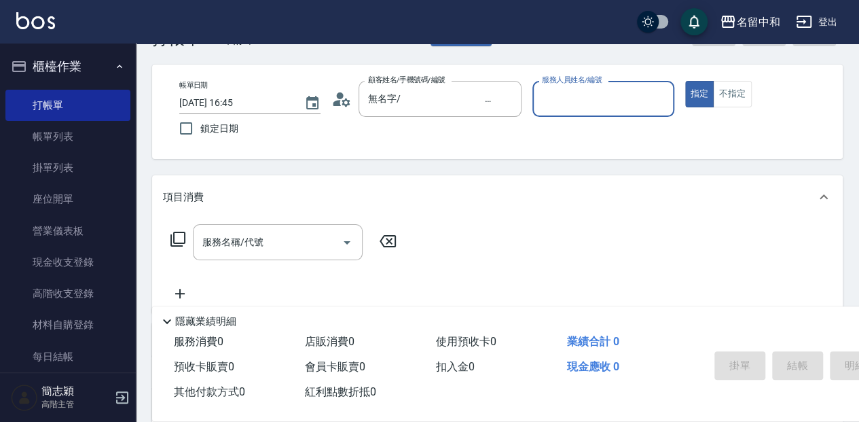
click at [557, 105] on input "服務人員姓名/編號" at bounding box center [602, 99] width 129 height 24
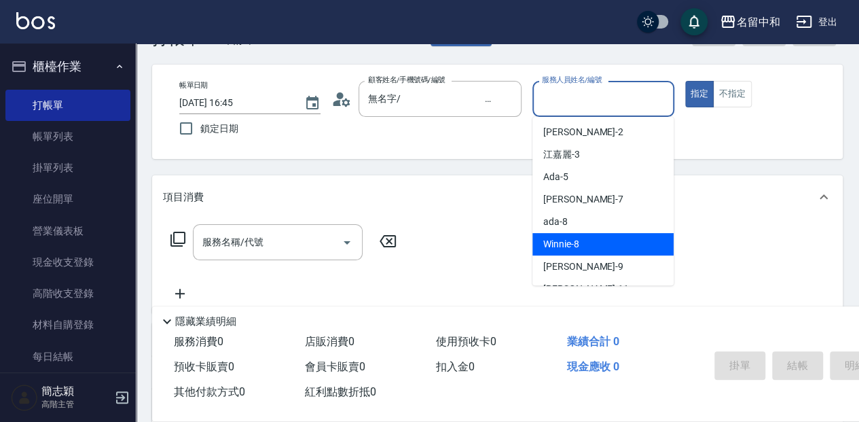
scroll to position [45, 0]
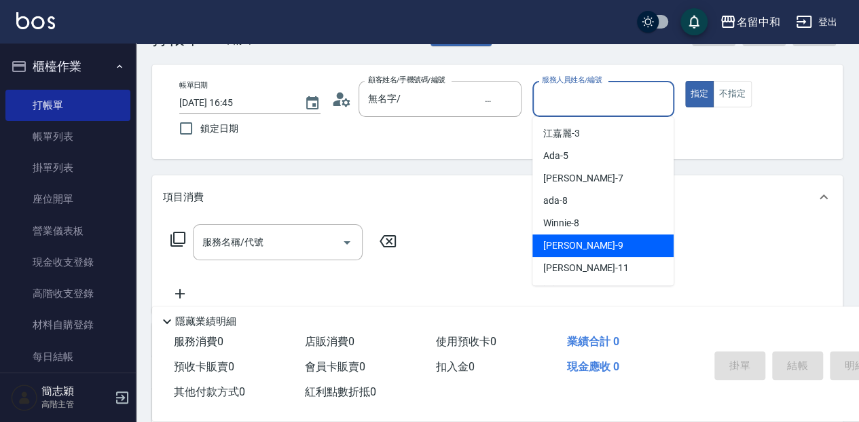
click at [595, 238] on div "[PERSON_NAME] -9" at bounding box center [602, 245] width 141 height 22
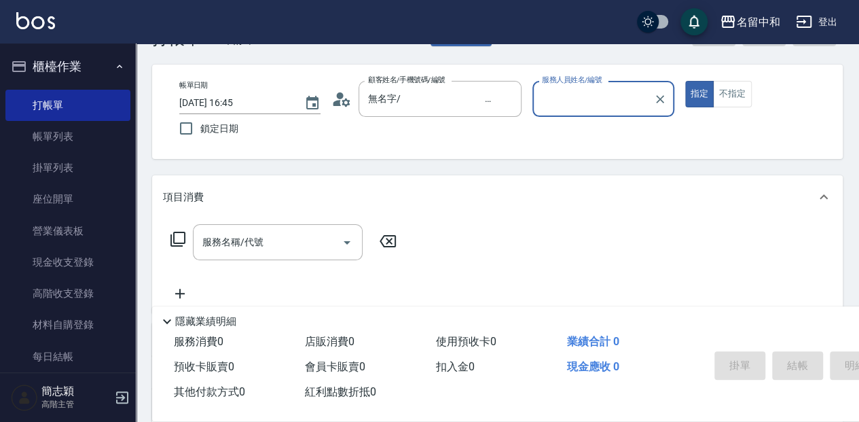
type input "[PERSON_NAME]-9"
click at [269, 248] on input "服務名稱/代號" at bounding box center [267, 242] width 137 height 24
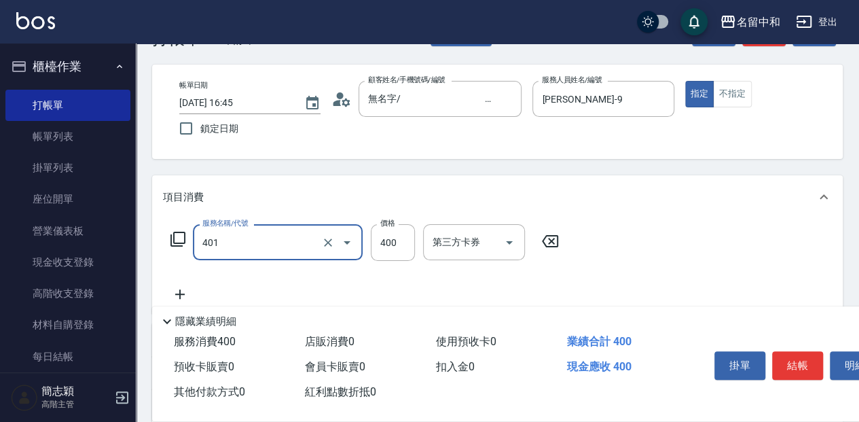
type input "剪髮(400)(401)"
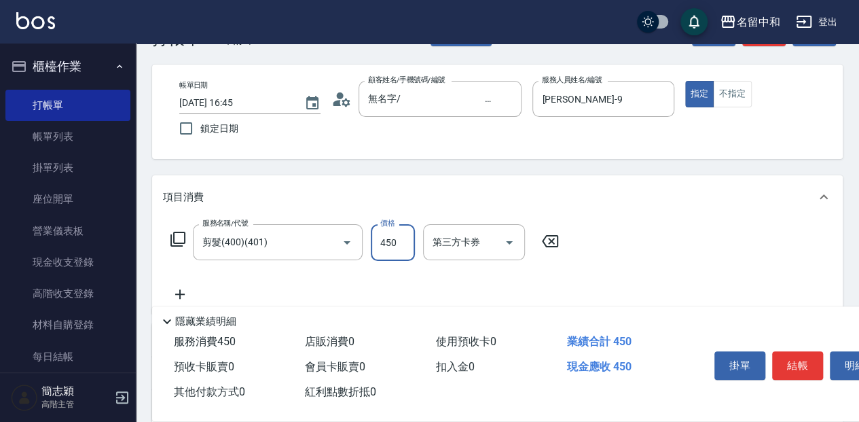
type input "450"
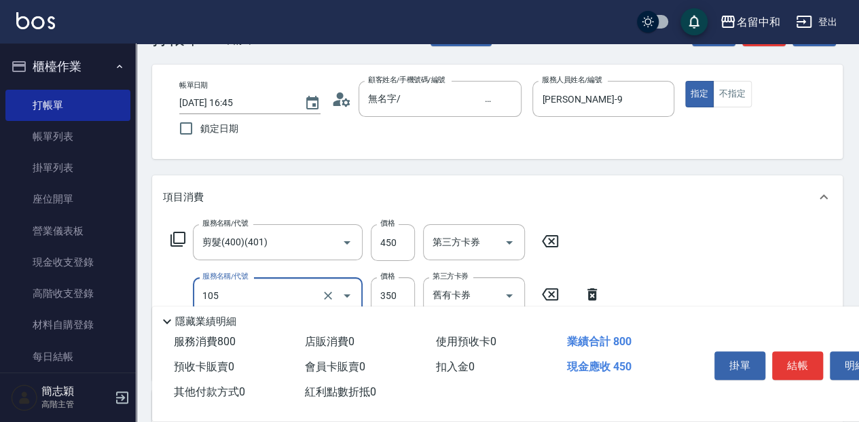
type input "新草本單次(105)"
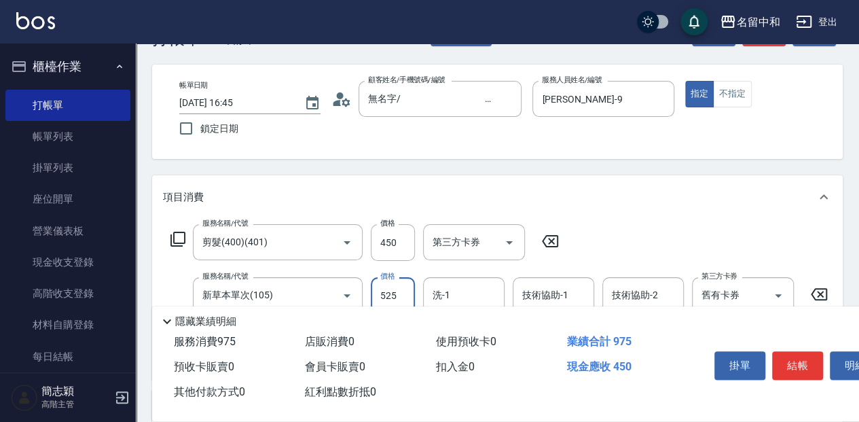
type input "525"
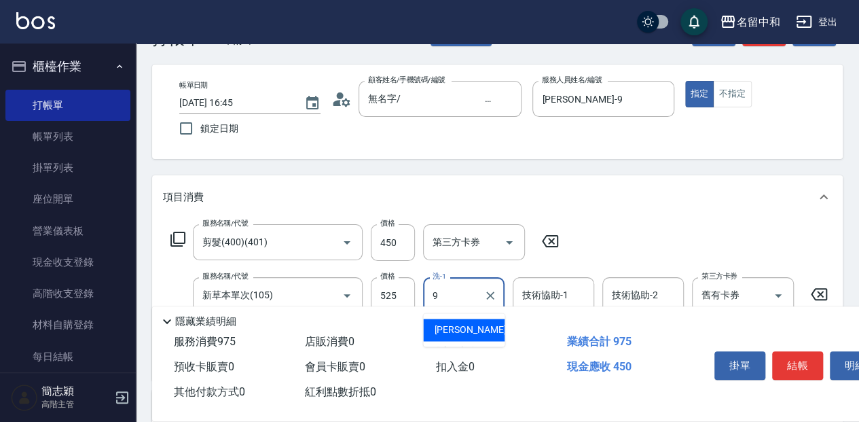
type input "[PERSON_NAME]-9"
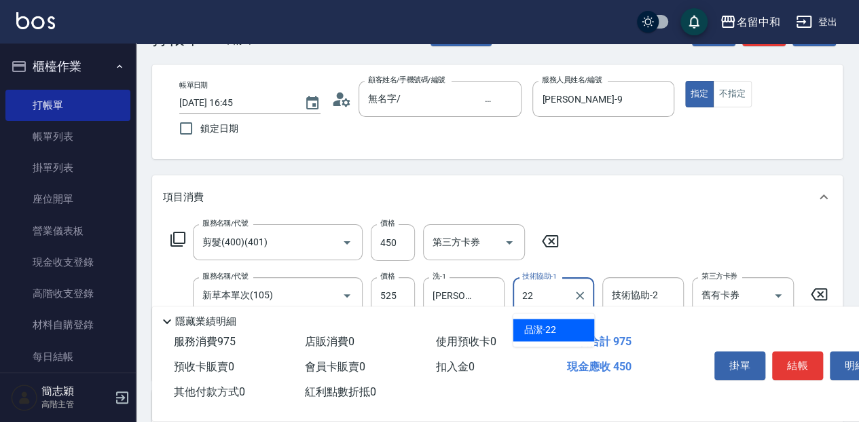
type input "品潔-22"
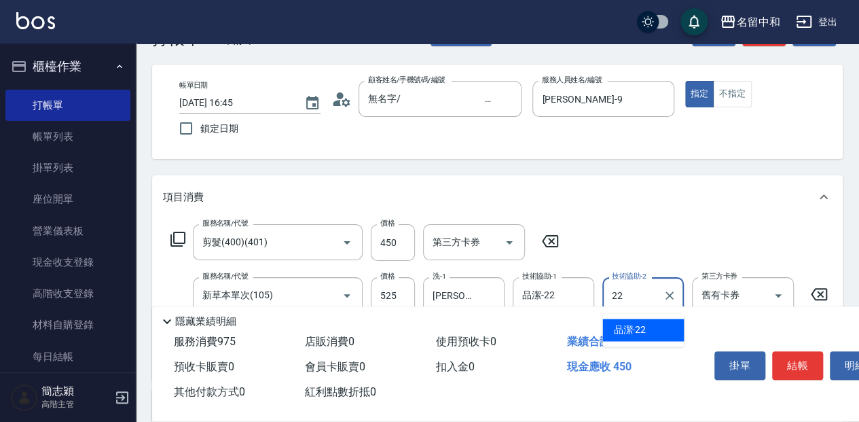
type input "品潔-22"
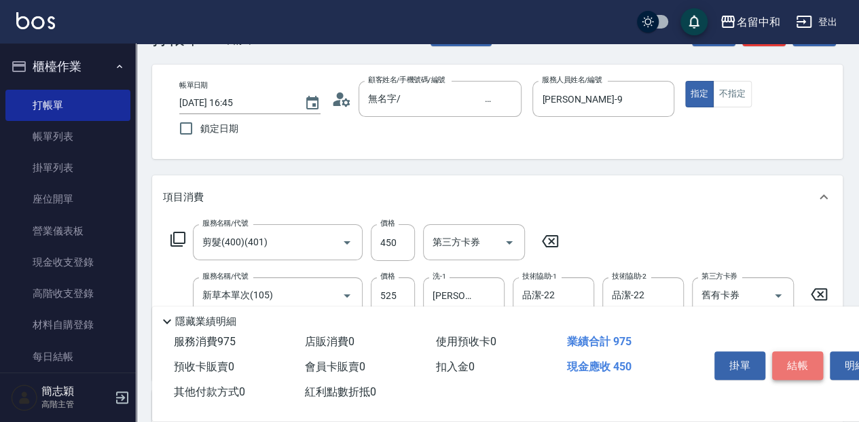
click at [801, 367] on button "結帳" at bounding box center [797, 365] width 51 height 29
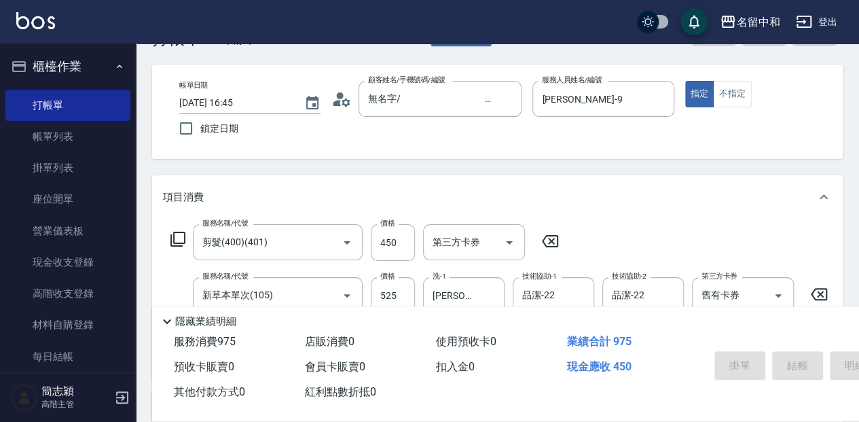
type input "[DATE] 16:46"
